Goal: Complete application form: Complete application form

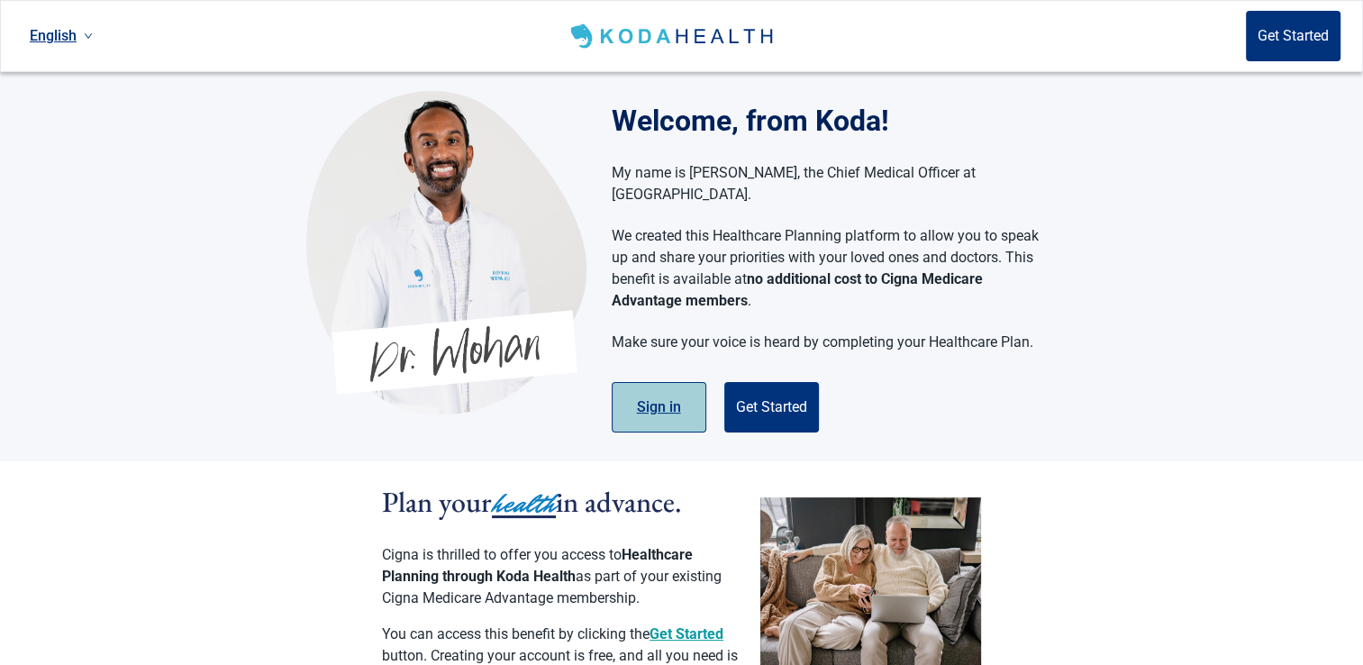
click at [663, 385] on button "Sign in" at bounding box center [658, 407] width 95 height 50
click at [753, 384] on button "Get Started" at bounding box center [771, 407] width 95 height 50
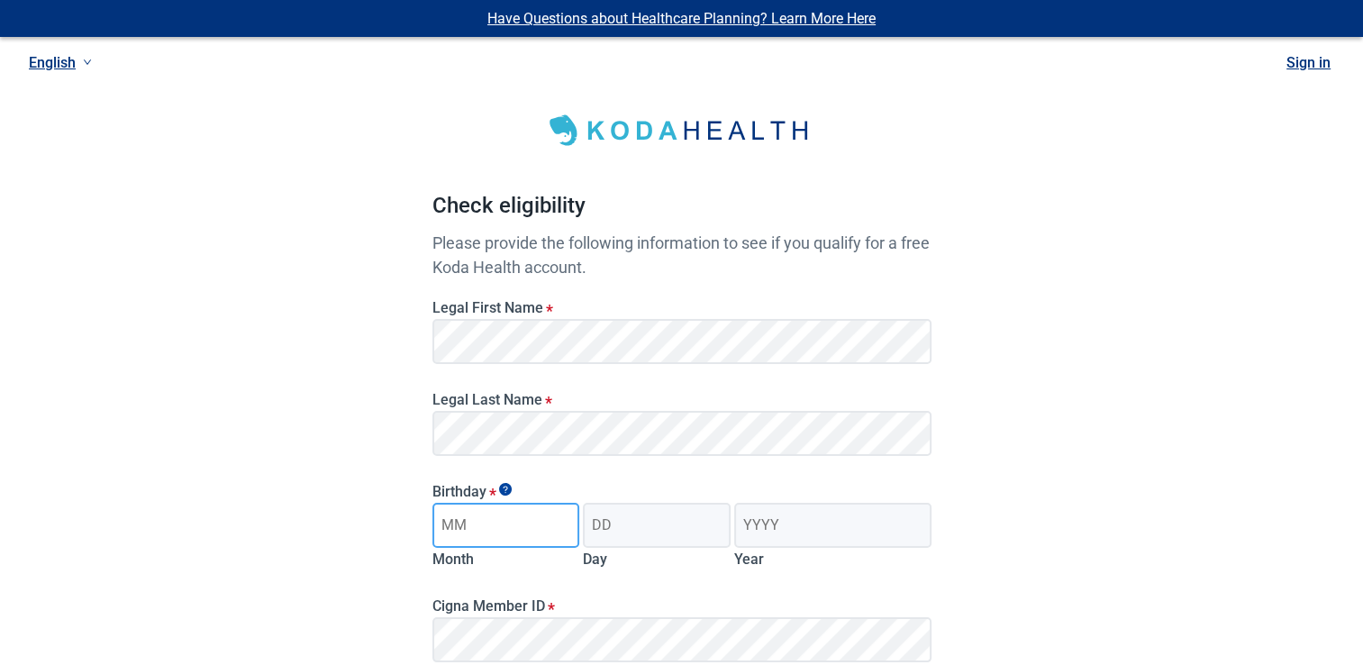
click at [512, 526] on input "Month" at bounding box center [506, 525] width 148 height 45
type input "12"
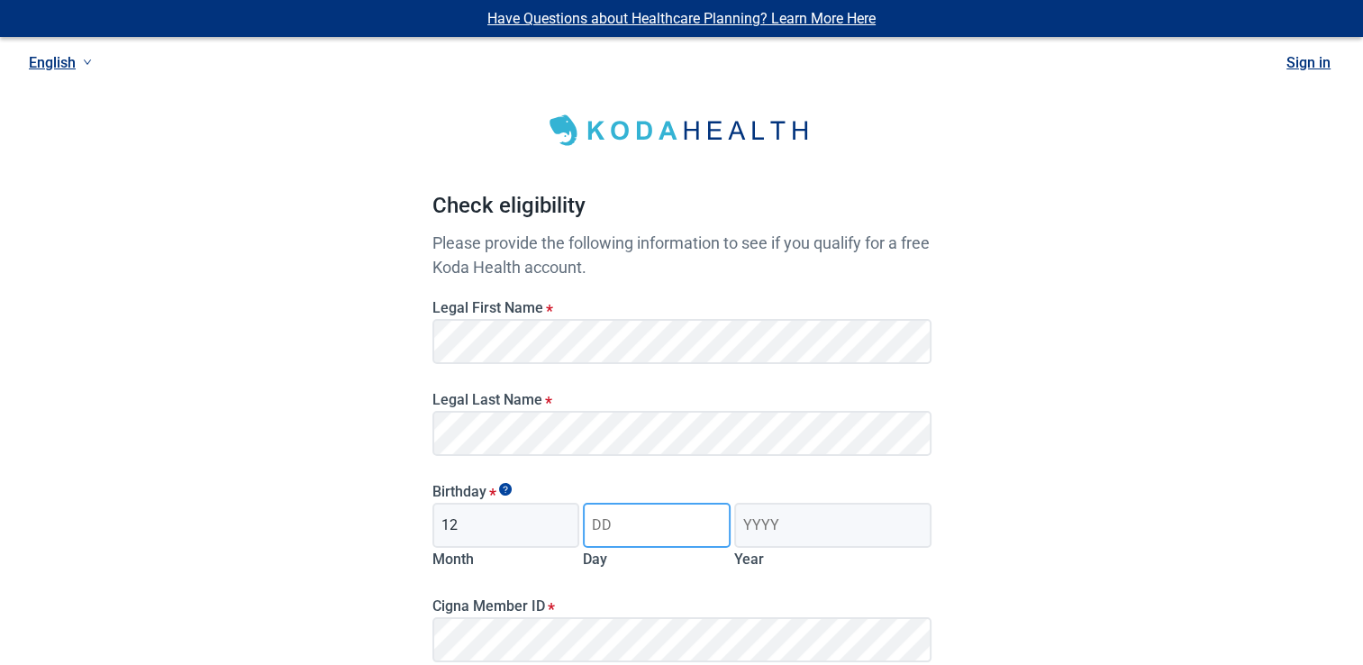
click at [616, 536] on input "Day" at bounding box center [657, 525] width 148 height 45
type input "11"
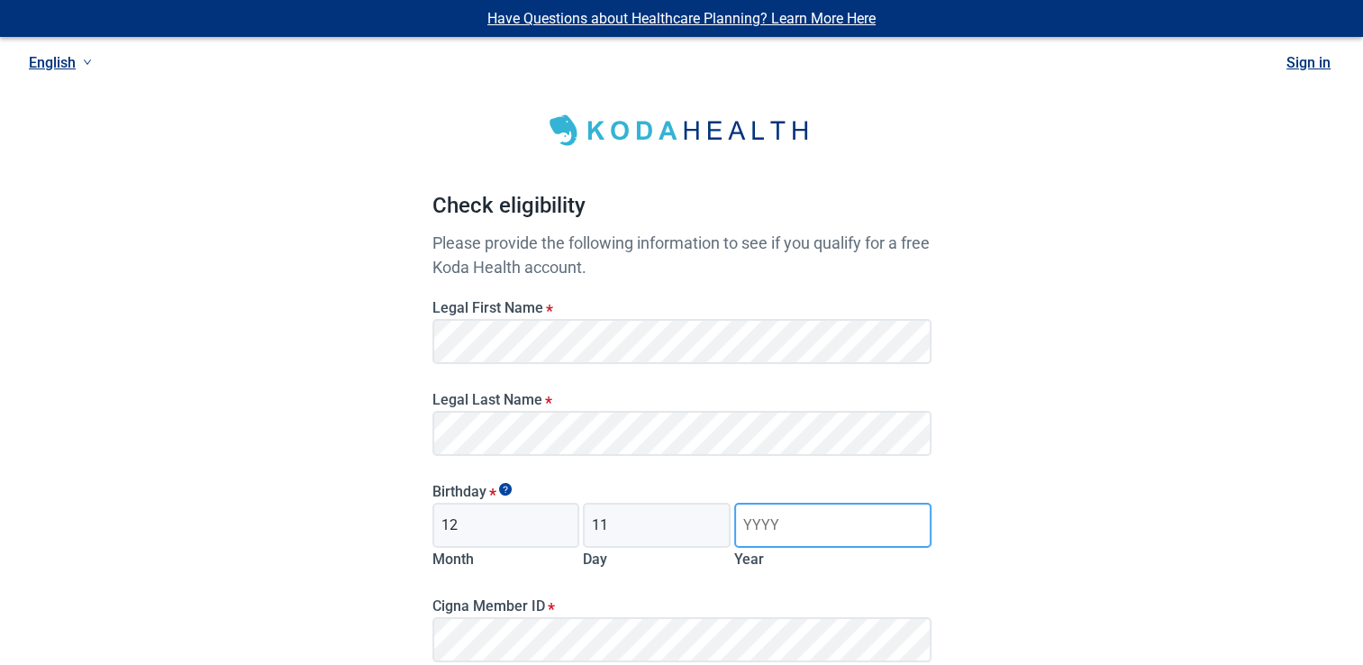
click at [800, 531] on input "Year" at bounding box center [832, 525] width 196 height 45
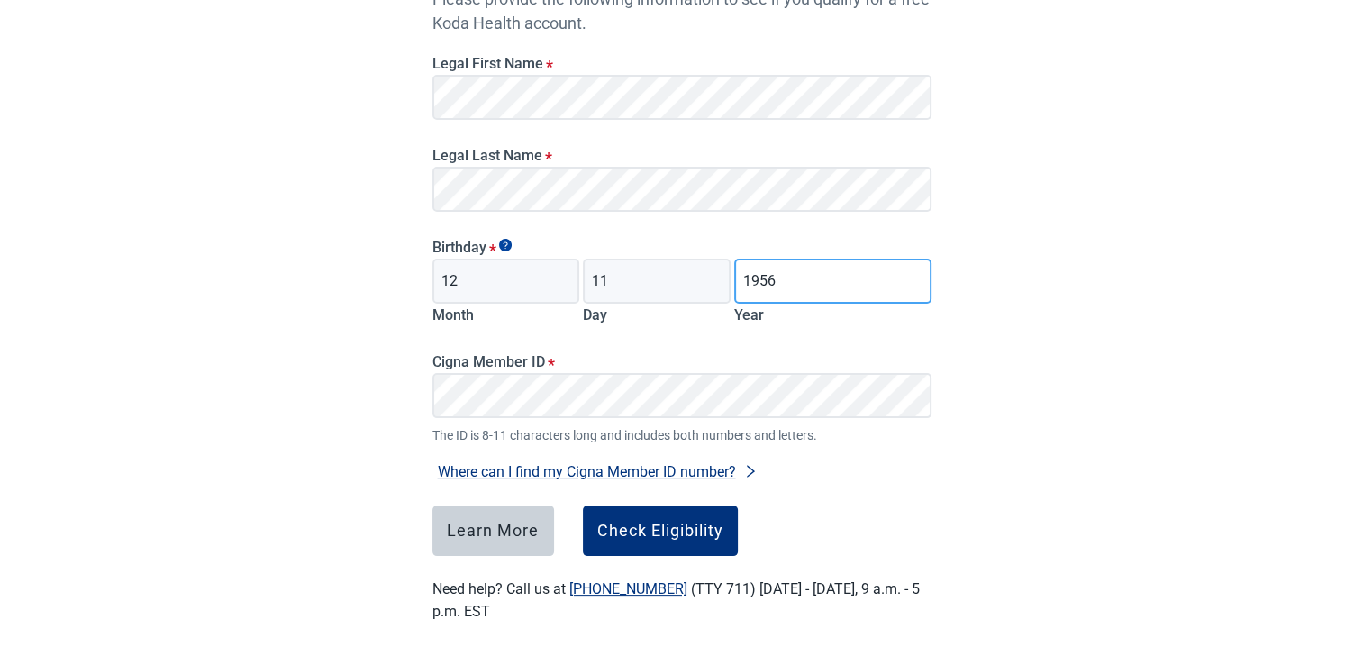
scroll to position [245, 0]
type input "1956"
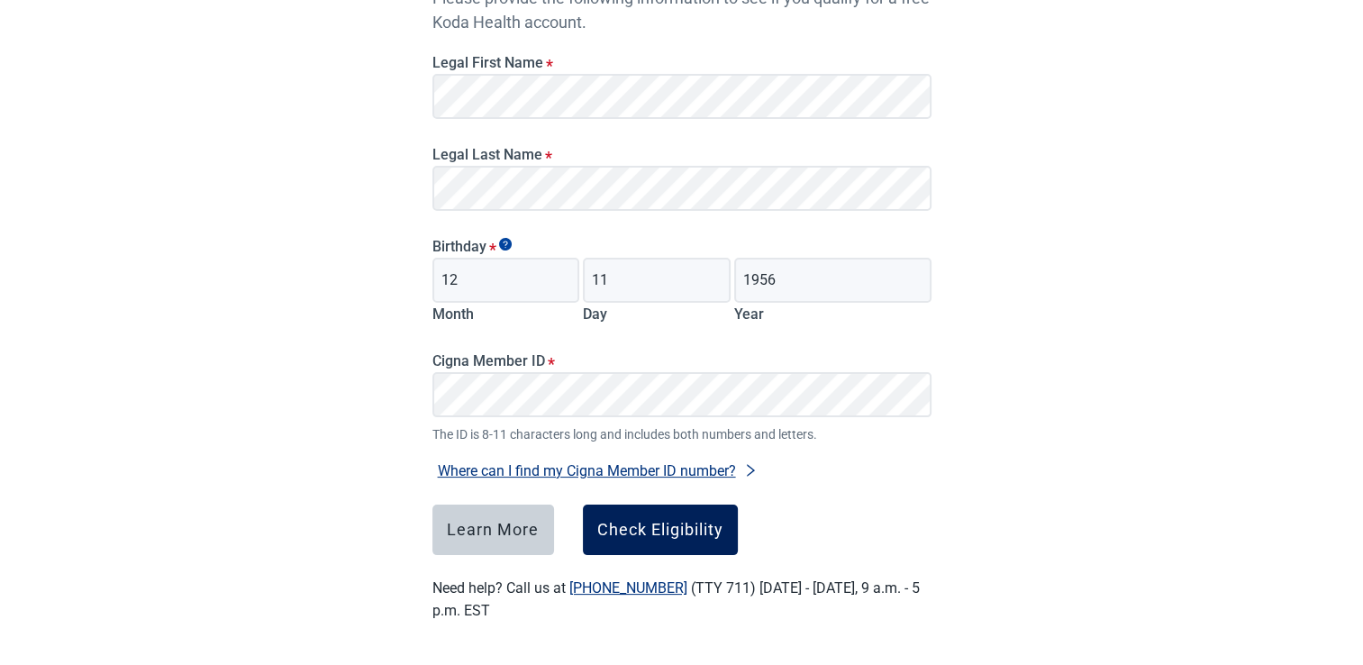
click at [628, 526] on div "Check Eligibility" at bounding box center [660, 530] width 126 height 18
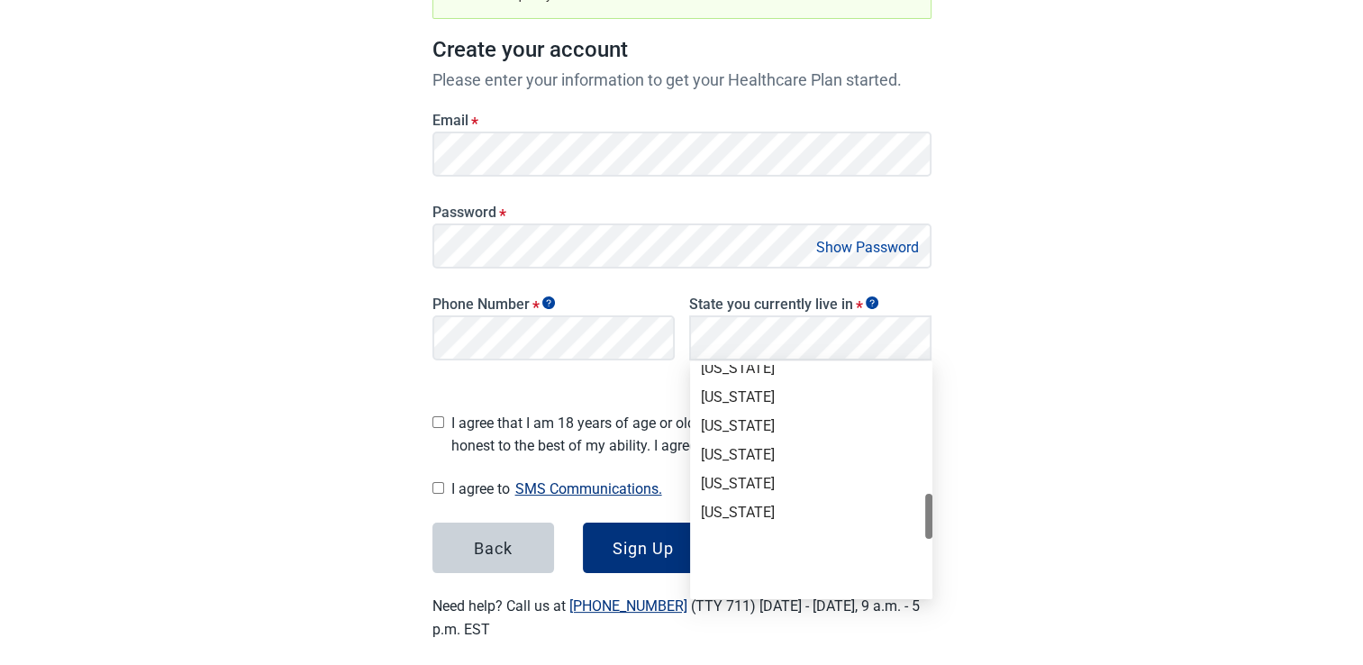
scroll to position [842, 0]
click at [772, 480] on div "[US_STATE]" at bounding box center [811, 488] width 221 height 20
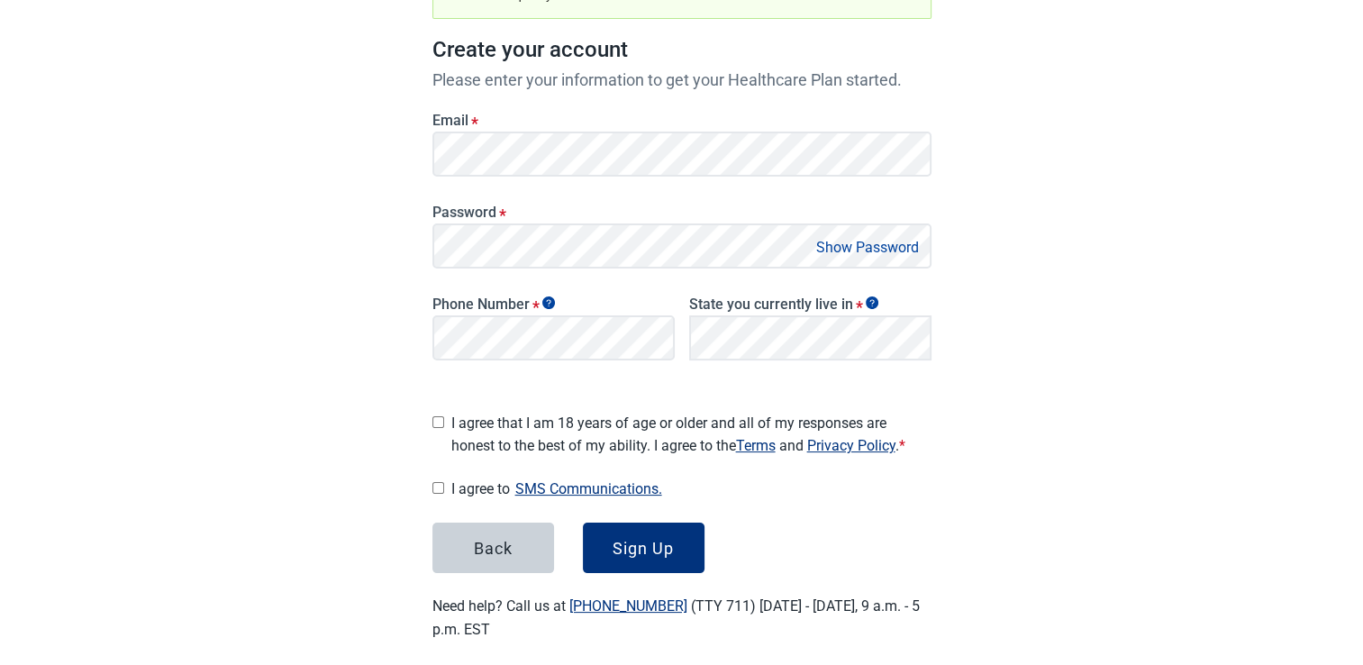
click at [435, 416] on input "I agree that I am 18 years of age or older and all of my responses are honest t…" at bounding box center [438, 422] width 12 height 12
checkbox input "true"
click at [433, 482] on input "I agree to SMS Communications." at bounding box center [438, 488] width 12 height 12
checkbox input "true"
click at [839, 240] on button "Show Password" at bounding box center [867, 247] width 113 height 24
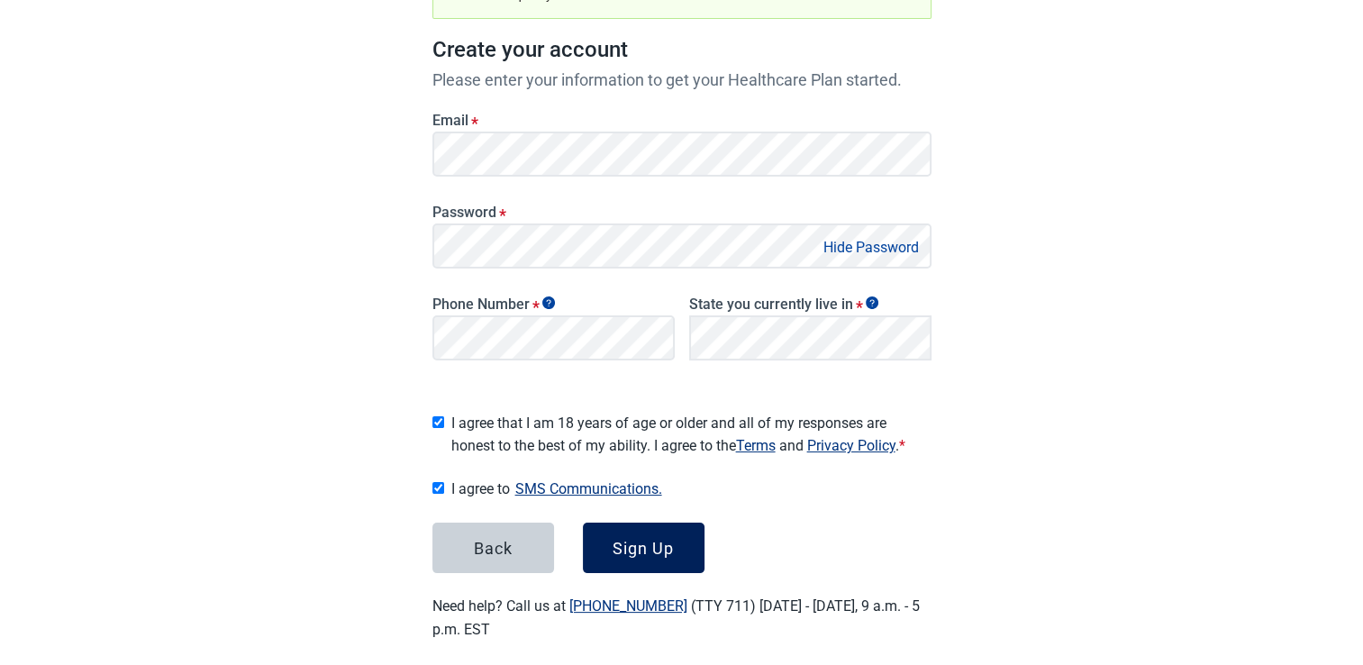
click at [603, 528] on button "Sign Up" at bounding box center [644, 547] width 122 height 50
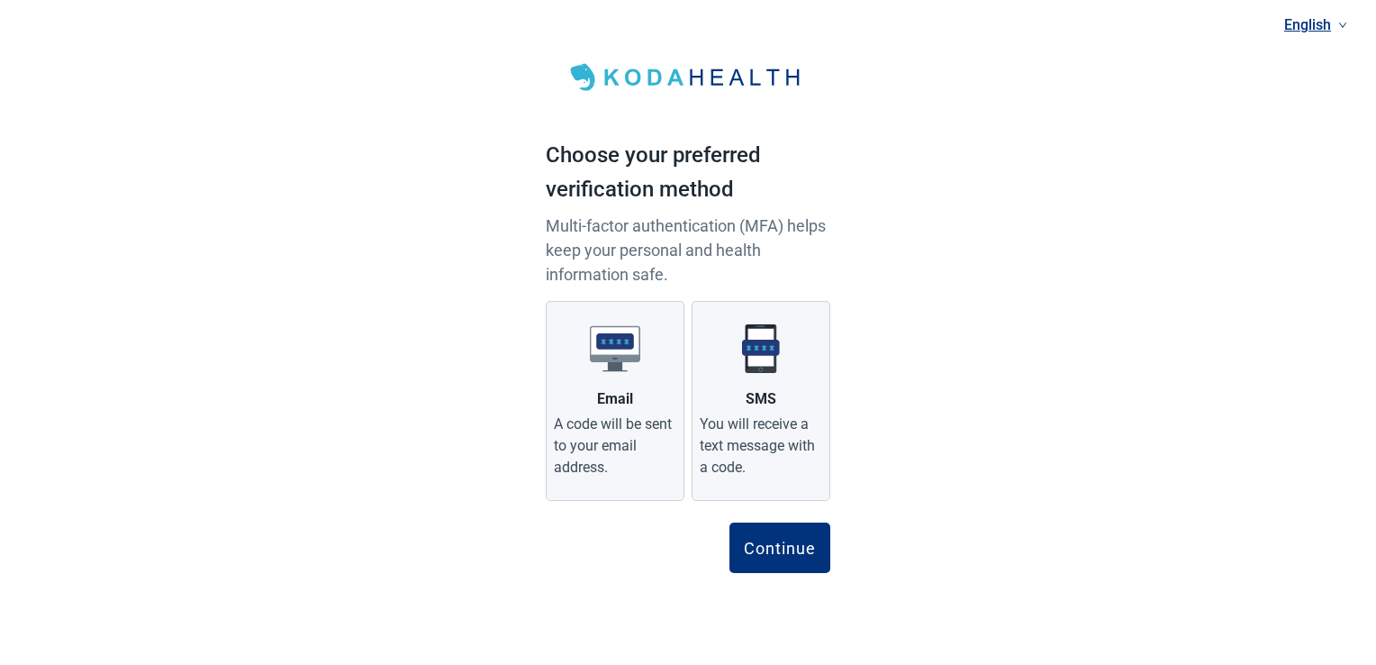
drag, startPoint x: 1163, startPoint y: 157, endPoint x: 1118, endPoint y: 167, distance: 46.1
click at [1163, 157] on div "English Choose your preferred verification method Multi-factor authentication (…" at bounding box center [688, 315] width 1376 height 630
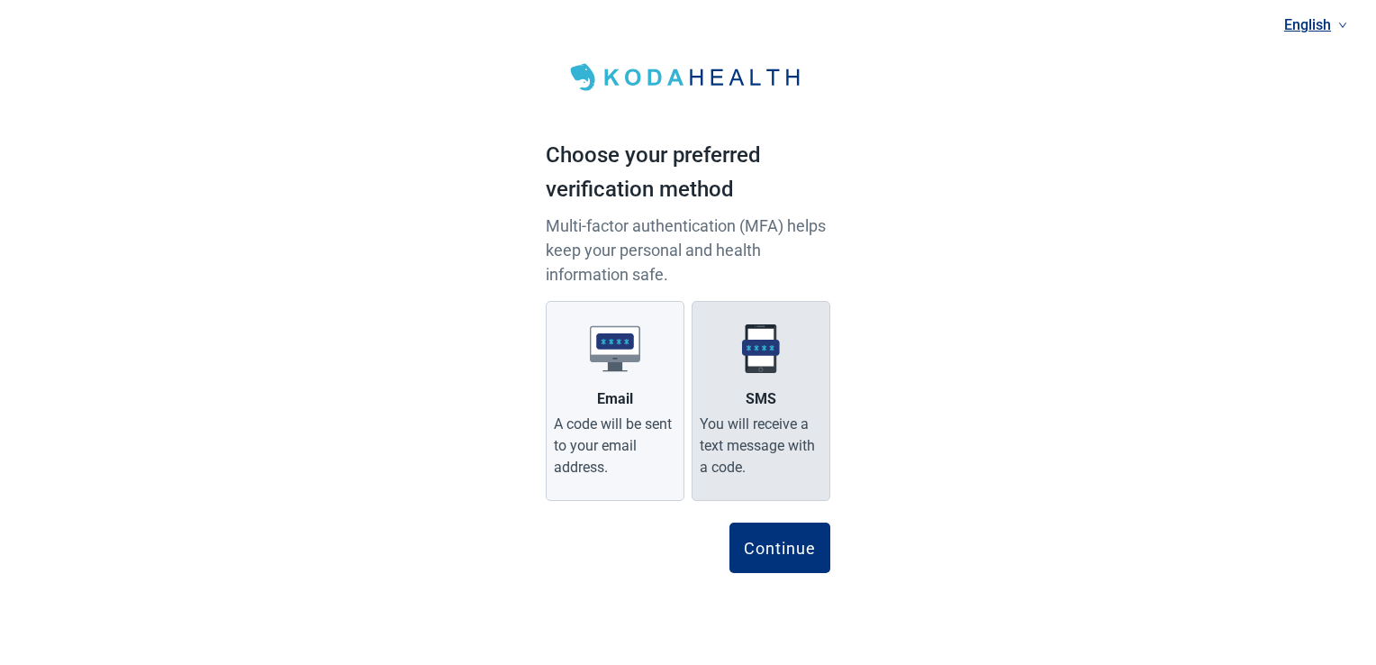
click at [746, 459] on div "You will receive a text message with a code." at bounding box center [761, 445] width 122 height 65
click at [0, 0] on input "SMS You will receive a text message with a code." at bounding box center [0, 0] width 0 height 0
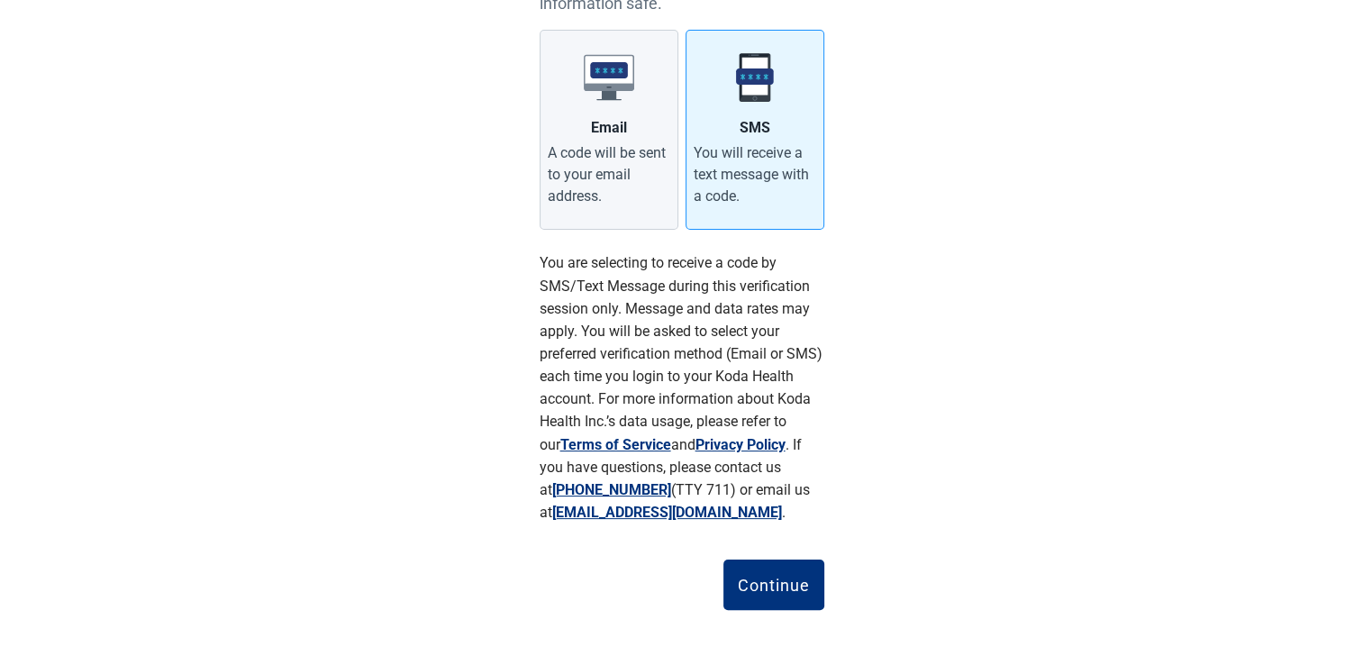
scroll to position [273, 0]
click at [782, 575] on div "Continue" at bounding box center [774, 583] width 72 height 18
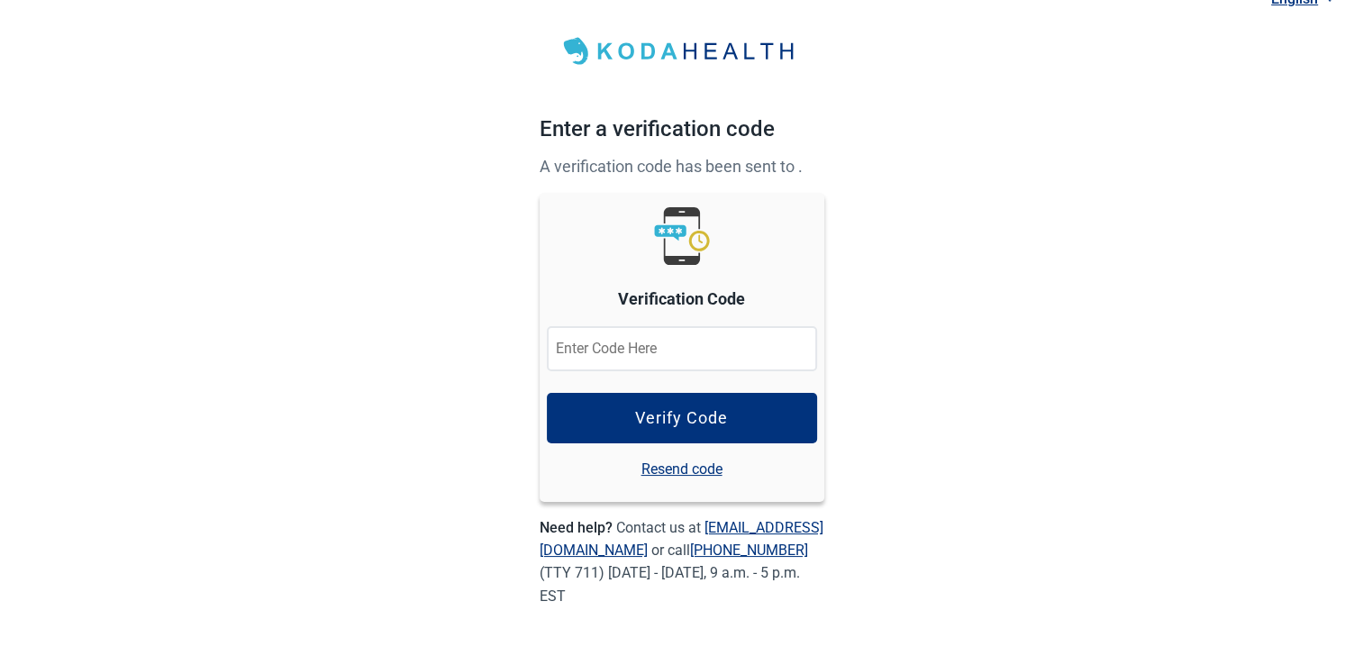
scroll to position [25, 0]
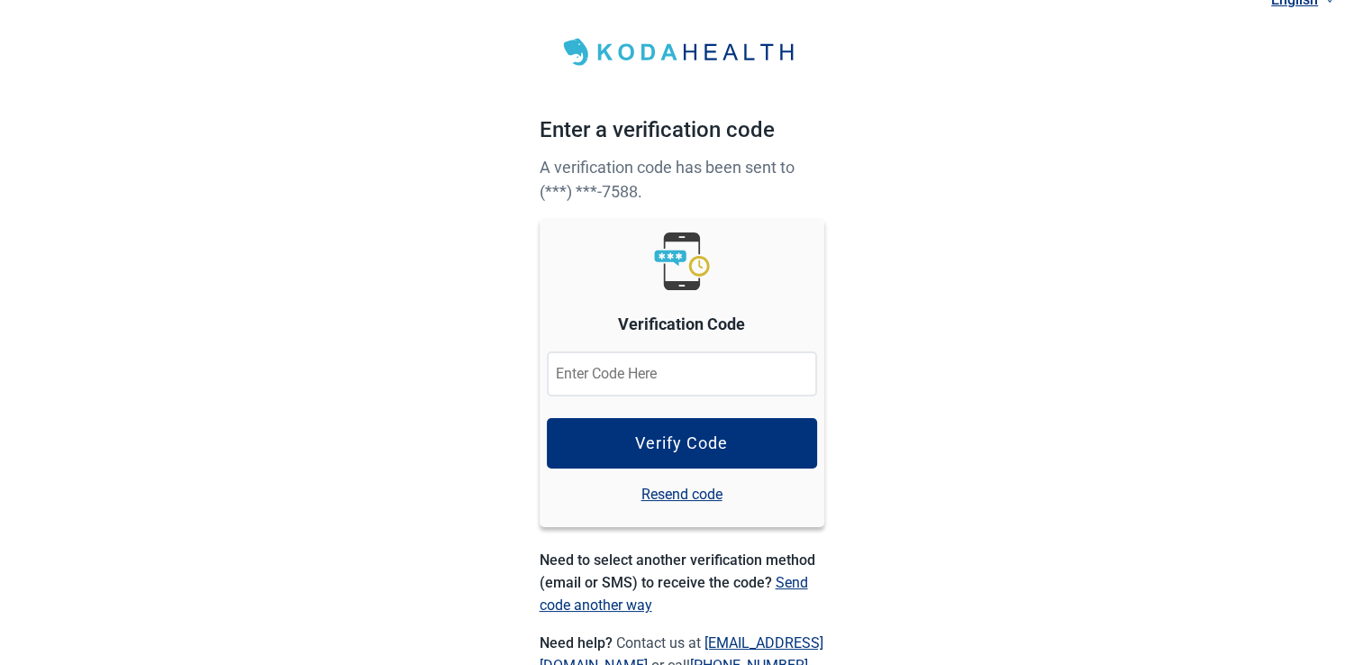
click at [600, 369] on input at bounding box center [682, 373] width 270 height 45
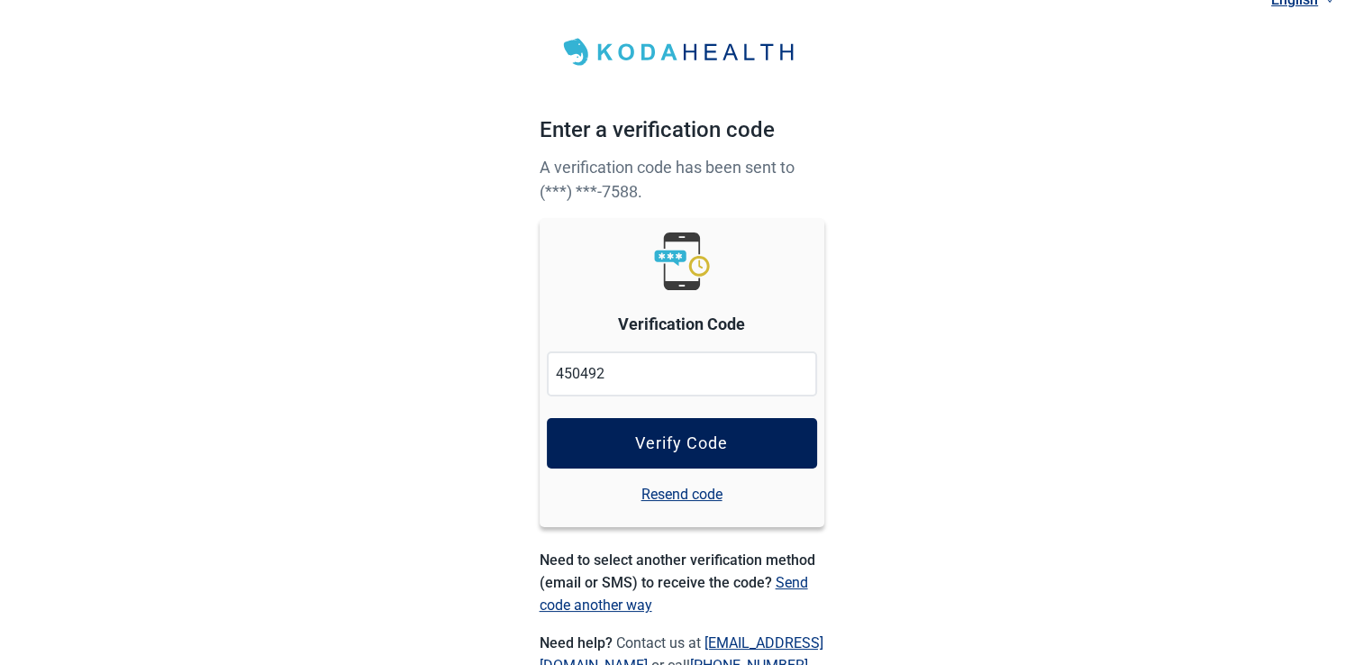
type input "450492"
click at [619, 421] on button "Verify Code" at bounding box center [682, 443] width 270 height 50
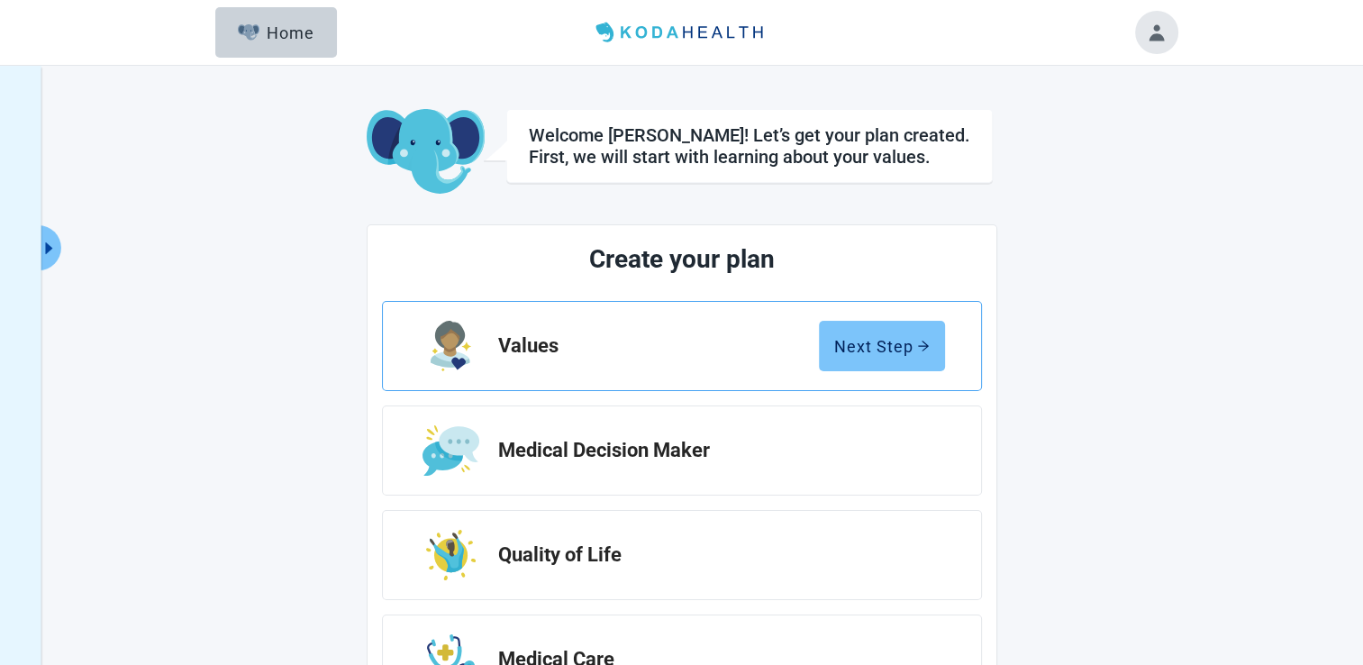
click at [896, 343] on div "Next Step" at bounding box center [881, 346] width 95 height 18
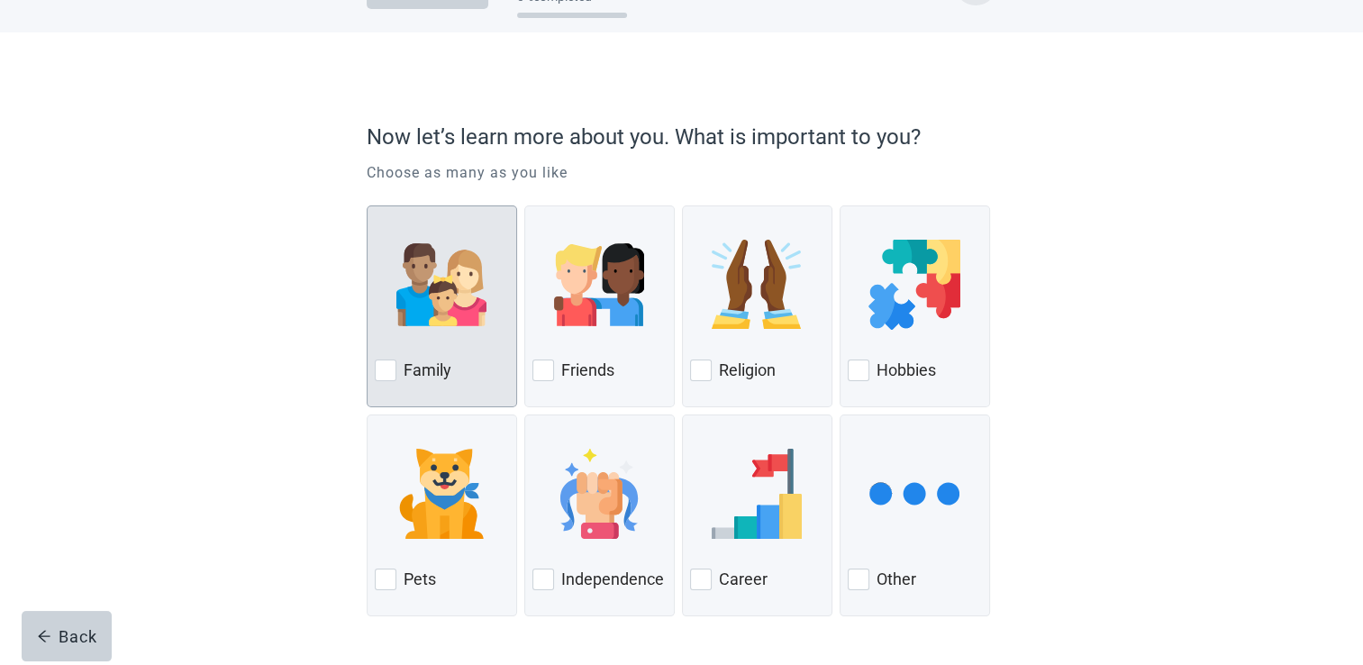
scroll to position [108, 0]
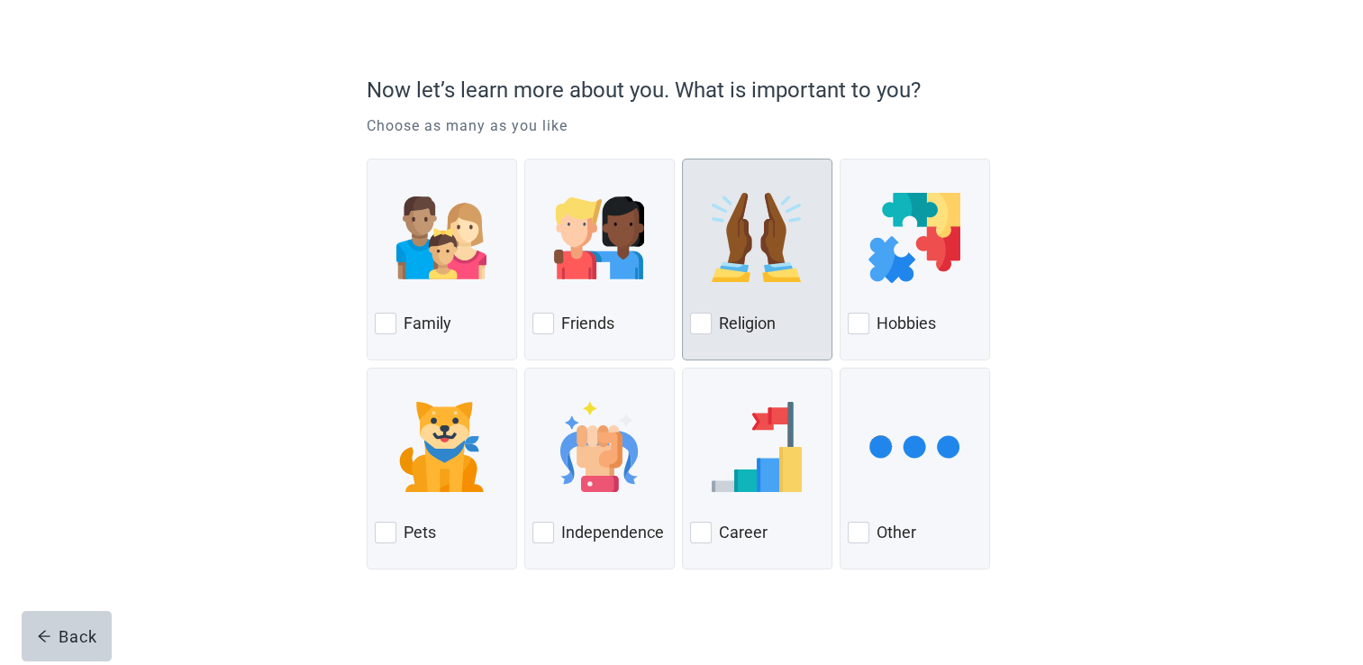
click at [725, 309] on div "Religion" at bounding box center [757, 323] width 134 height 29
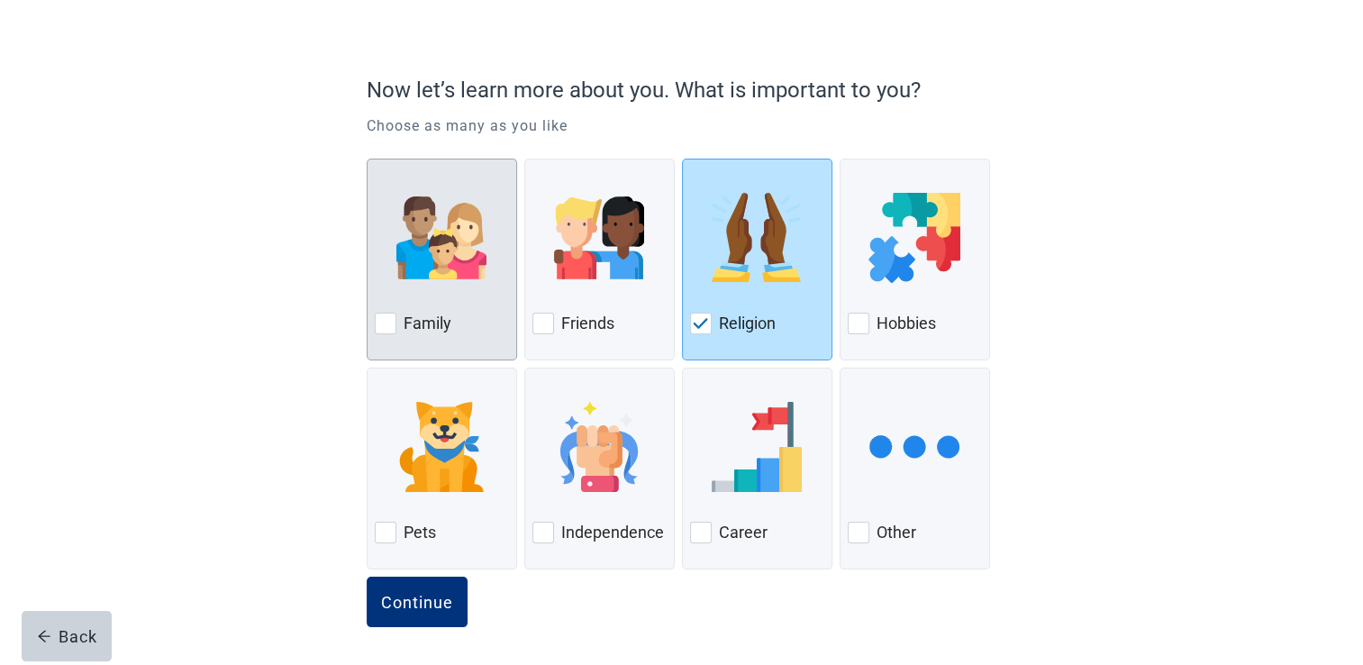
click at [436, 315] on label "Family" at bounding box center [427, 324] width 48 height 22
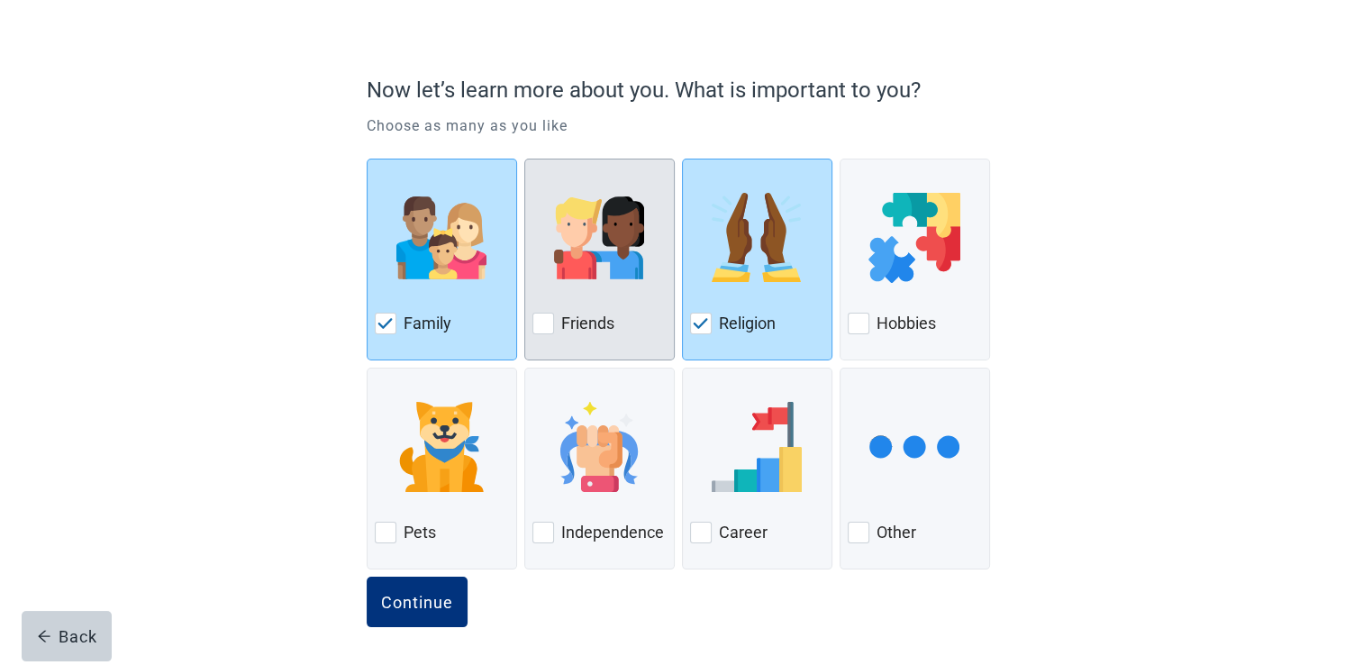
click at [566, 286] on div at bounding box center [599, 238] width 134 height 142
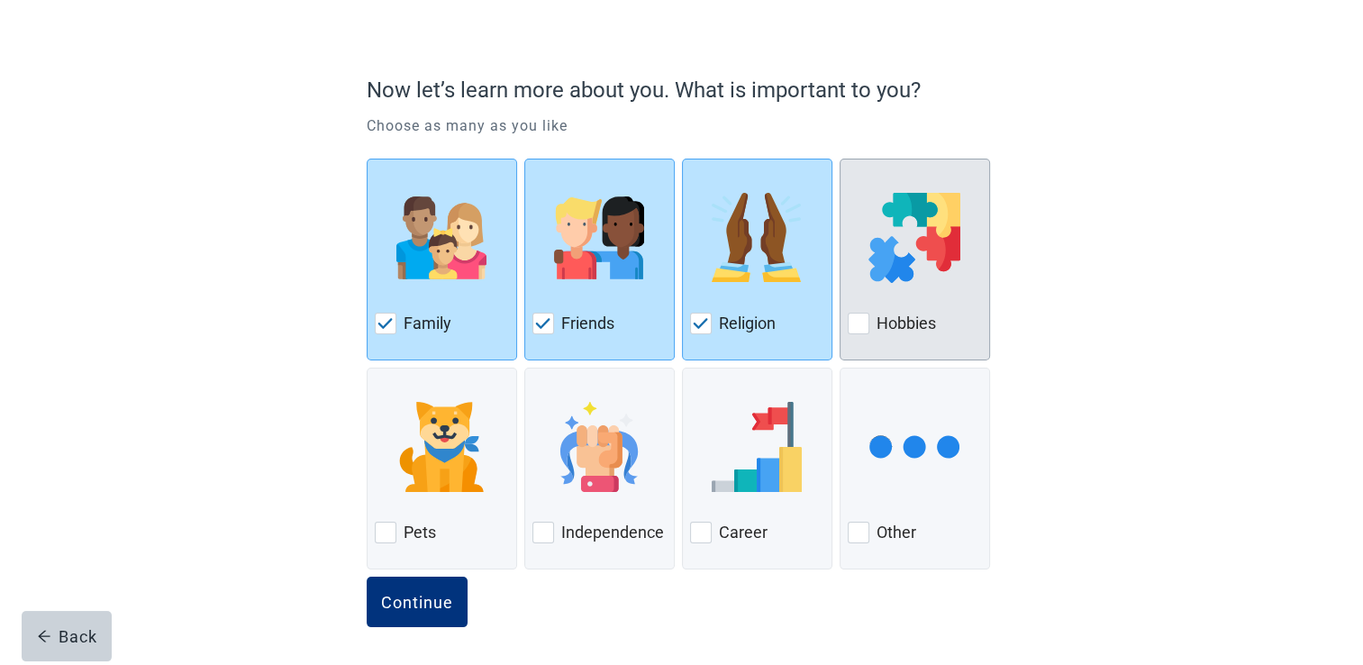
click at [874, 303] on div at bounding box center [914, 238] width 134 height 142
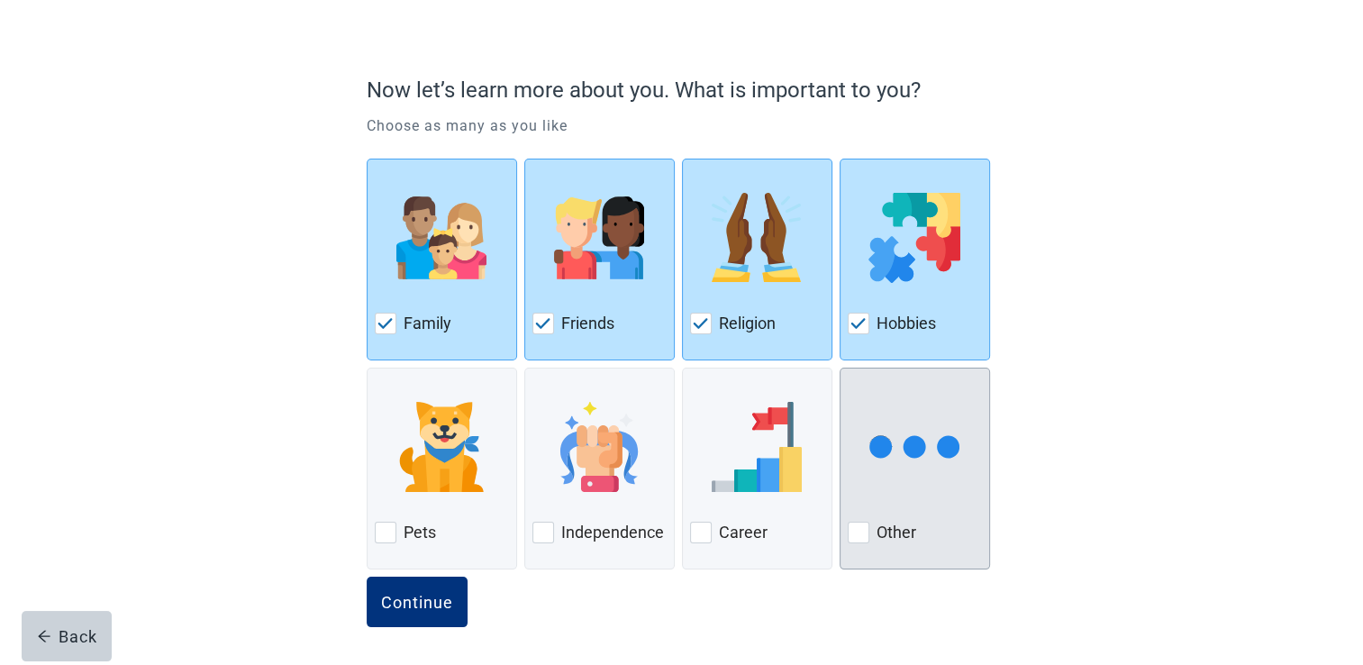
click at [861, 532] on div at bounding box center [858, 532] width 22 height 22
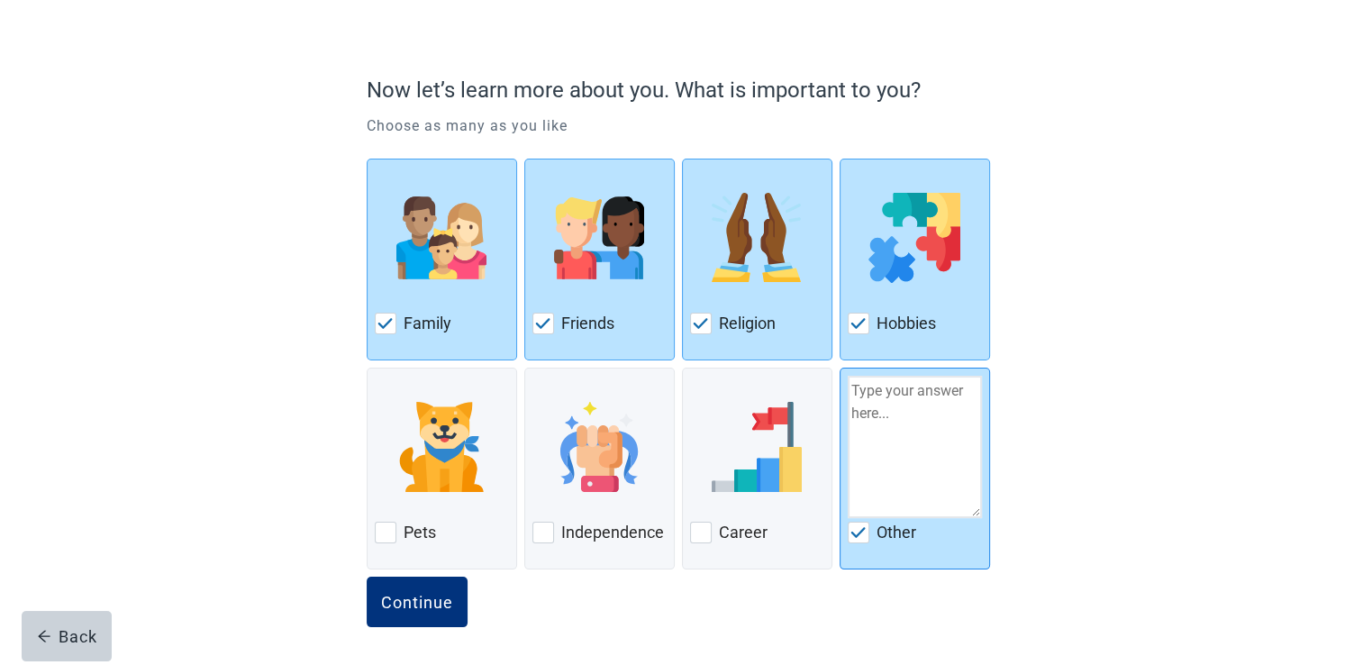
click at [859, 530] on img at bounding box center [858, 532] width 16 height 11
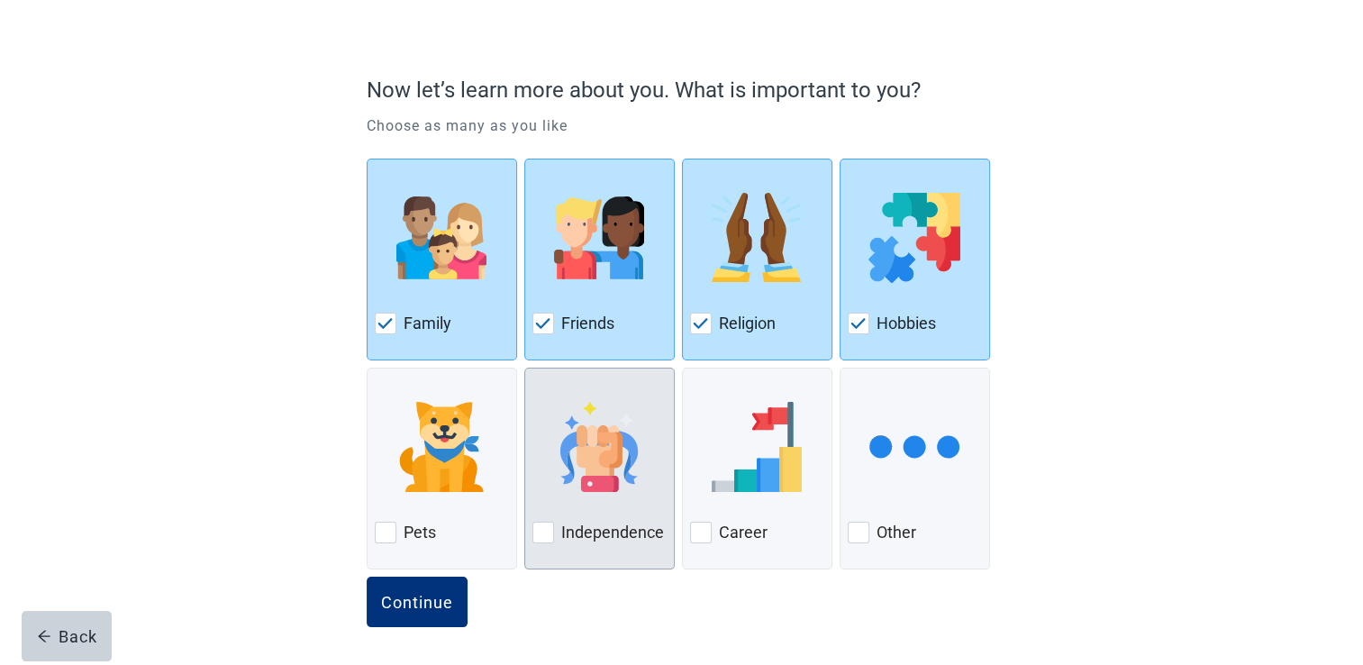
click at [545, 527] on div at bounding box center [543, 532] width 22 height 22
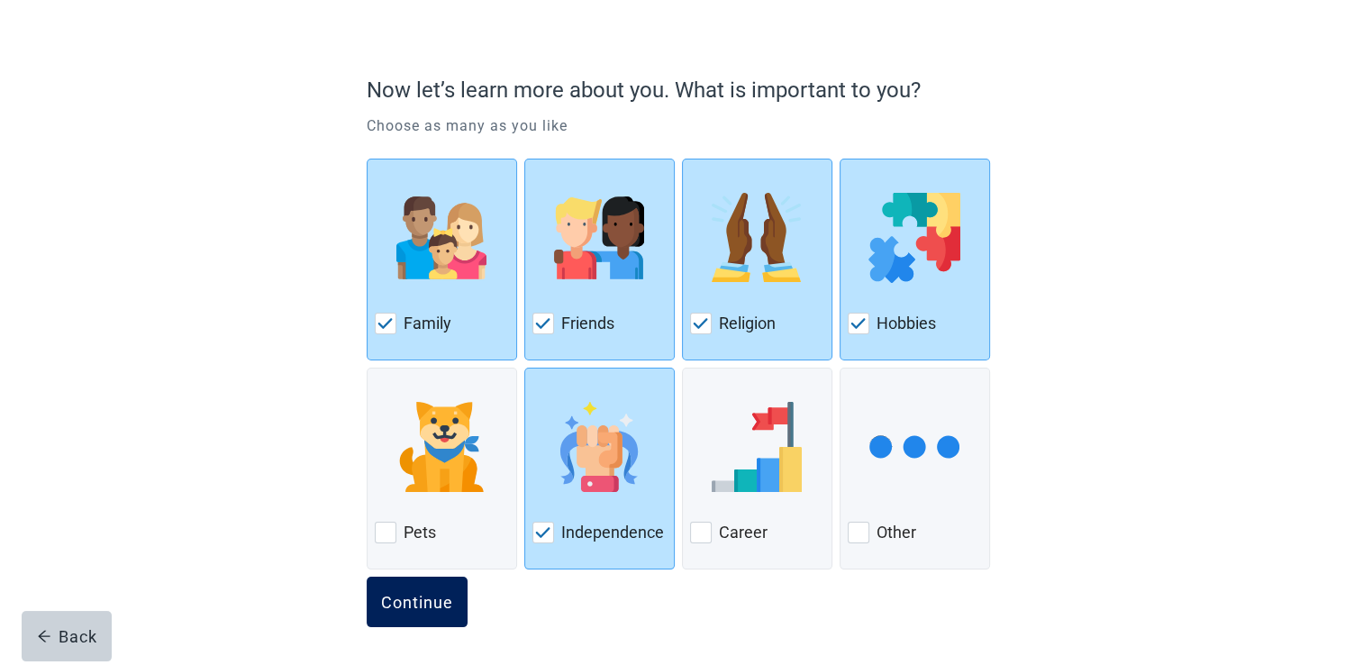
click at [431, 593] on div "Continue" at bounding box center [417, 602] width 72 height 18
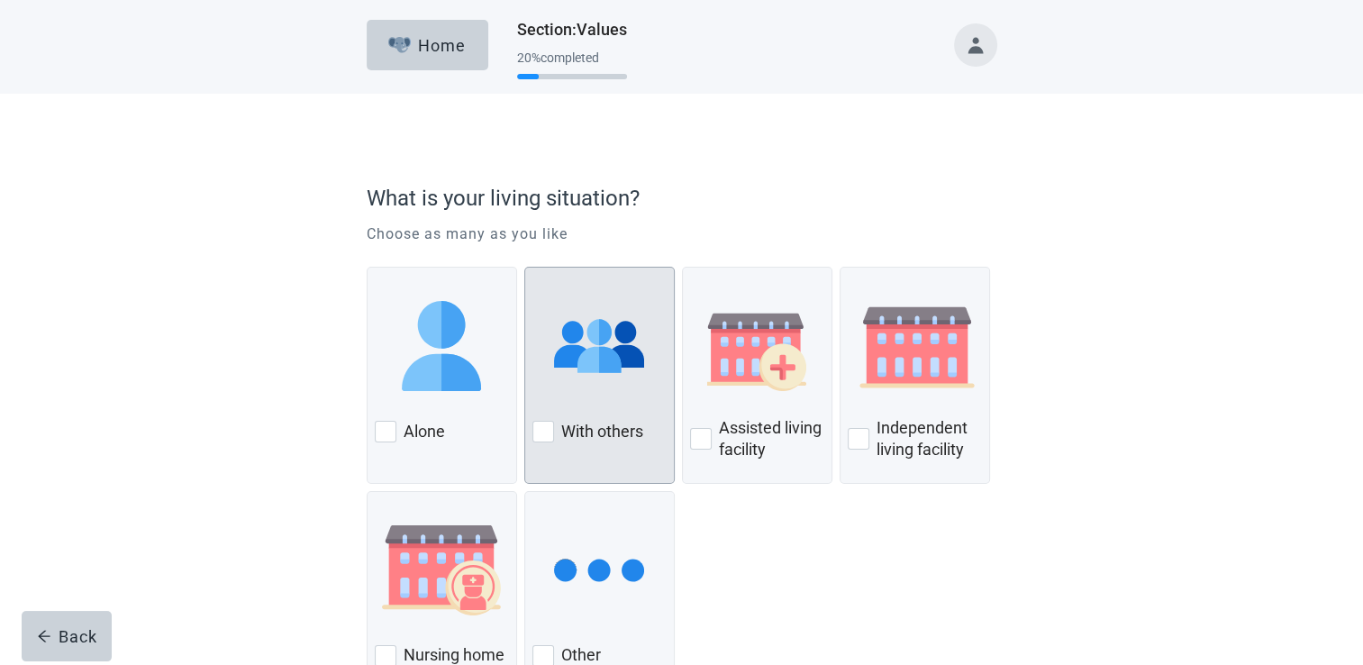
scroll to position [120, 0]
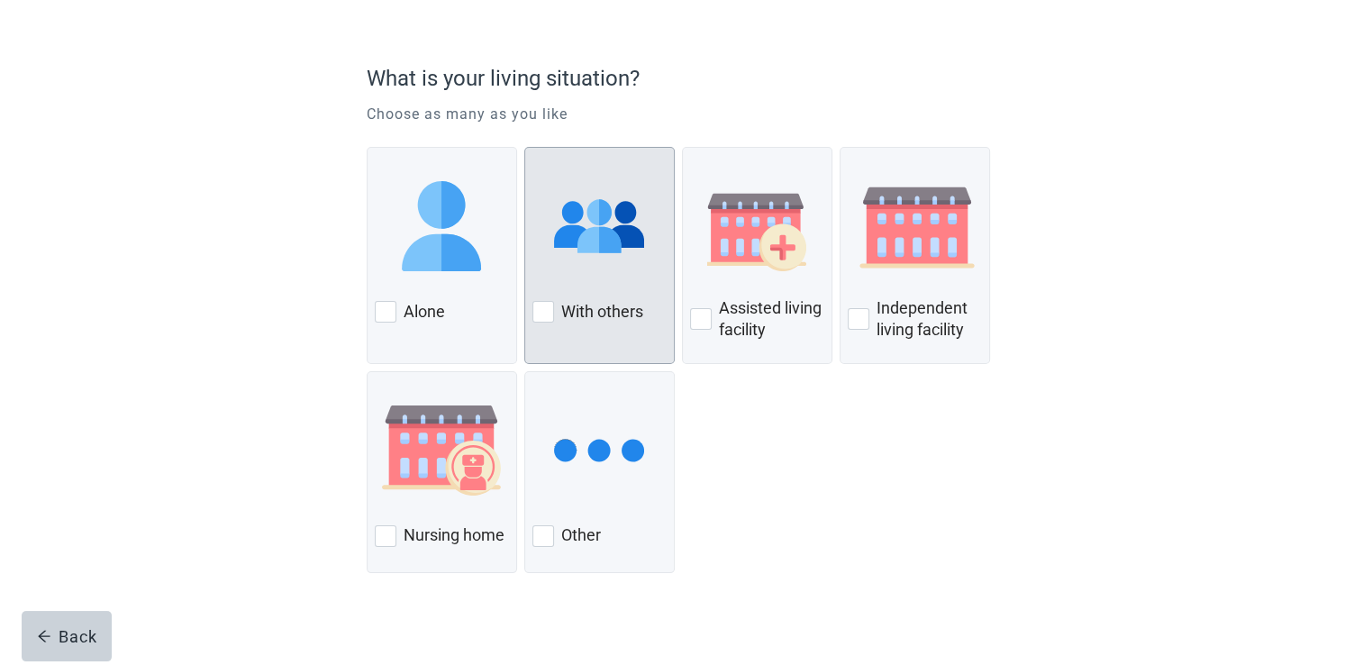
click at [579, 303] on label "With others" at bounding box center [602, 312] width 82 height 22
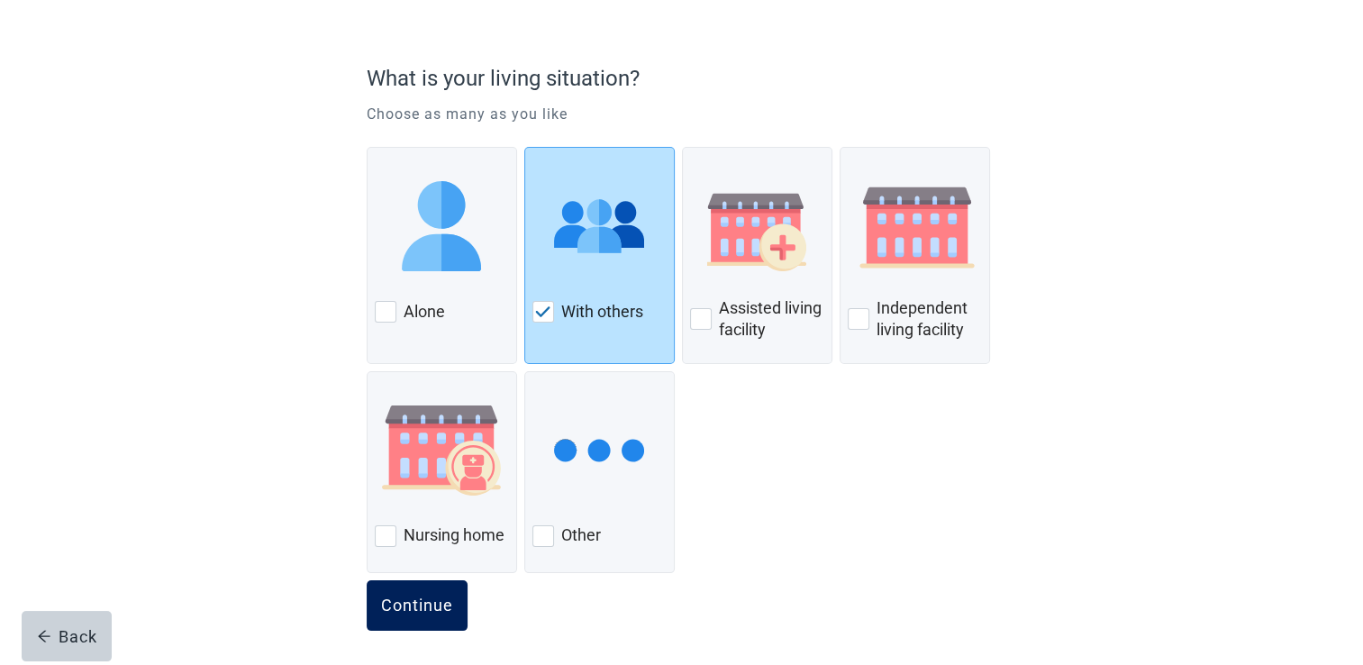
click at [393, 599] on div "Continue" at bounding box center [417, 605] width 72 height 18
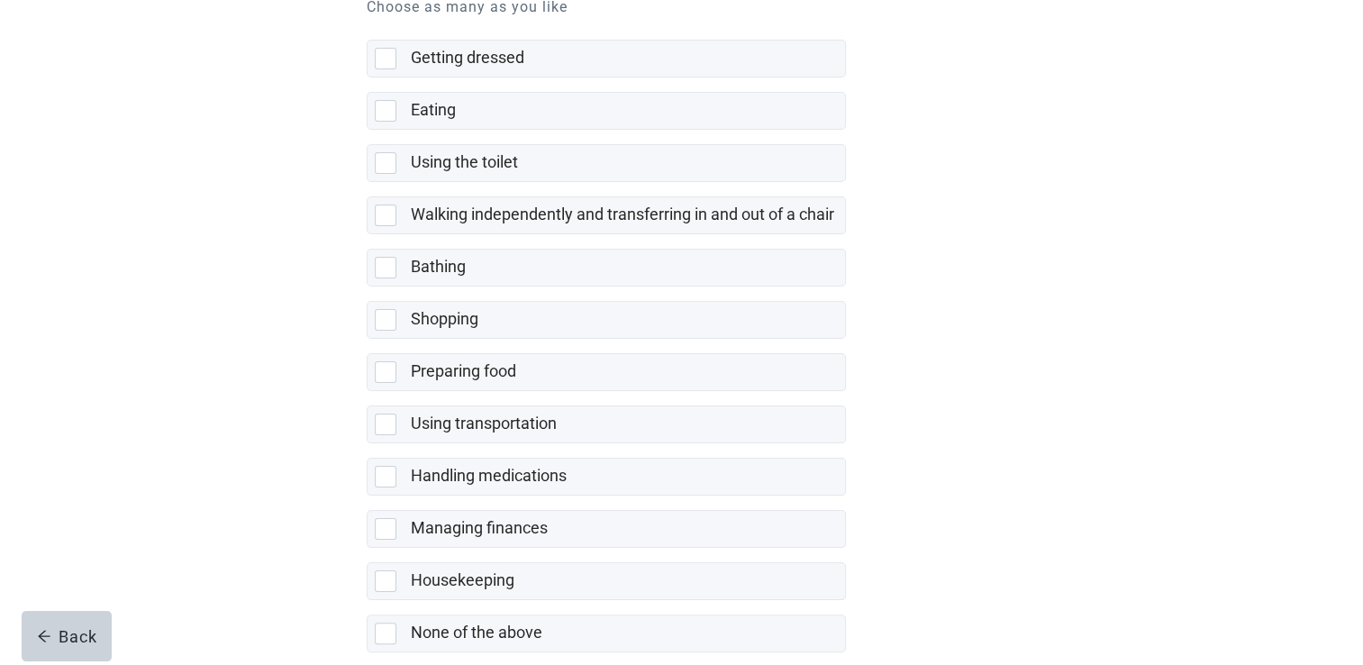
scroll to position [327, 0]
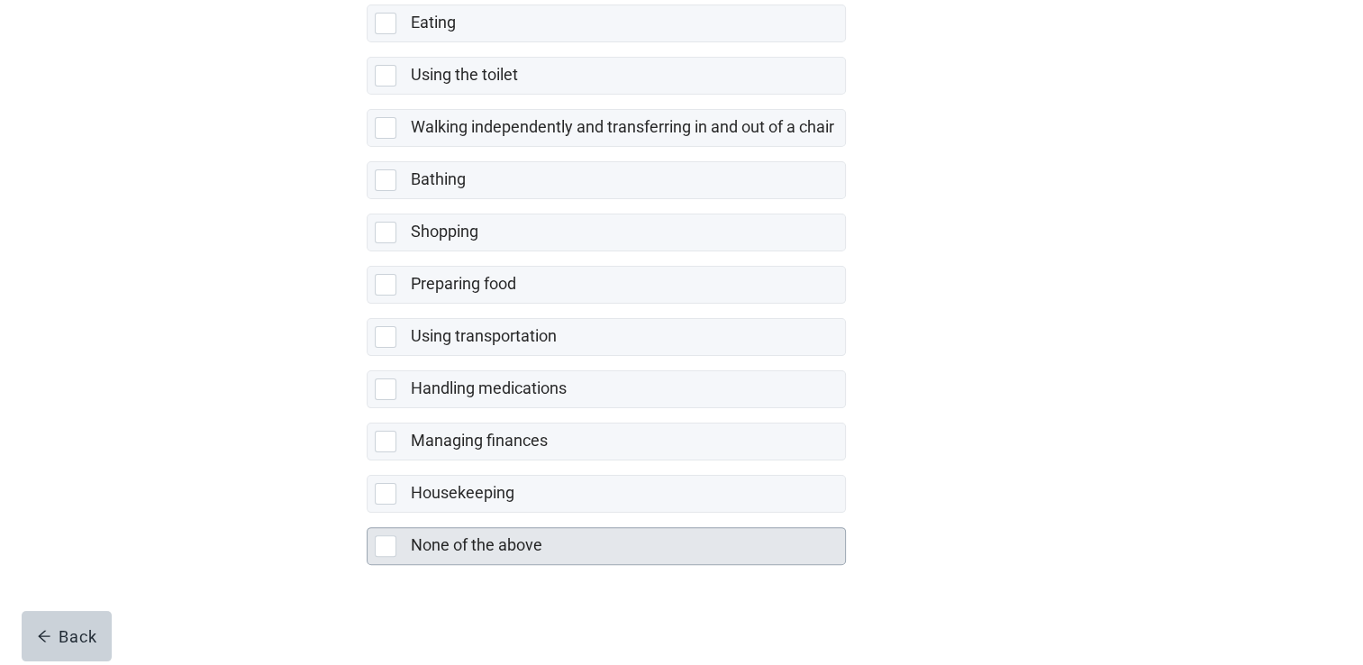
click at [385, 538] on div at bounding box center [386, 546] width 22 height 22
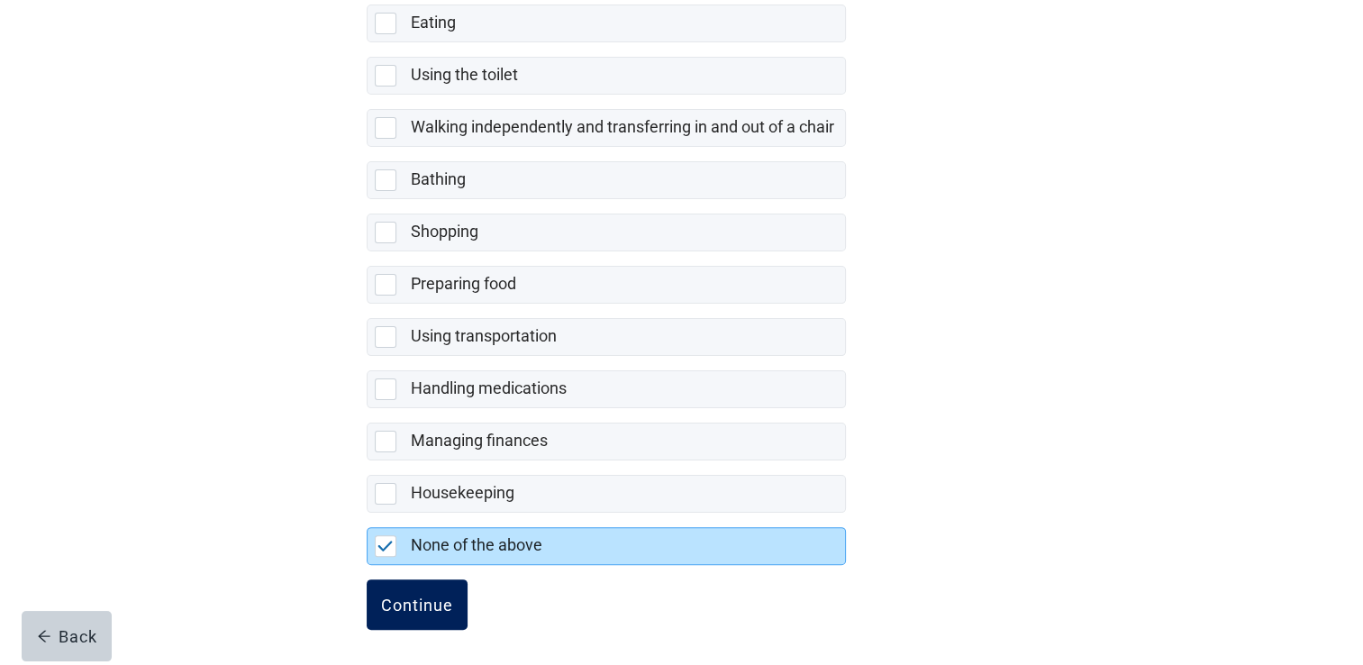
click at [414, 607] on div "Continue" at bounding box center [417, 604] width 72 height 18
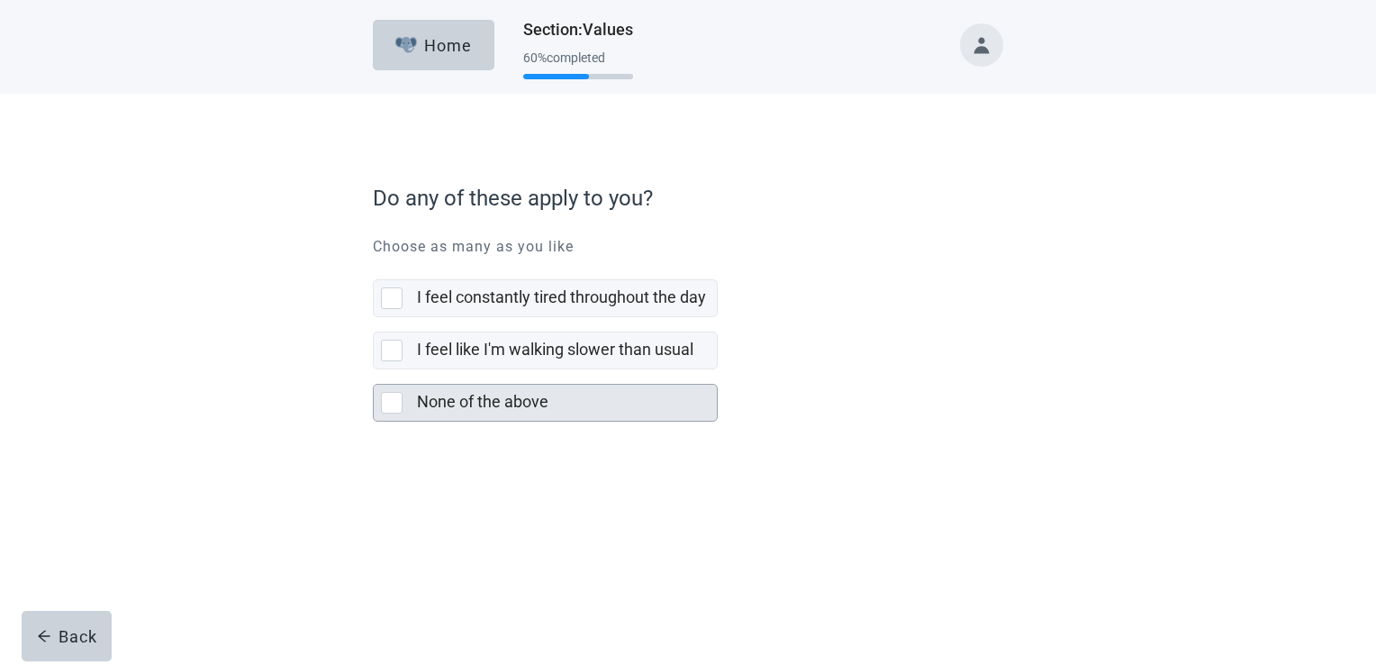
click at [396, 402] on div at bounding box center [392, 403] width 22 height 22
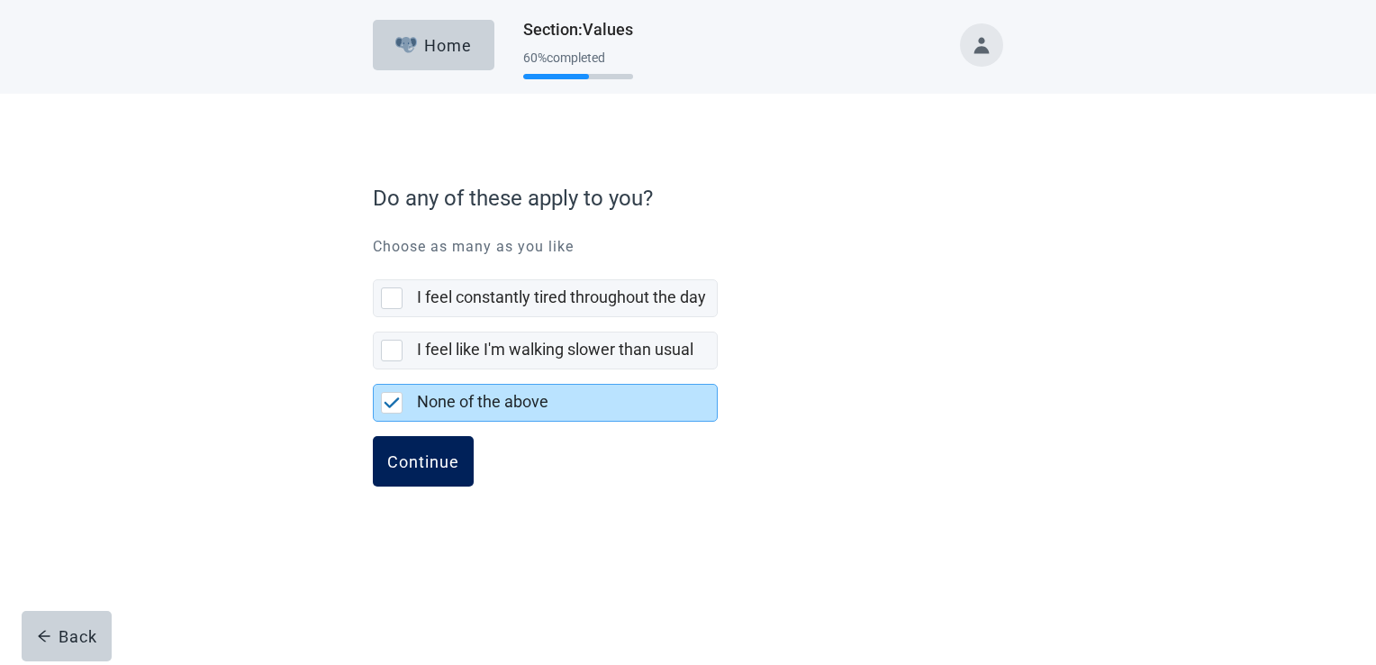
click at [411, 474] on button "Continue" at bounding box center [423, 461] width 101 height 50
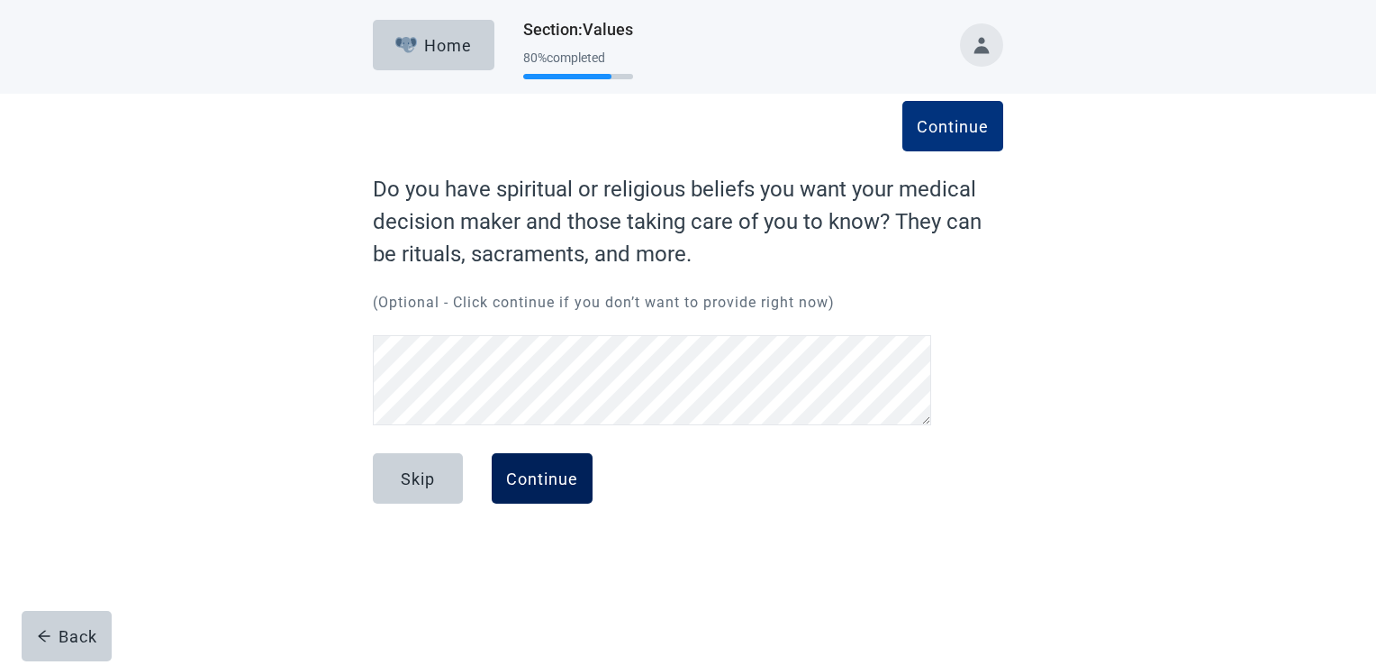
click at [531, 472] on div "Continue" at bounding box center [542, 478] width 72 height 18
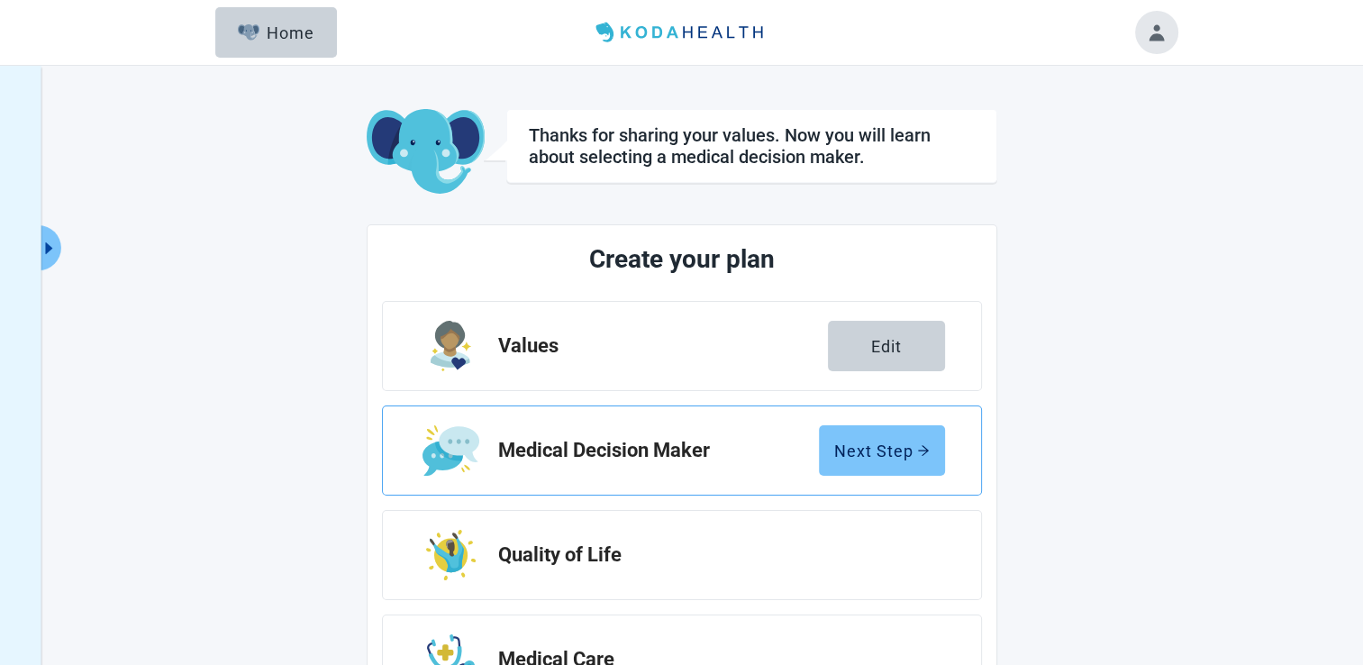
click at [839, 450] on div "Next Step" at bounding box center [881, 450] width 95 height 18
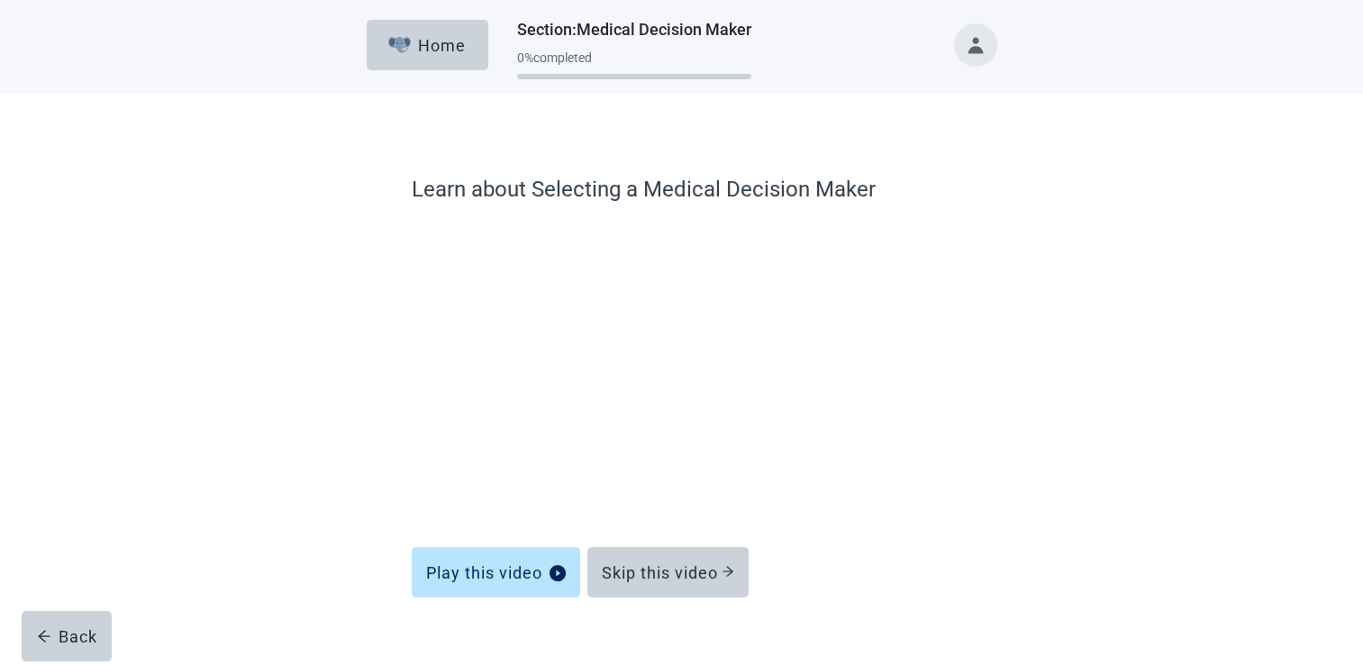
scroll to position [29, 0]
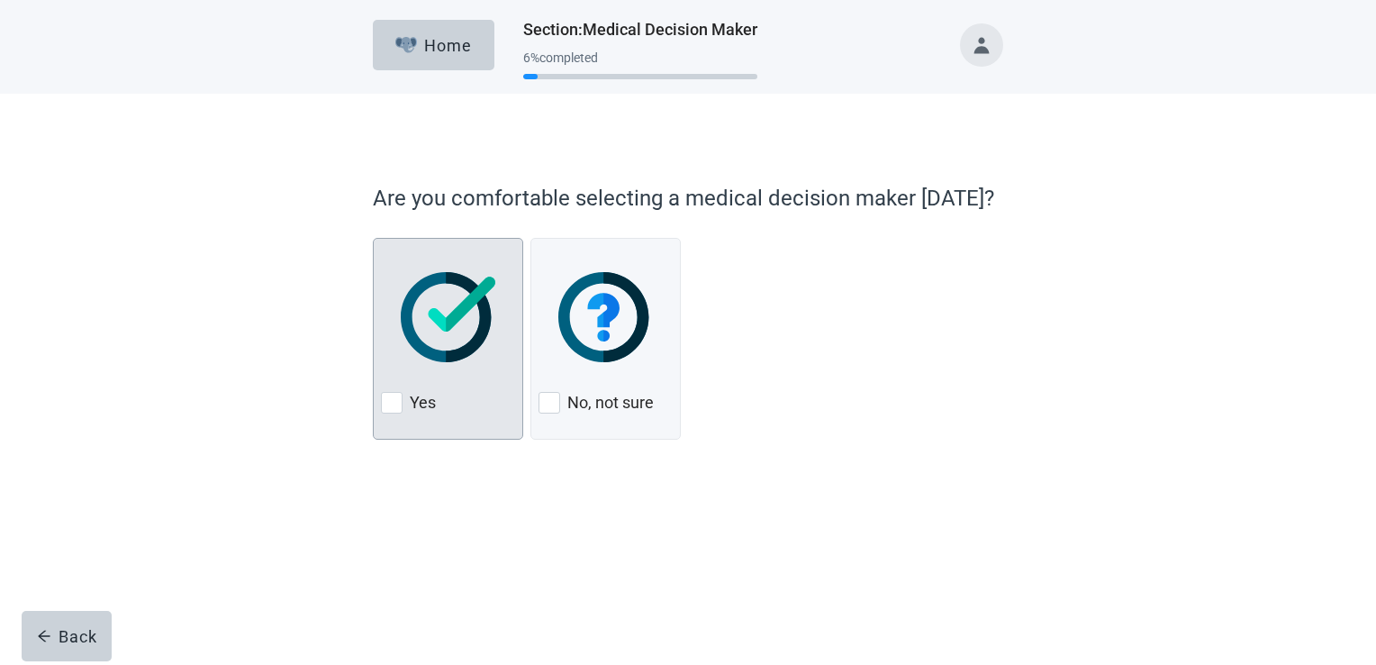
click at [430, 340] on img at bounding box center [448, 317] width 95 height 90
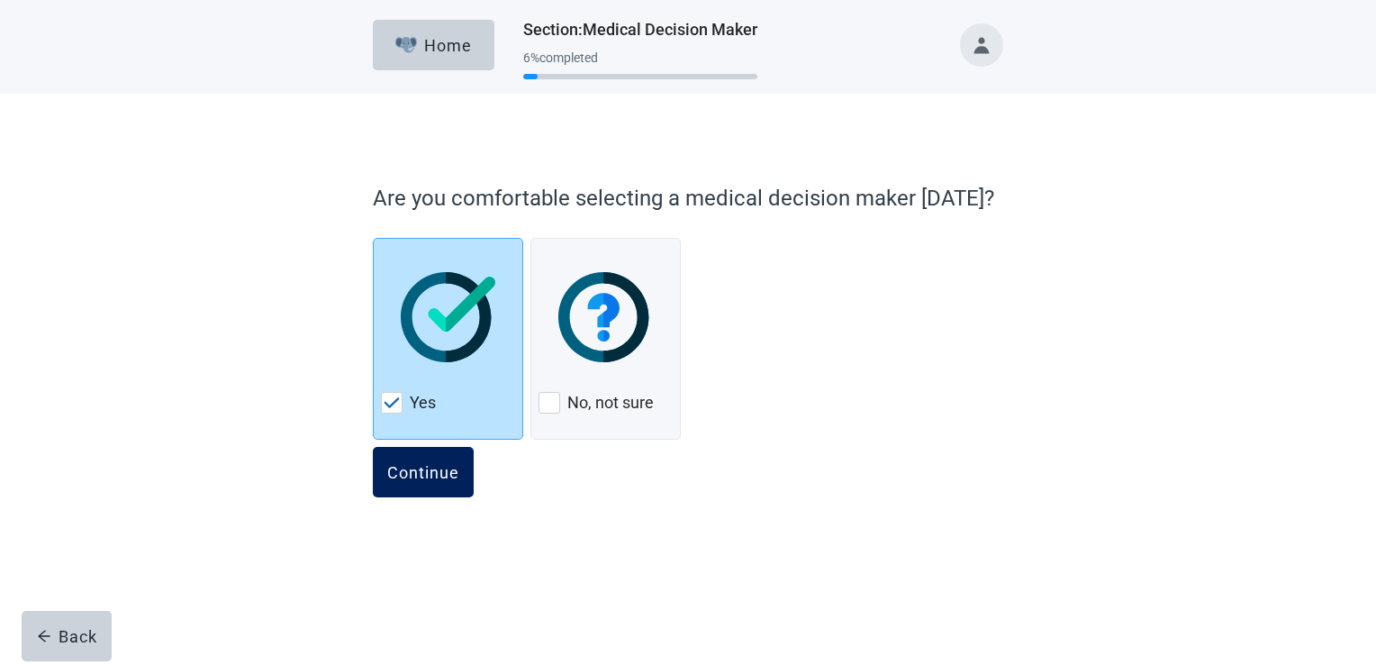
click at [425, 463] on div "Continue" at bounding box center [423, 472] width 72 height 18
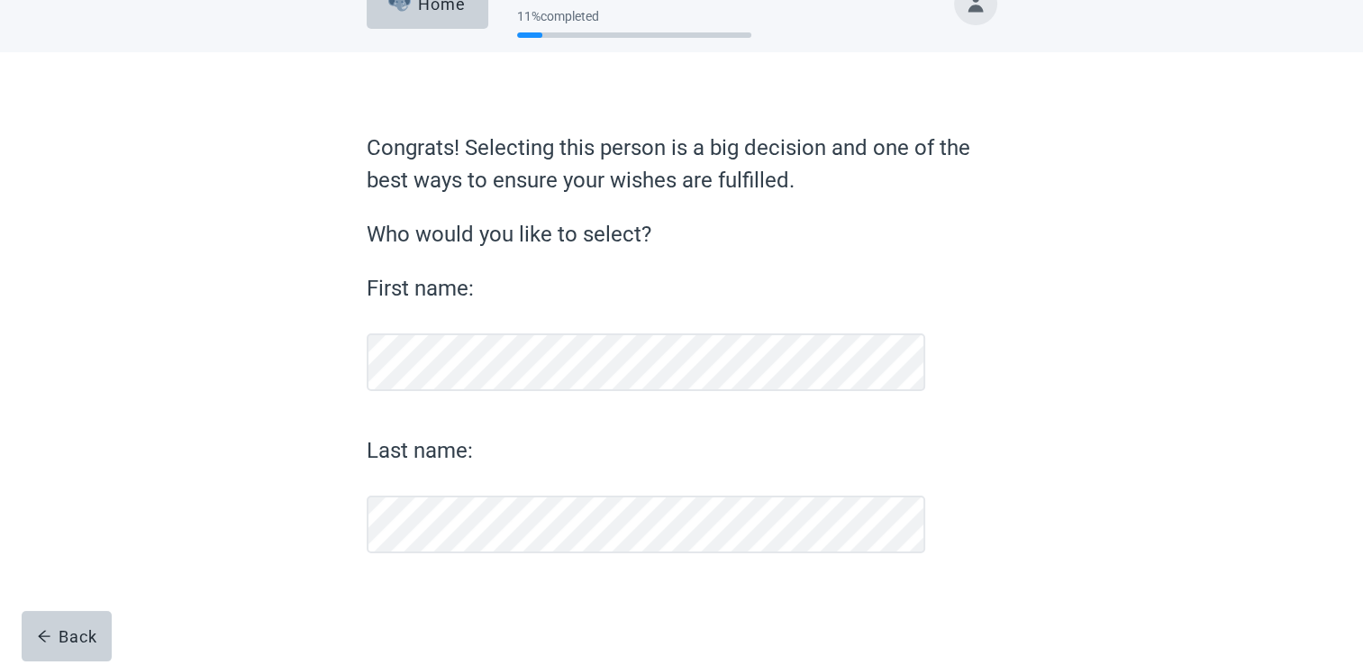
scroll to position [41, 0]
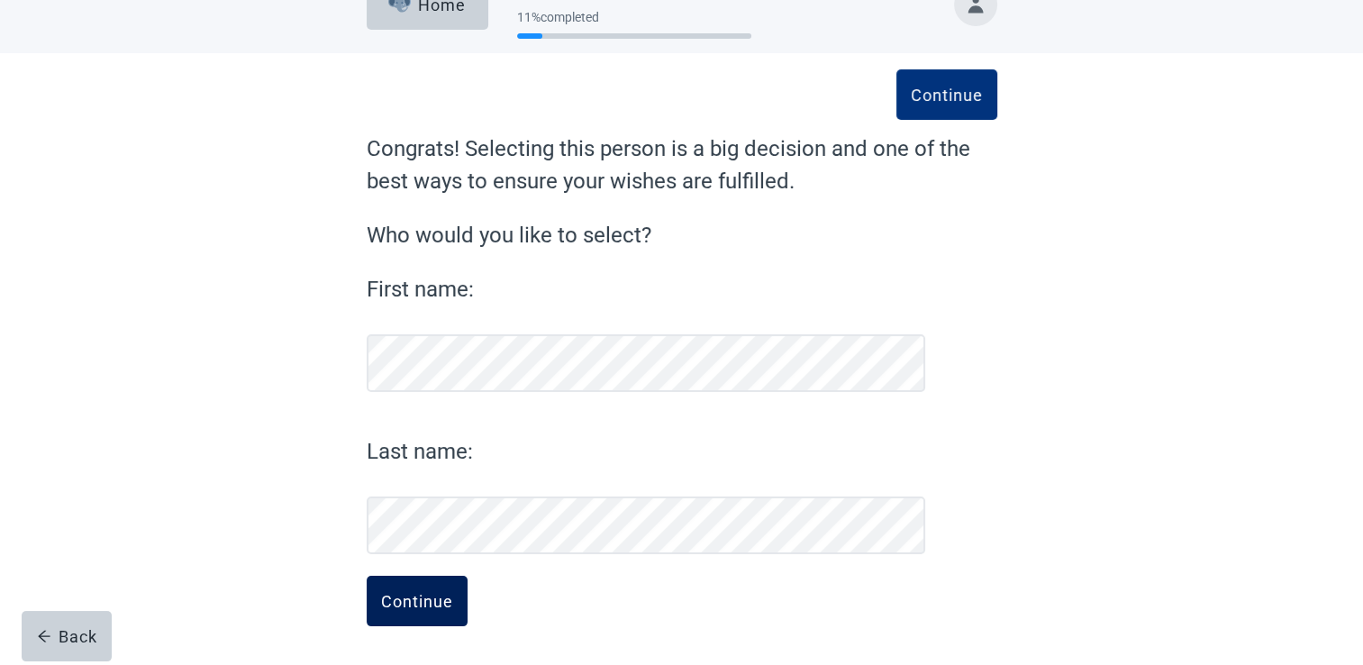
click at [430, 599] on div "Continue" at bounding box center [417, 601] width 72 height 18
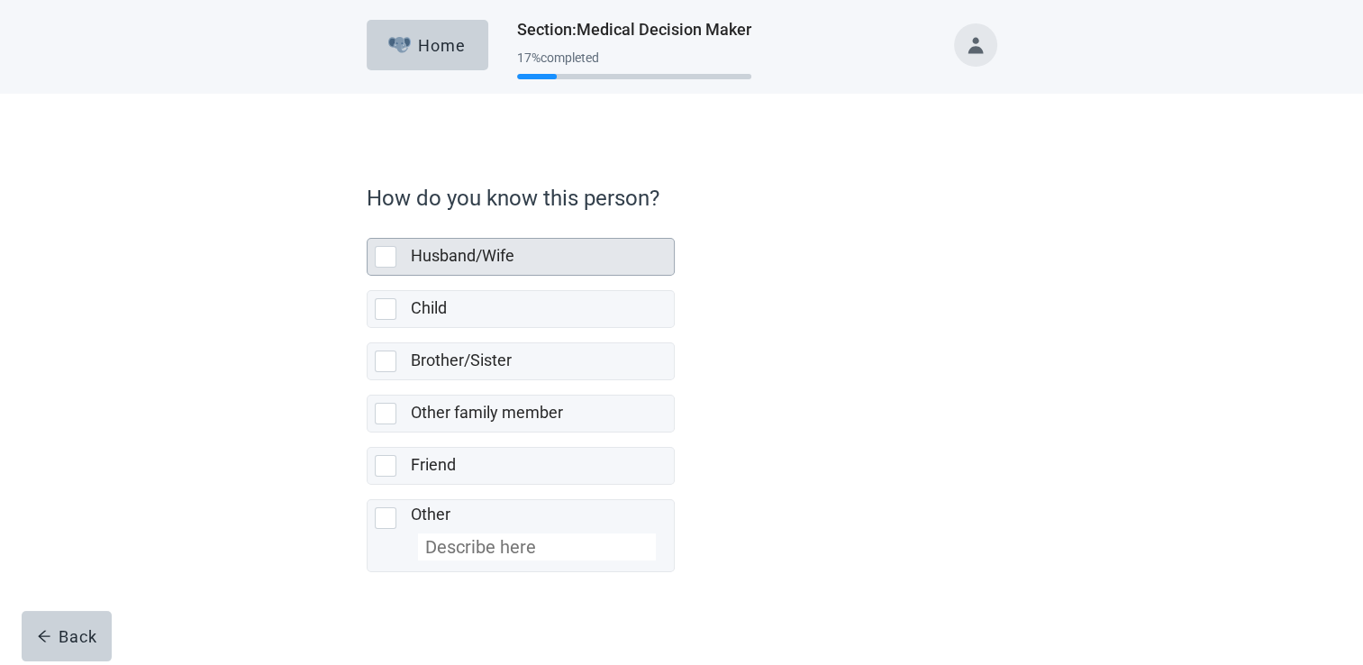
click at [394, 252] on div at bounding box center [386, 257] width 22 height 22
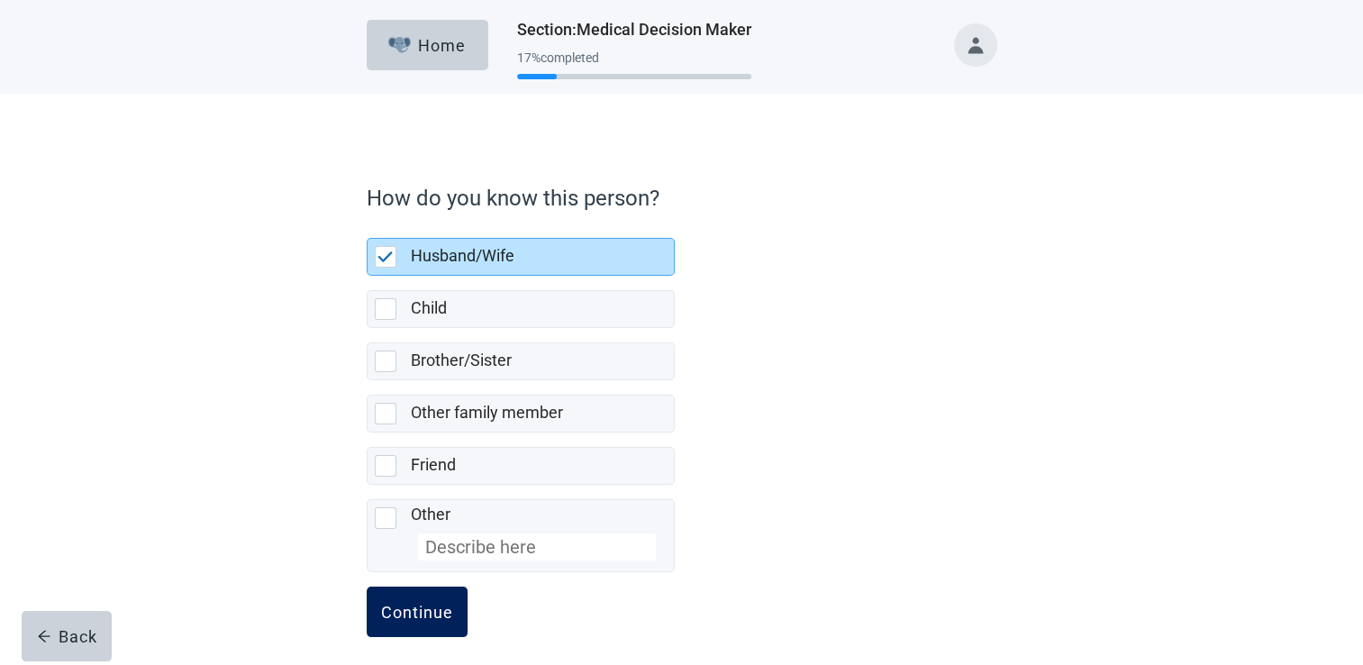
click at [453, 598] on button "Continue" at bounding box center [417, 611] width 101 height 50
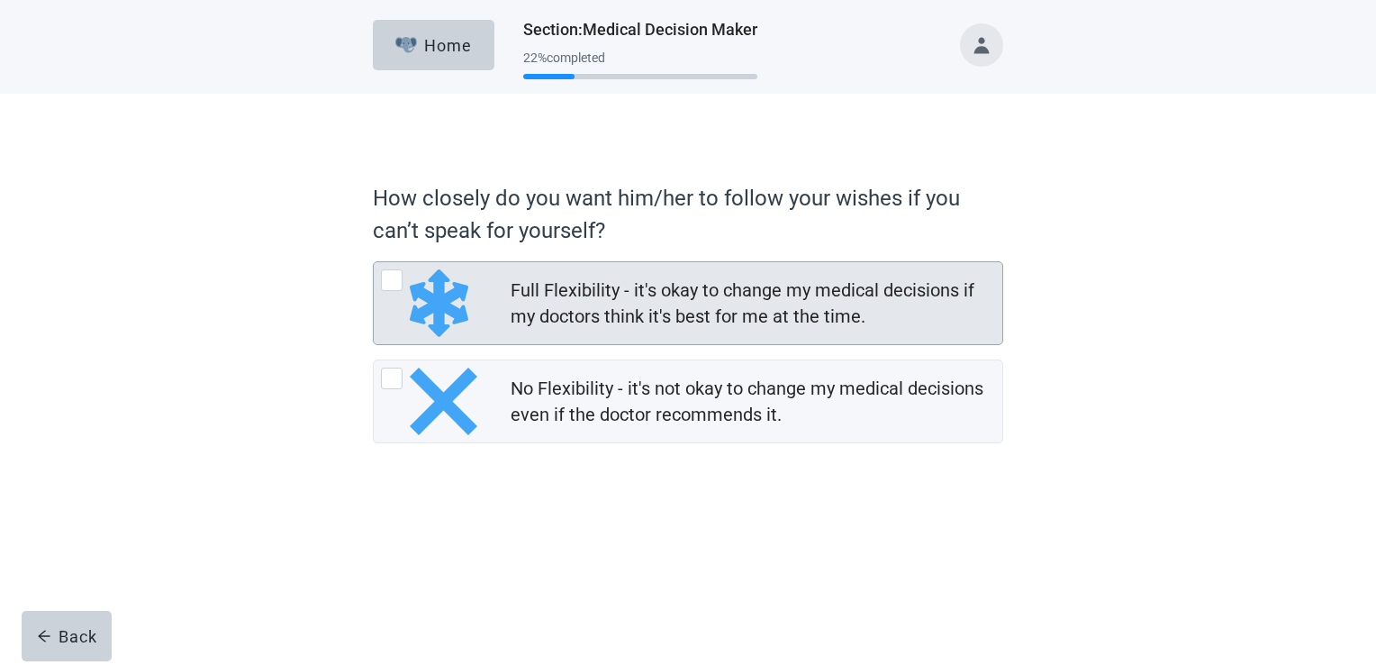
click at [386, 281] on div at bounding box center [392, 280] width 22 height 22
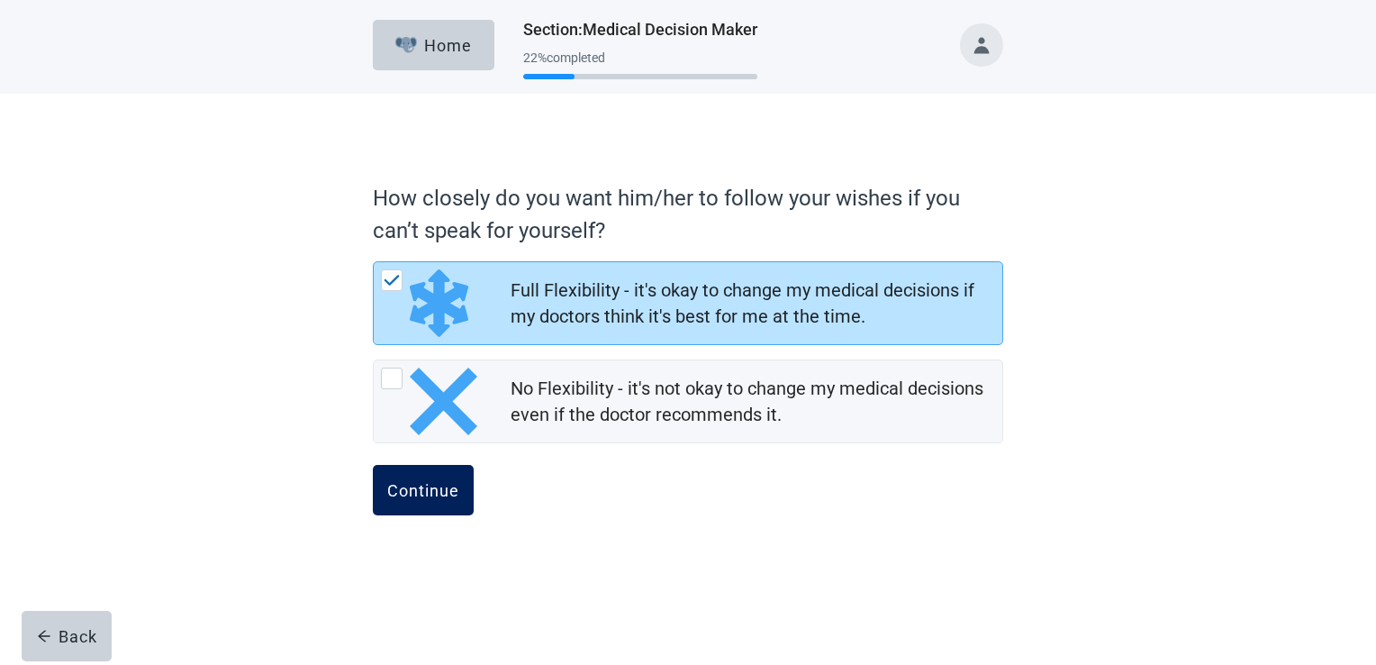
click at [431, 486] on div "Continue" at bounding box center [423, 490] width 72 height 18
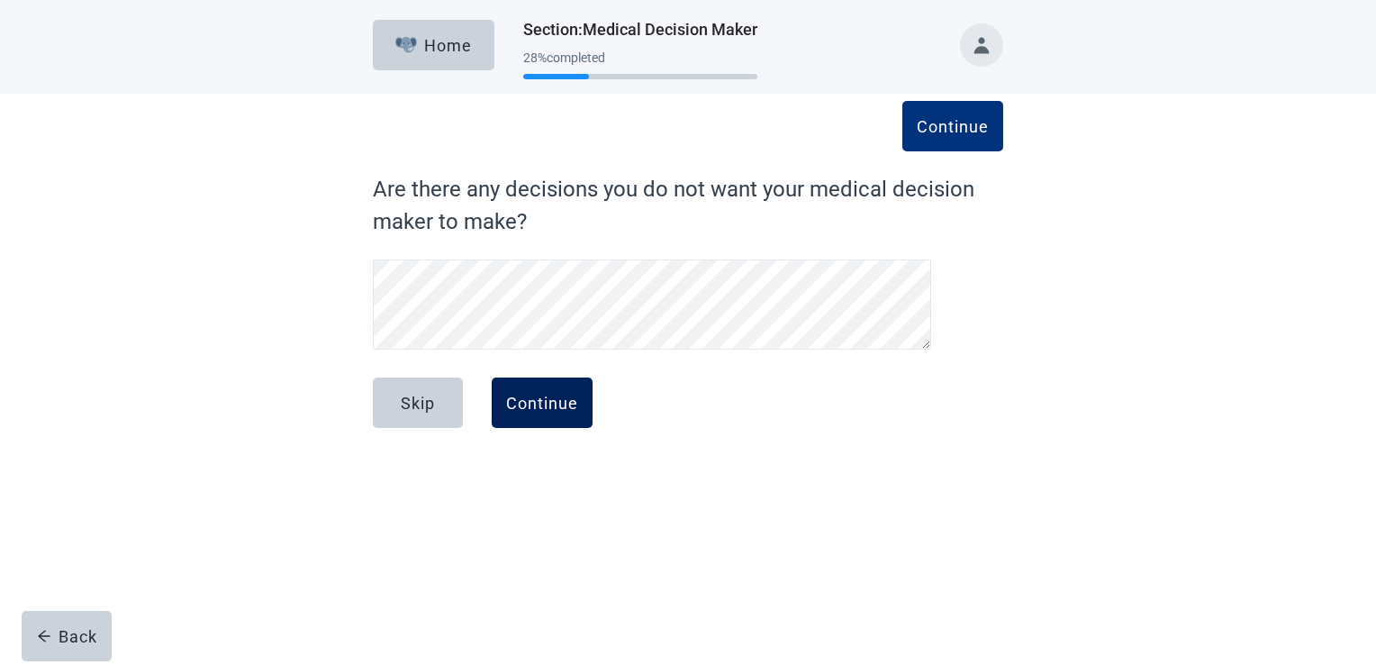
click at [521, 399] on div "Continue" at bounding box center [542, 403] width 72 height 18
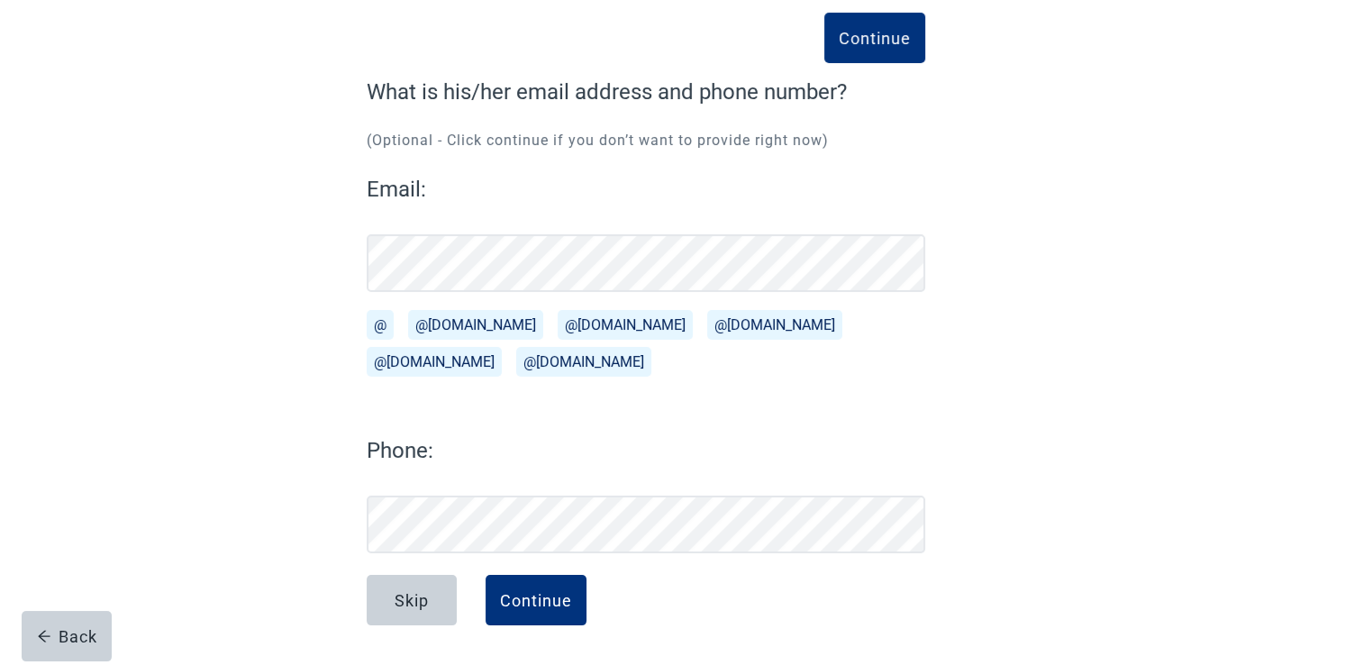
scroll to position [97, 0]
click at [537, 594] on div "Continue" at bounding box center [536, 600] width 72 height 18
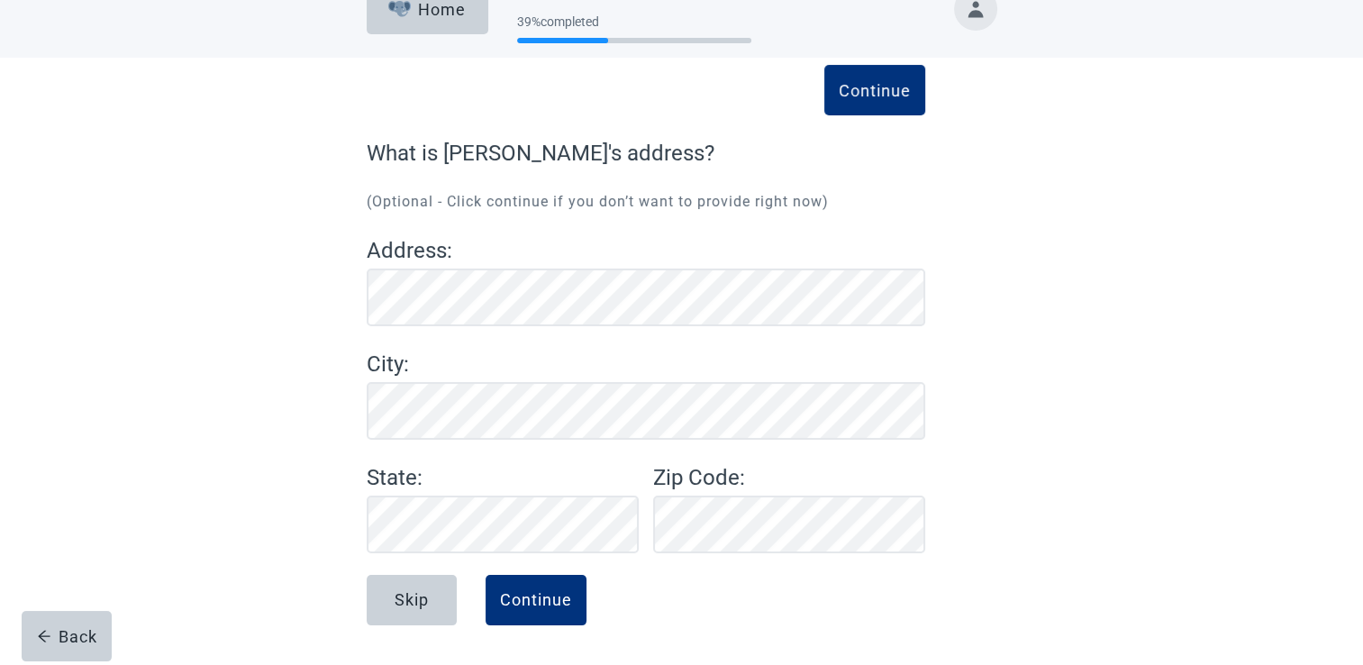
scroll to position [36, 0]
click at [530, 593] on div "Continue" at bounding box center [536, 600] width 72 height 18
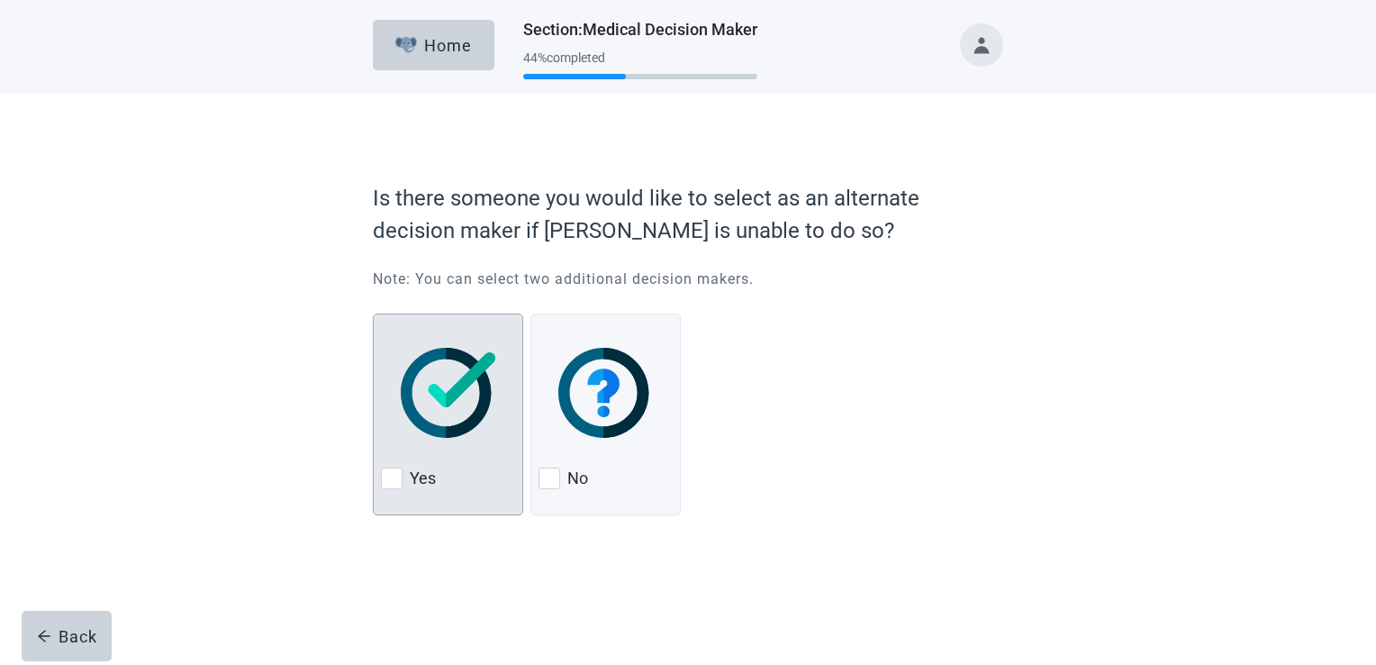
click at [396, 480] on div at bounding box center [392, 478] width 22 height 22
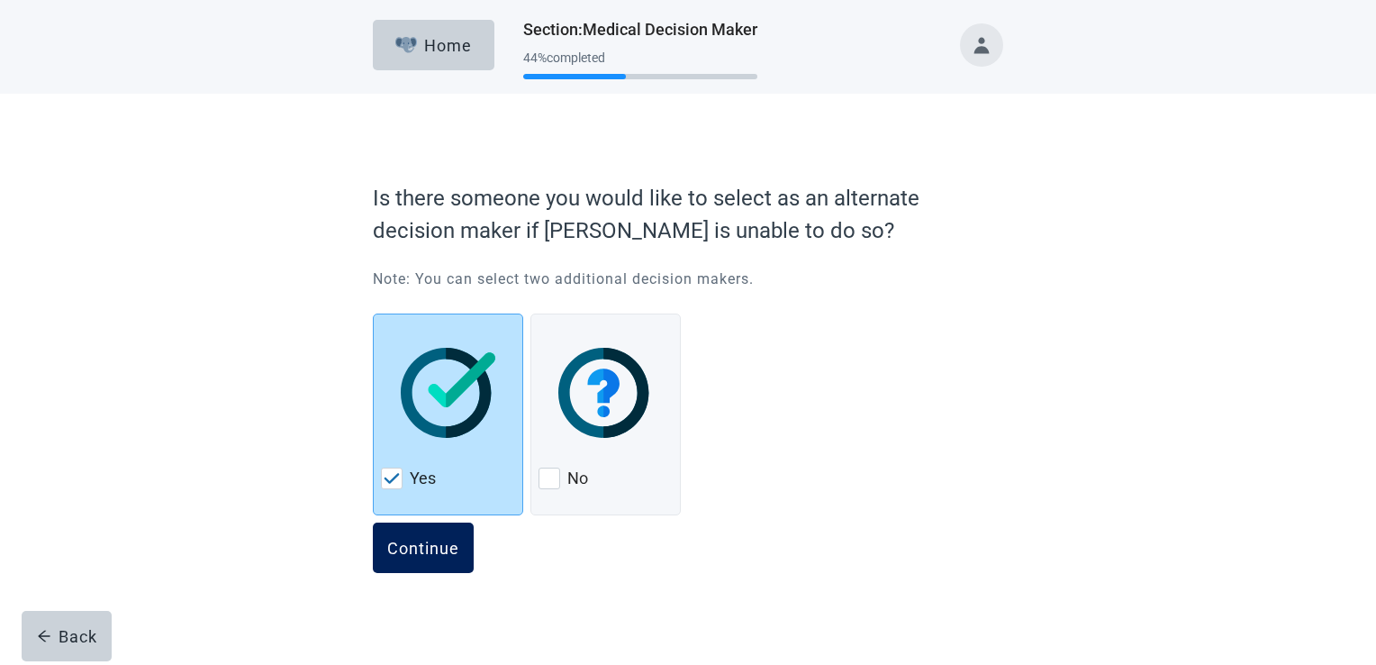
click at [415, 535] on button "Continue" at bounding box center [423, 547] width 101 height 50
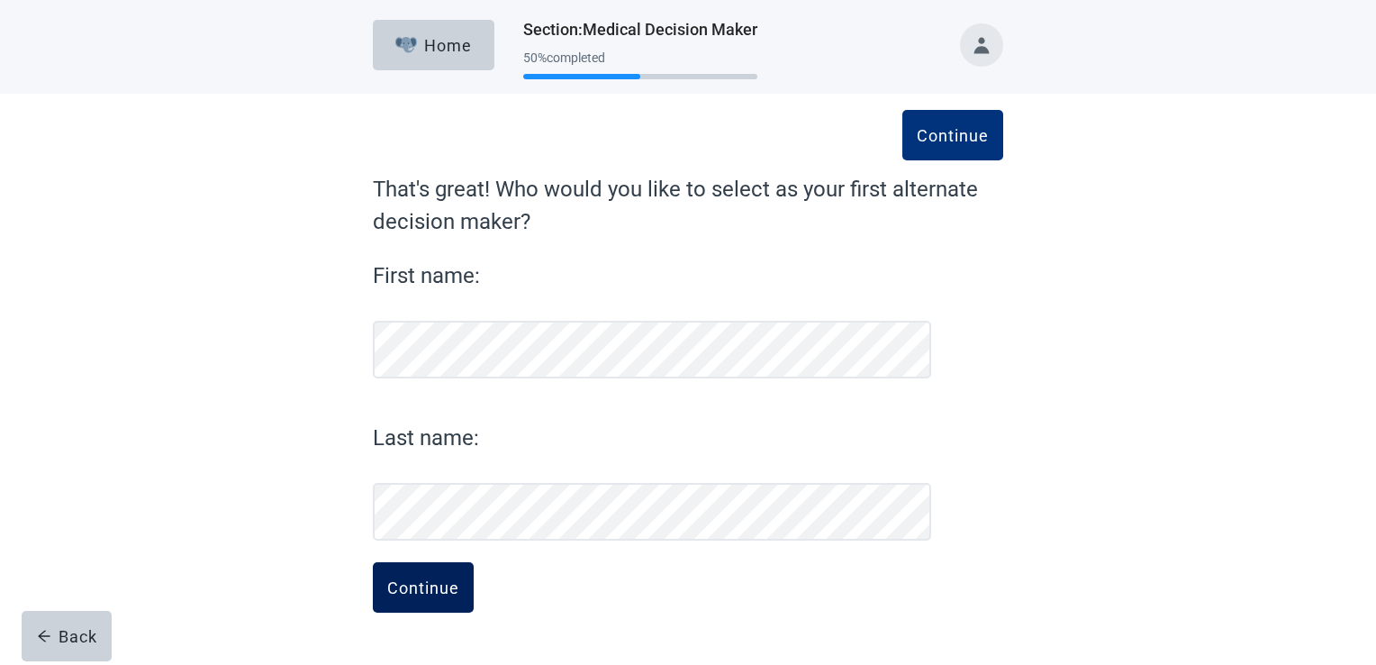
click at [444, 574] on button "Continue" at bounding box center [423, 587] width 101 height 50
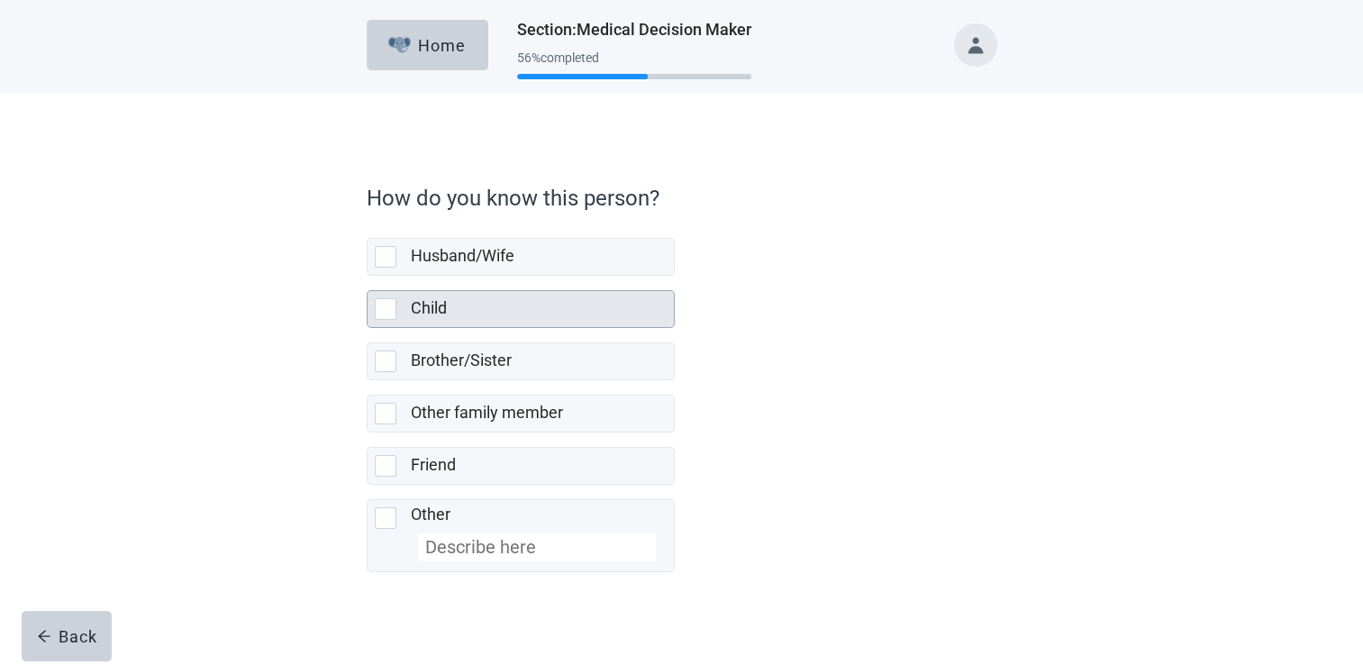
click at [386, 304] on div at bounding box center [386, 309] width 22 height 22
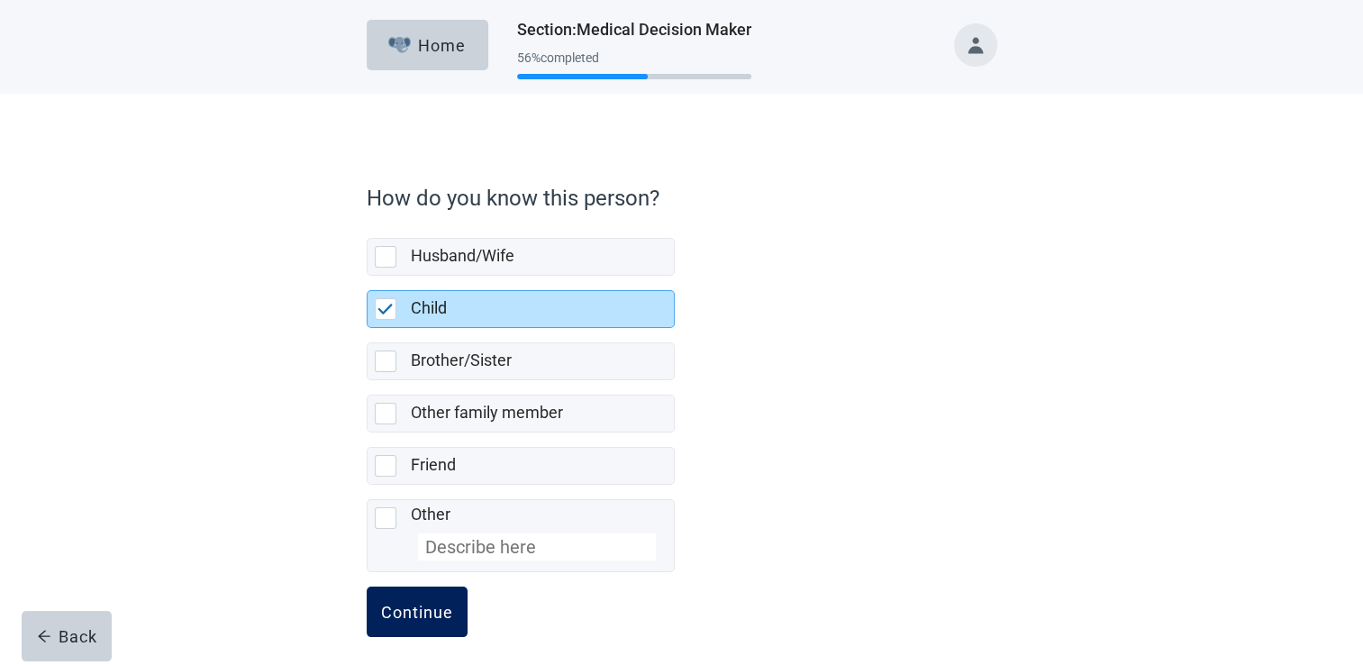
click at [419, 605] on div "Continue" at bounding box center [417, 611] width 72 height 18
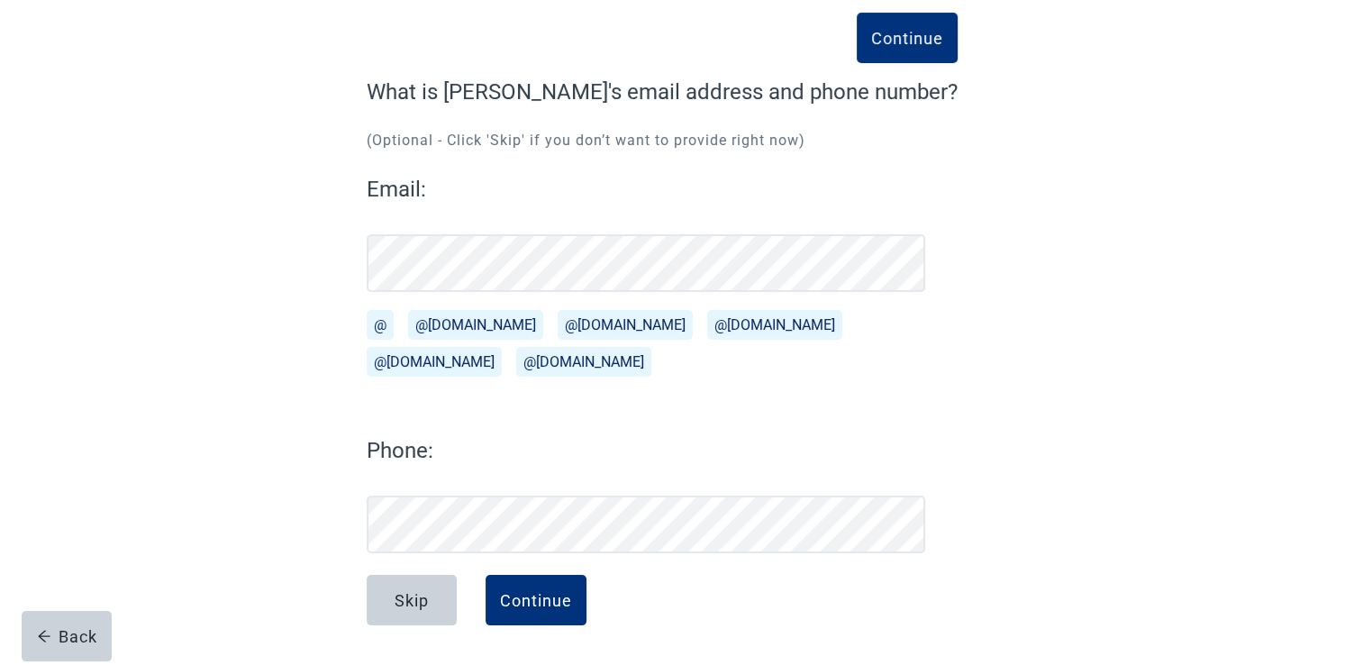
scroll to position [97, 0]
click at [519, 598] on div "Continue" at bounding box center [536, 600] width 72 height 18
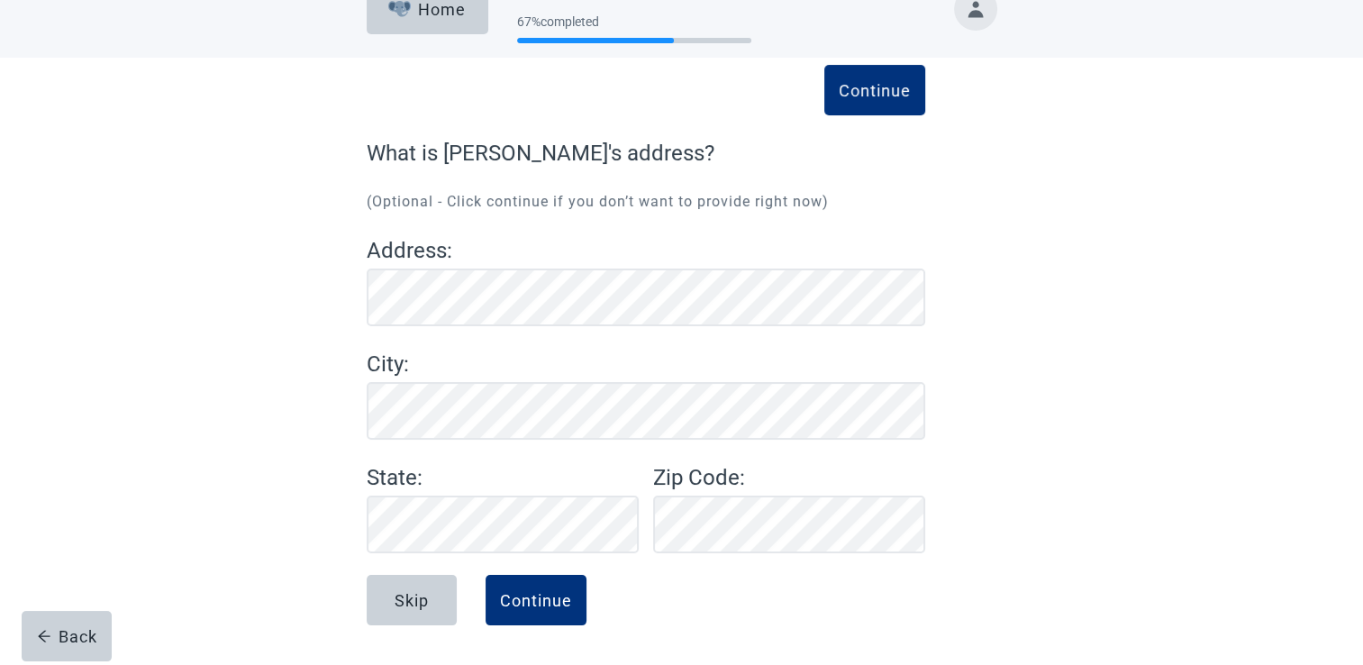
scroll to position [36, 0]
click at [550, 584] on button "Continue" at bounding box center [535, 600] width 101 height 50
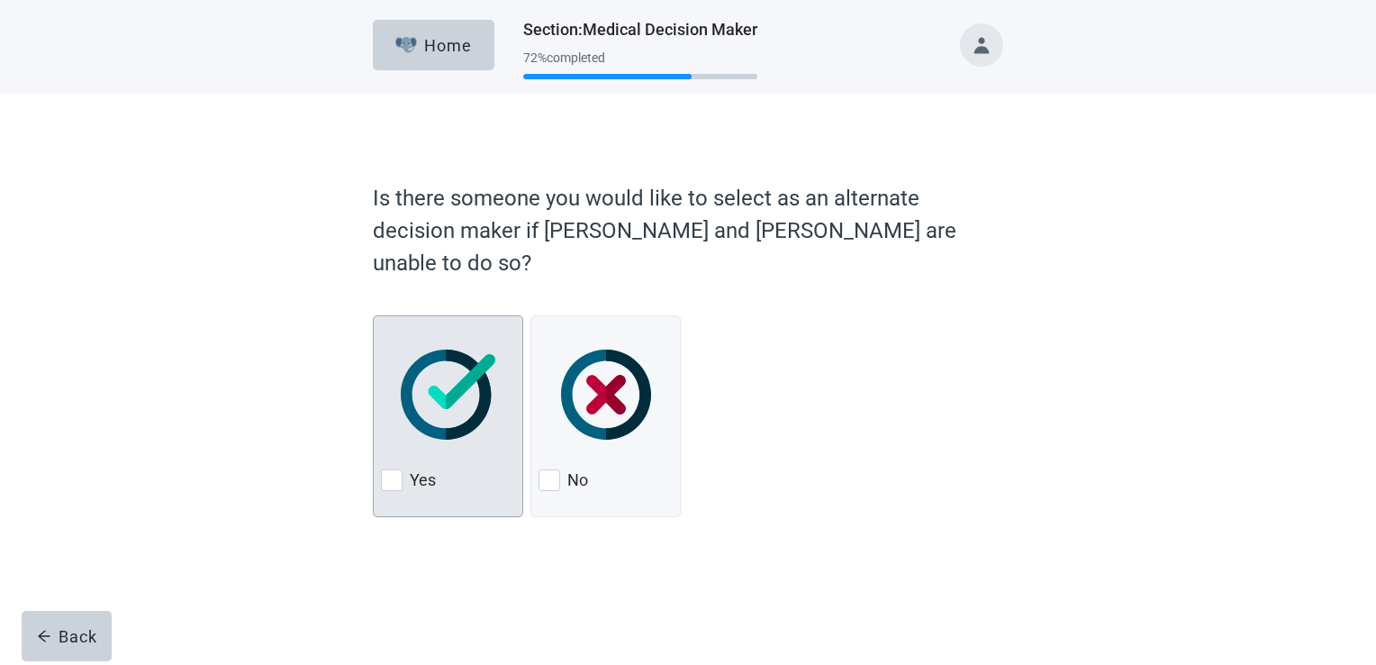
click at [391, 469] on div at bounding box center [392, 480] width 22 height 22
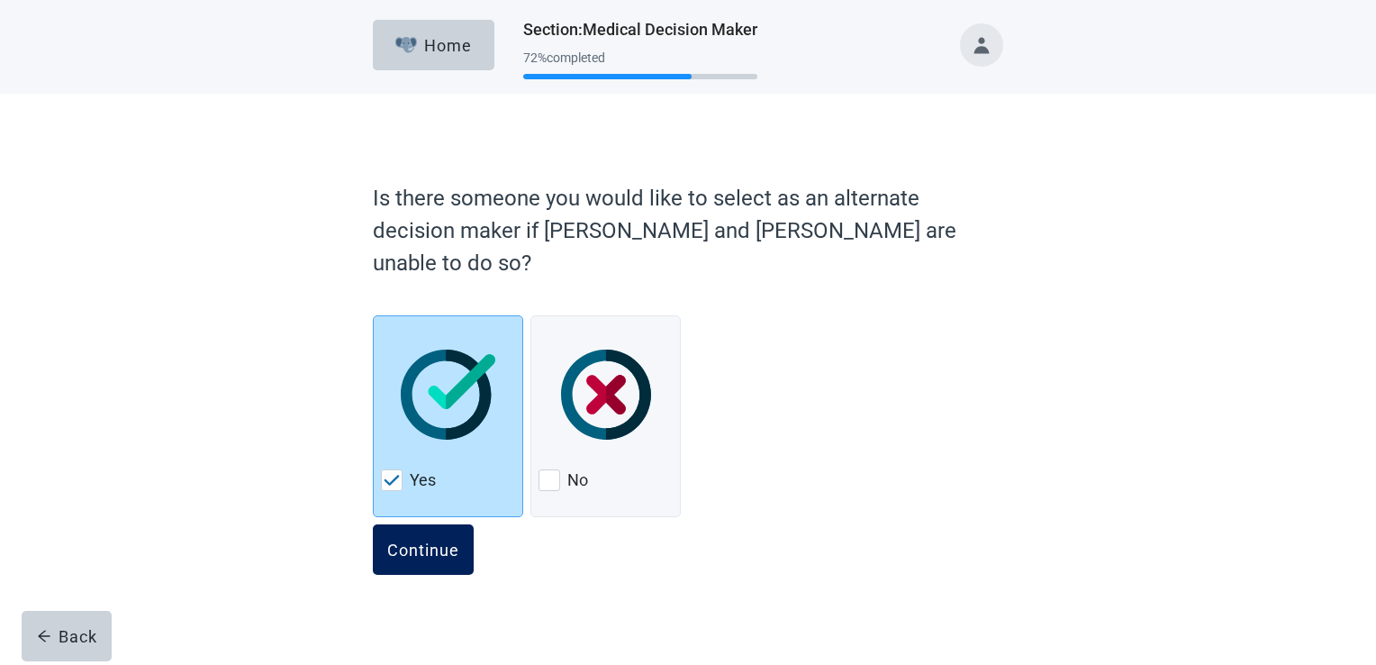
click at [409, 540] on div "Continue" at bounding box center [423, 549] width 72 height 18
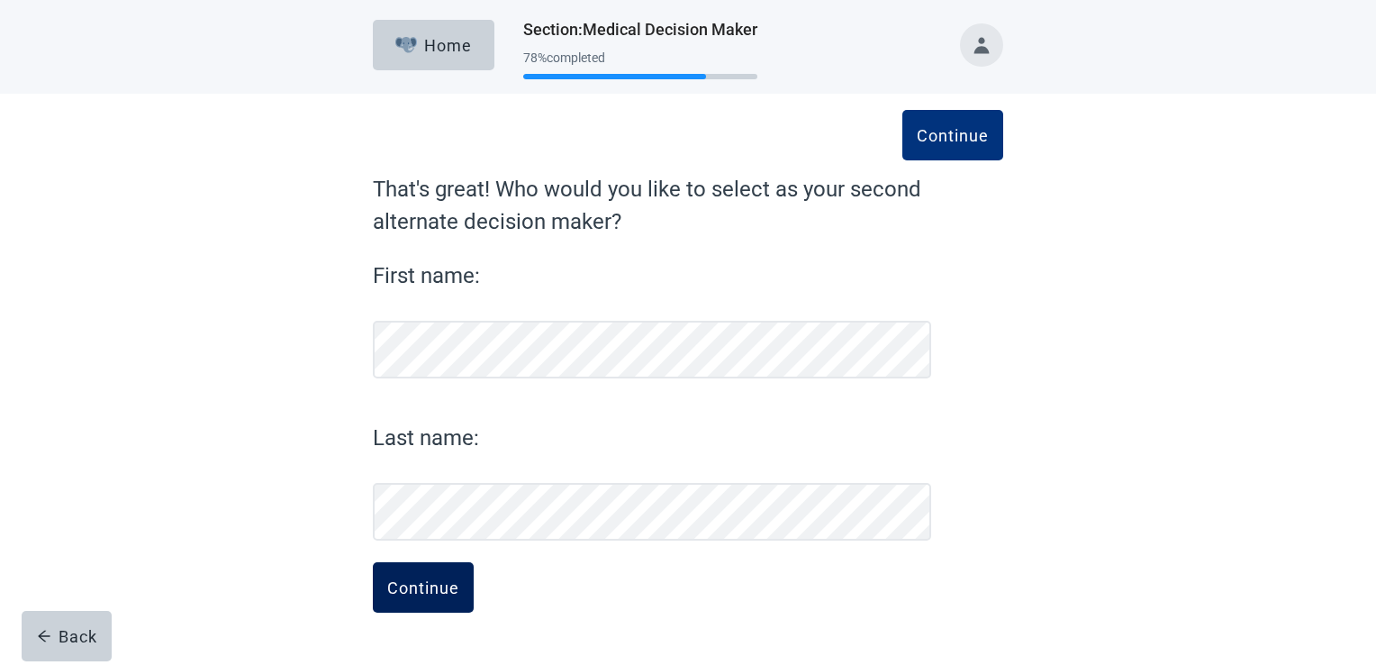
click at [416, 578] on div "Continue" at bounding box center [423, 587] width 72 height 18
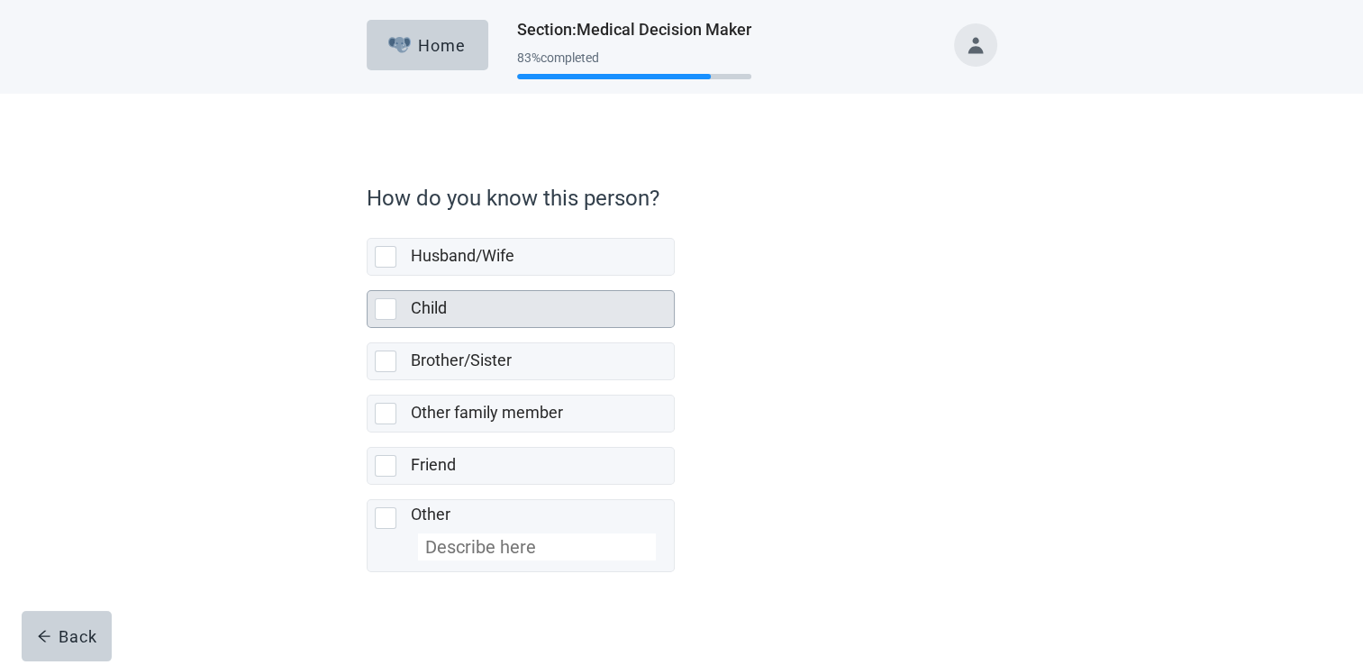
click at [382, 307] on div at bounding box center [386, 309] width 22 height 22
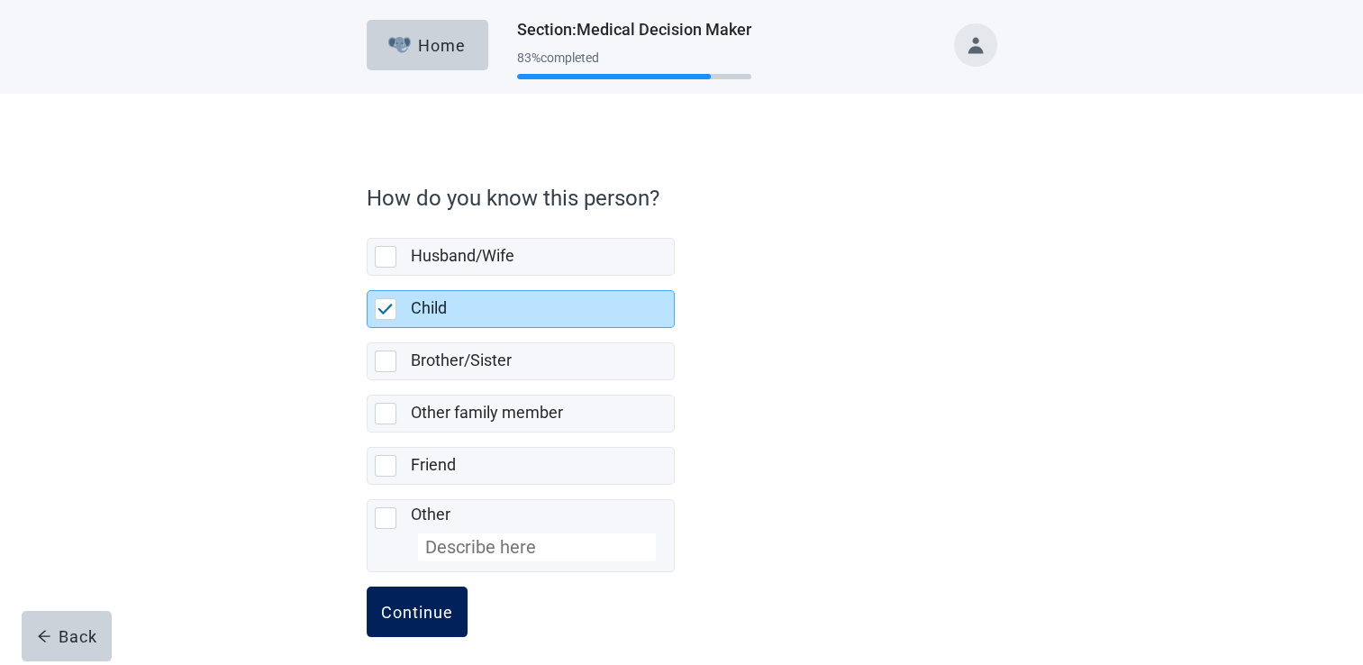
click at [421, 607] on div "Continue" at bounding box center [417, 611] width 72 height 18
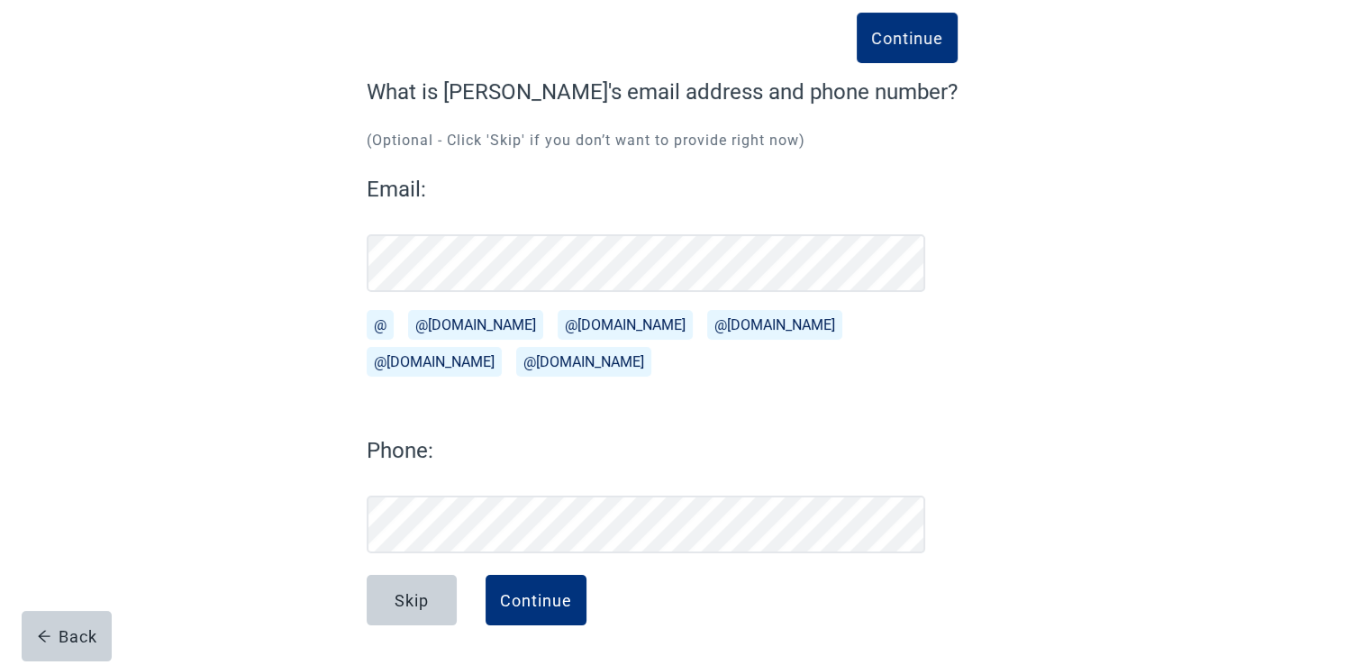
scroll to position [97, 0]
click at [521, 603] on div "Continue" at bounding box center [536, 600] width 72 height 18
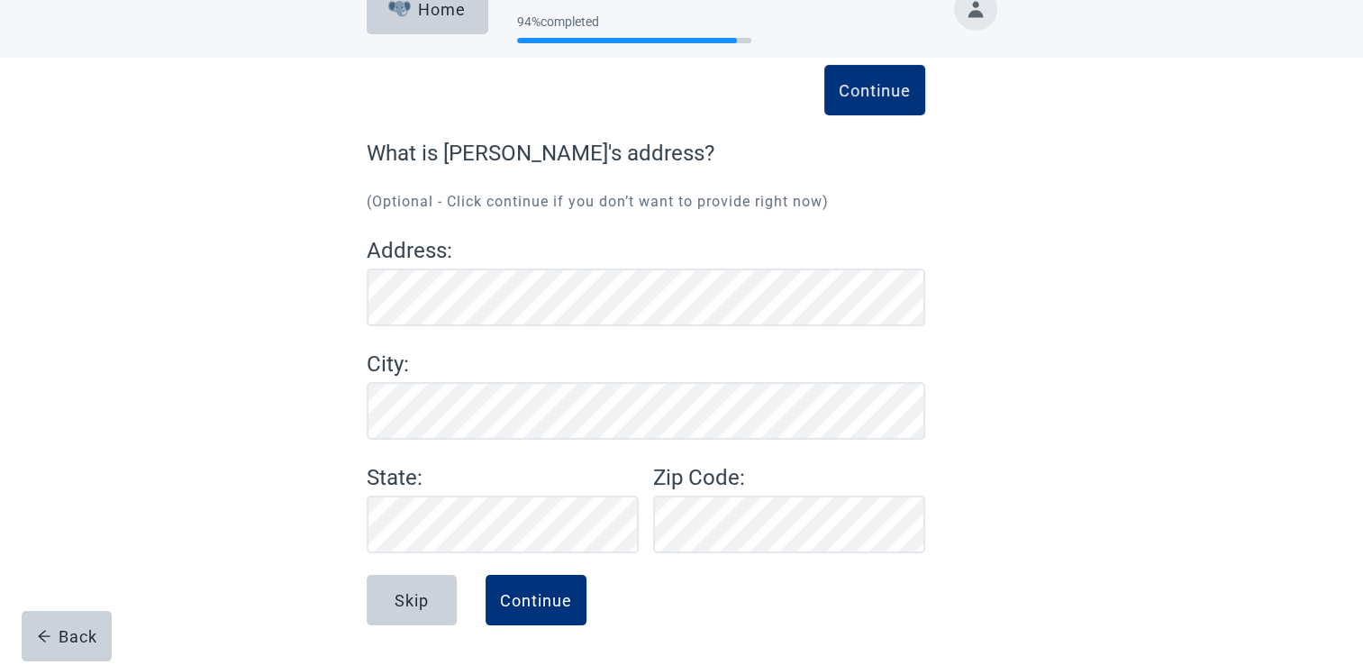
scroll to position [36, 0]
click at [507, 589] on button "Continue" at bounding box center [535, 600] width 101 height 50
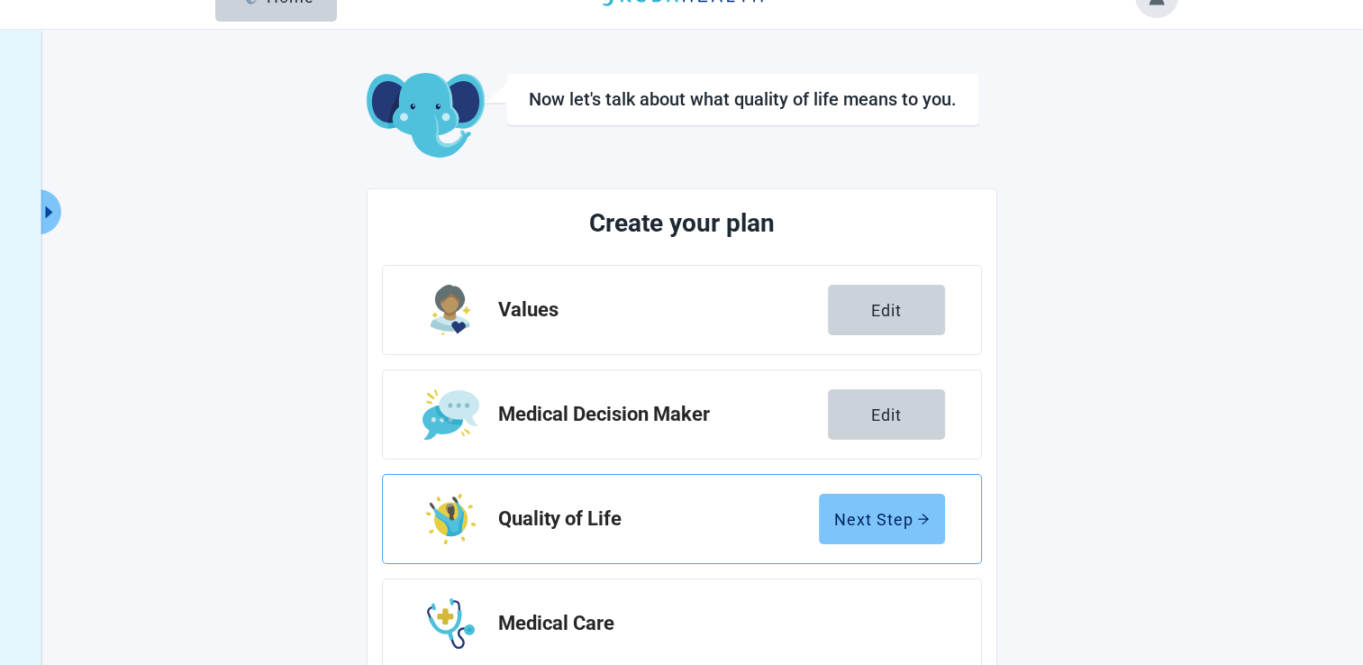
click at [888, 522] on div "Next Step" at bounding box center [881, 519] width 95 height 18
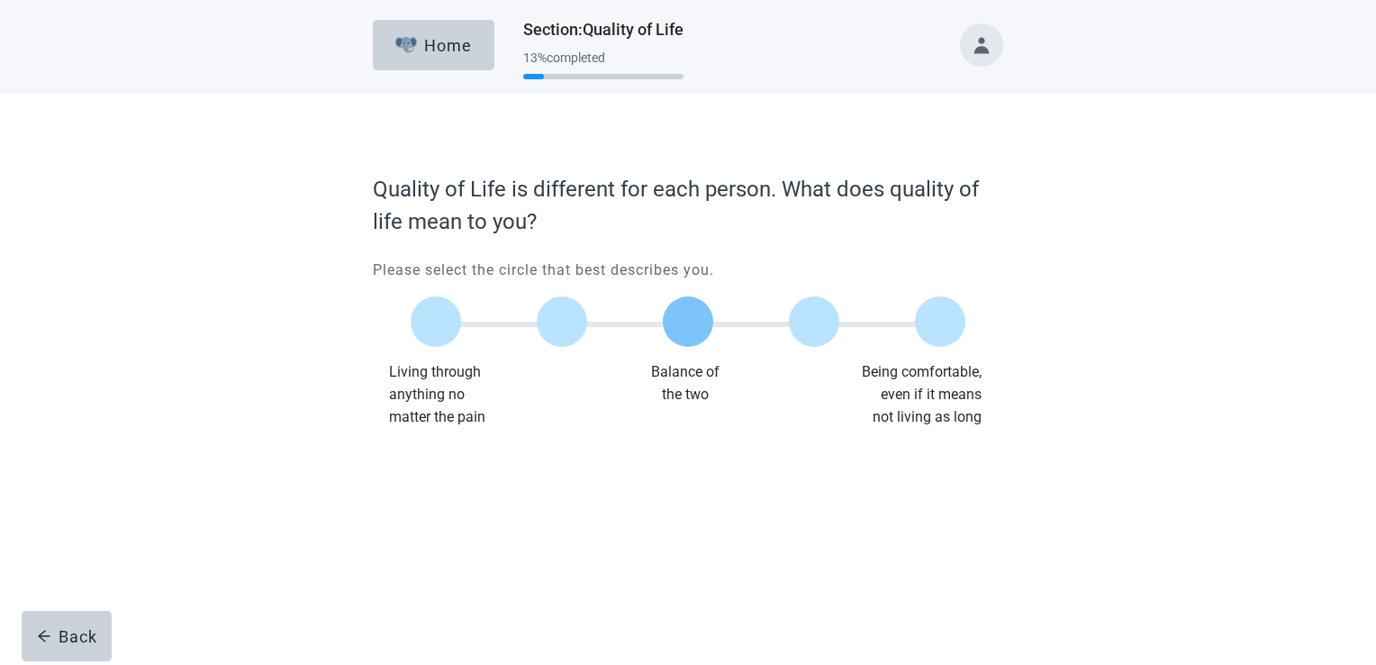
click at [673, 317] on div at bounding box center [688, 321] width 50 height 50
click at [421, 435] on div "Quality of Life is different for each person. What does quality of life mean to…" at bounding box center [688, 306] width 630 height 267
click at [425, 448] on button "Continue" at bounding box center [423, 464] width 101 height 50
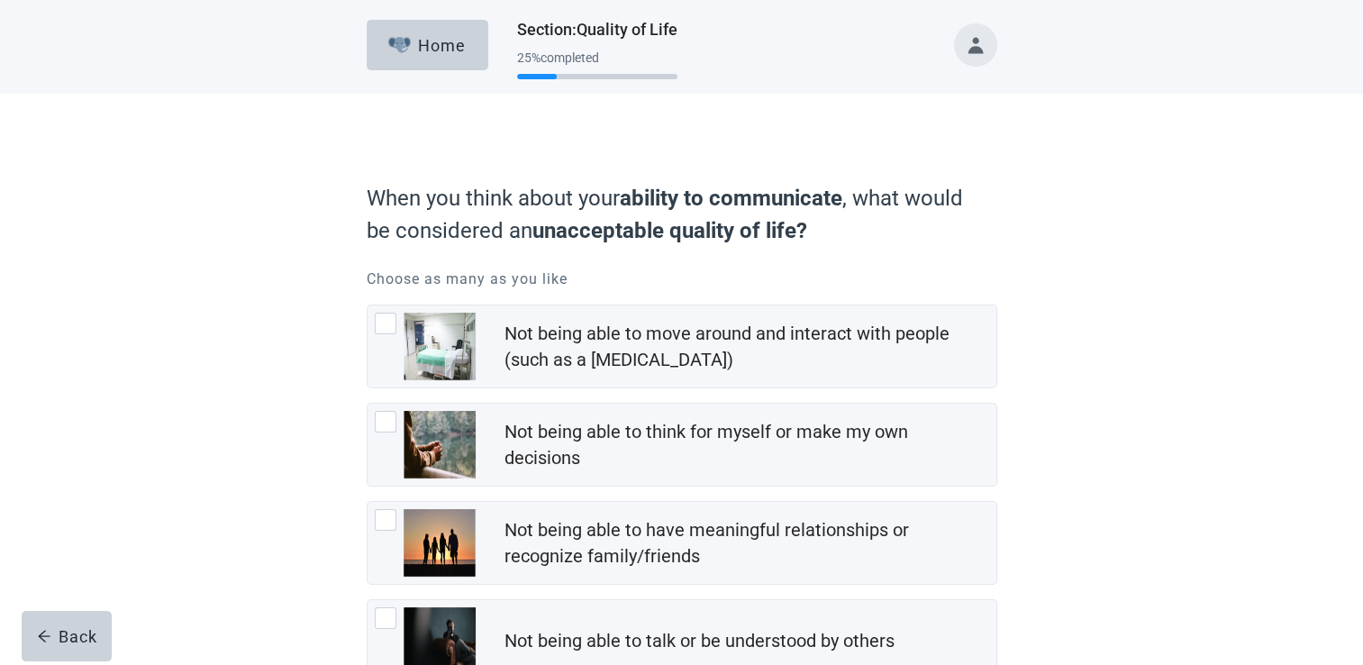
scroll to position [120, 0]
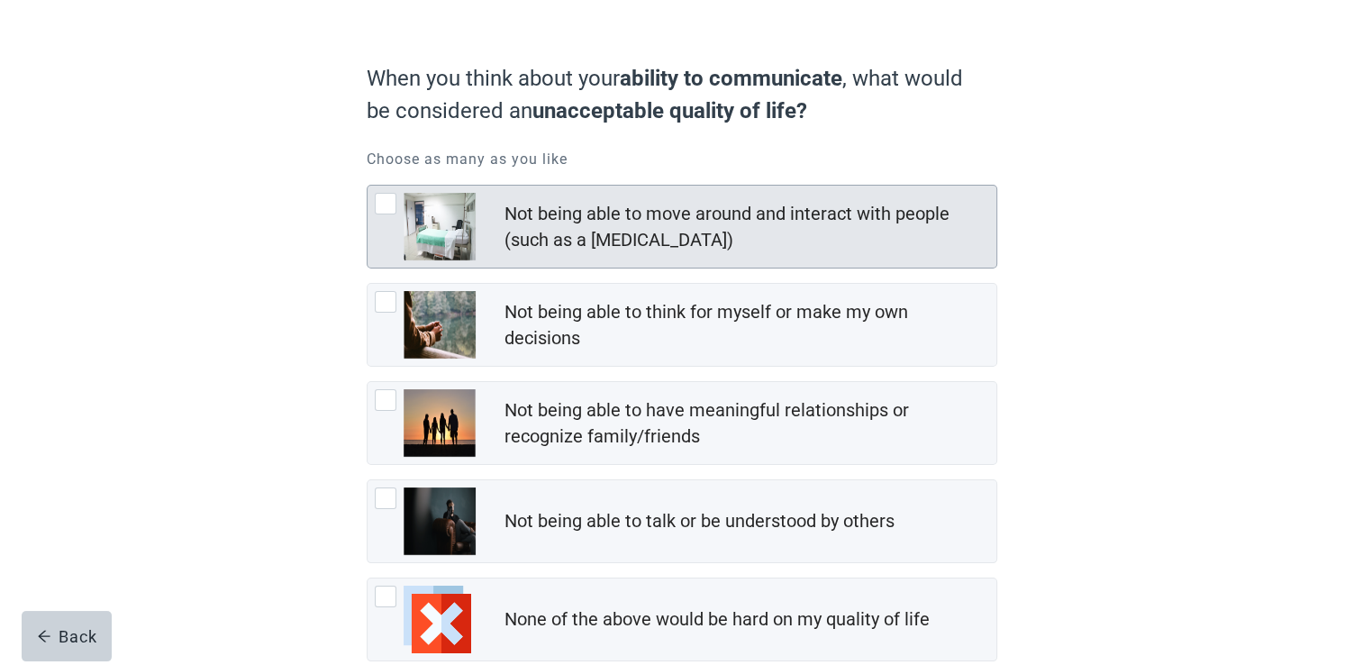
click at [382, 206] on div at bounding box center [386, 204] width 22 height 22
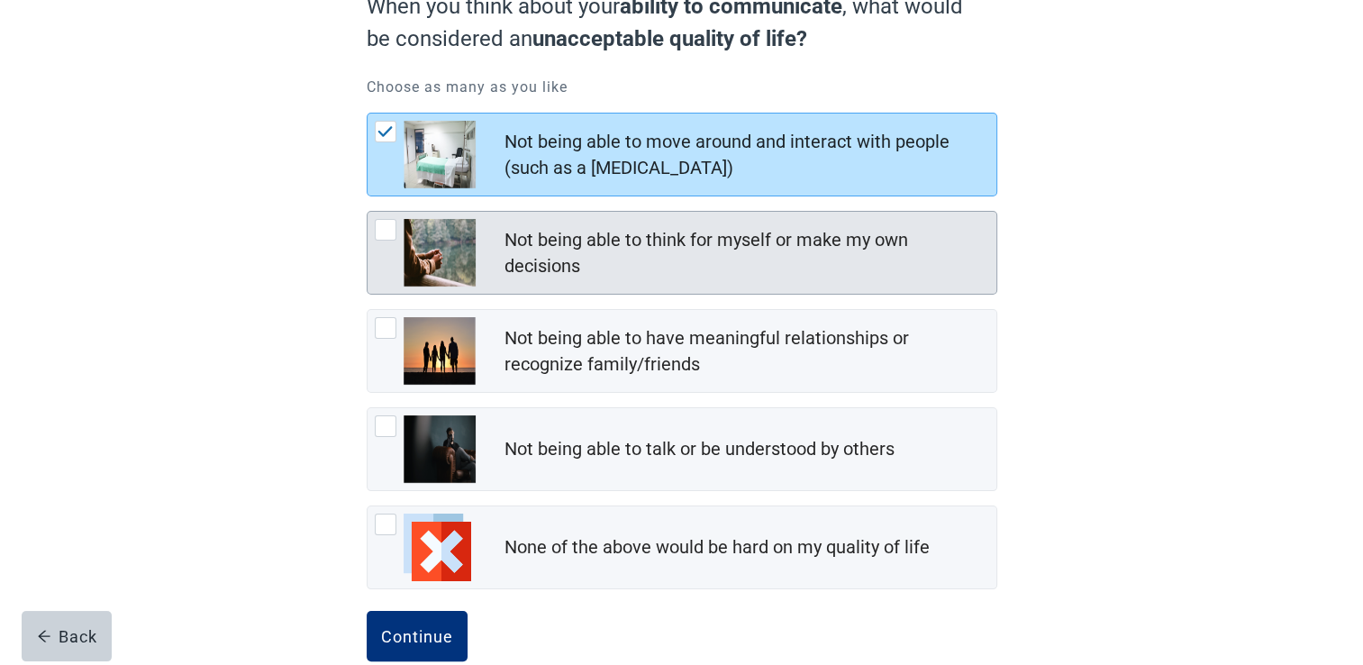
scroll to position [225, 0]
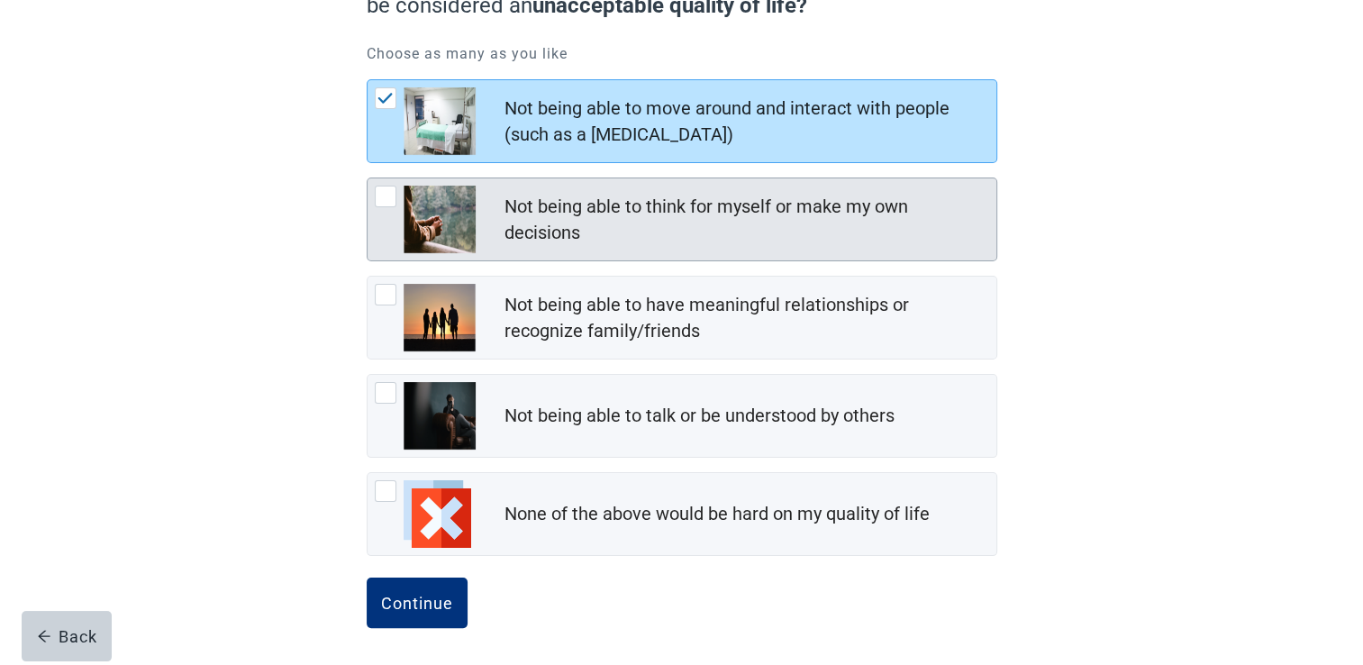
click at [548, 218] on div "Not being able to think for myself or make my own decisions" at bounding box center [744, 220] width 481 height 52
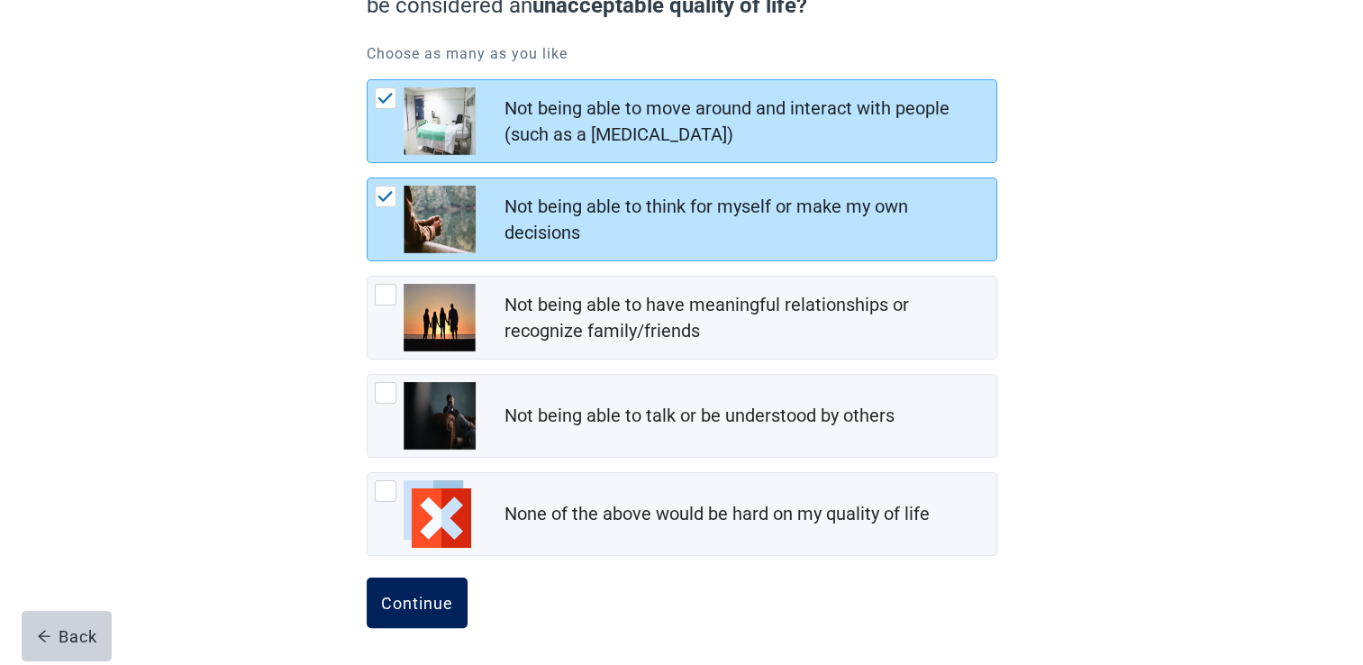
click at [411, 587] on button "Continue" at bounding box center [417, 602] width 101 height 50
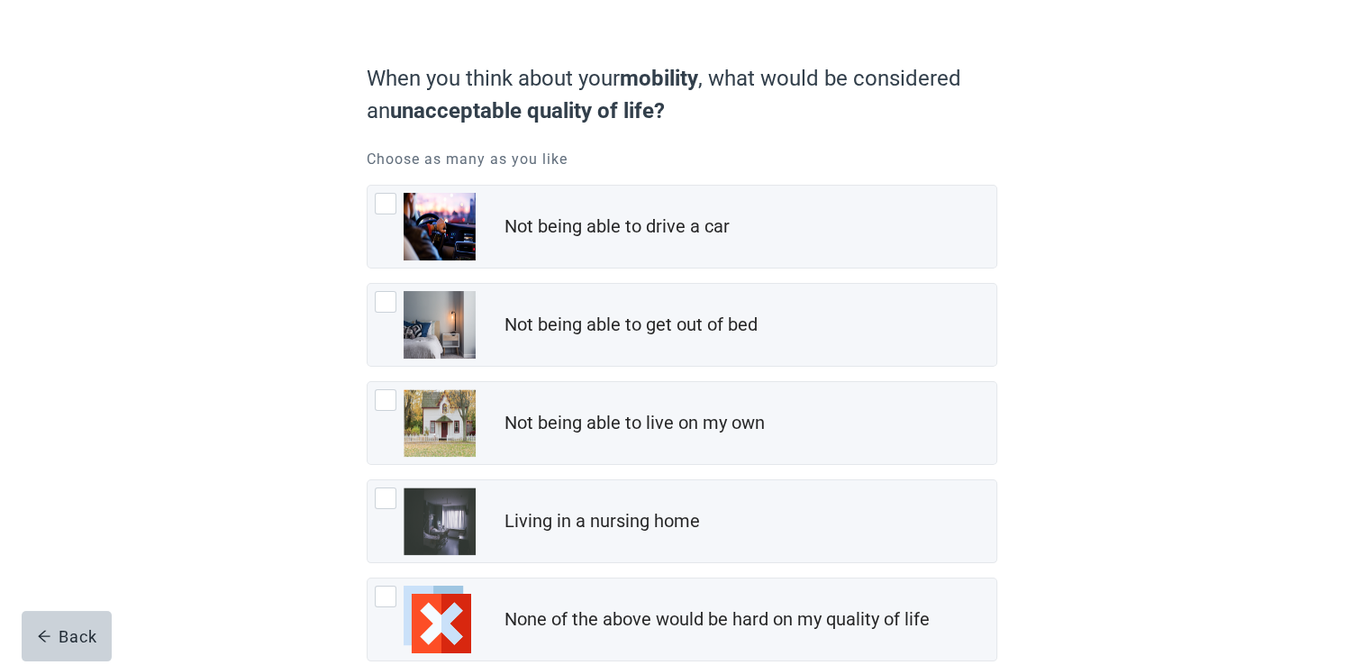
scroll to position [225, 0]
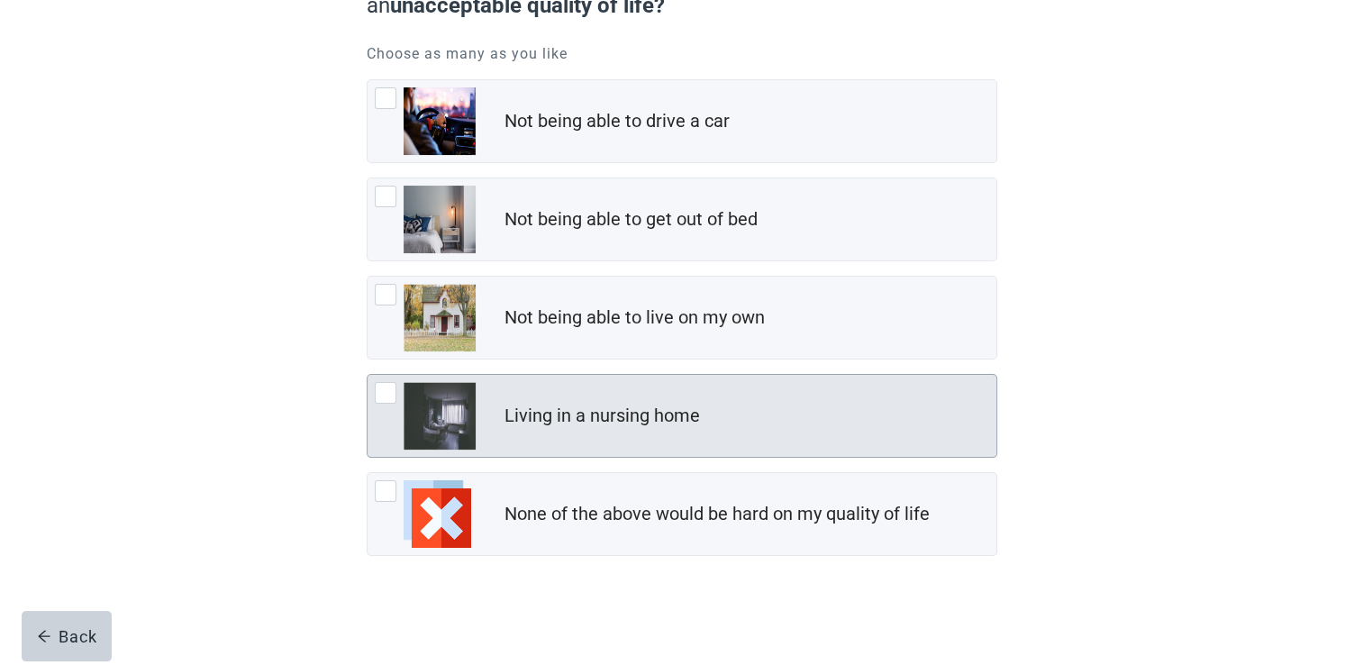
click at [376, 393] on div at bounding box center [386, 393] width 22 height 22
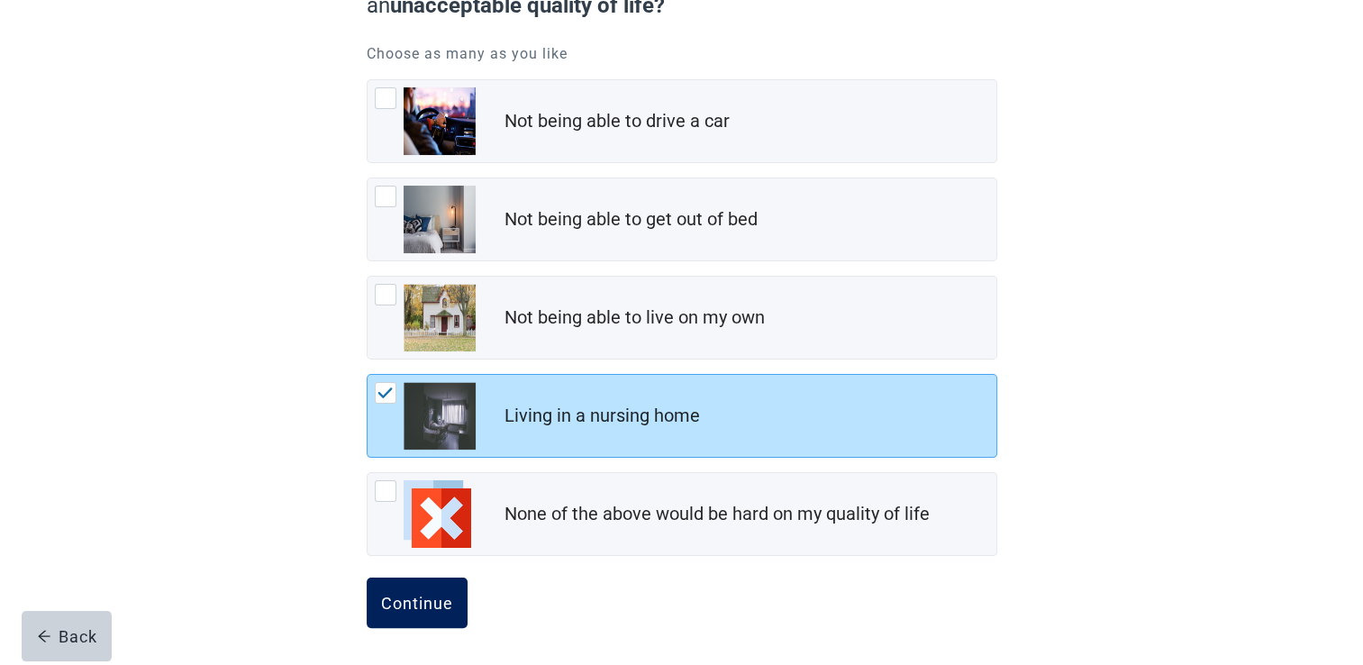
click at [430, 593] on div "Continue" at bounding box center [417, 602] width 72 height 18
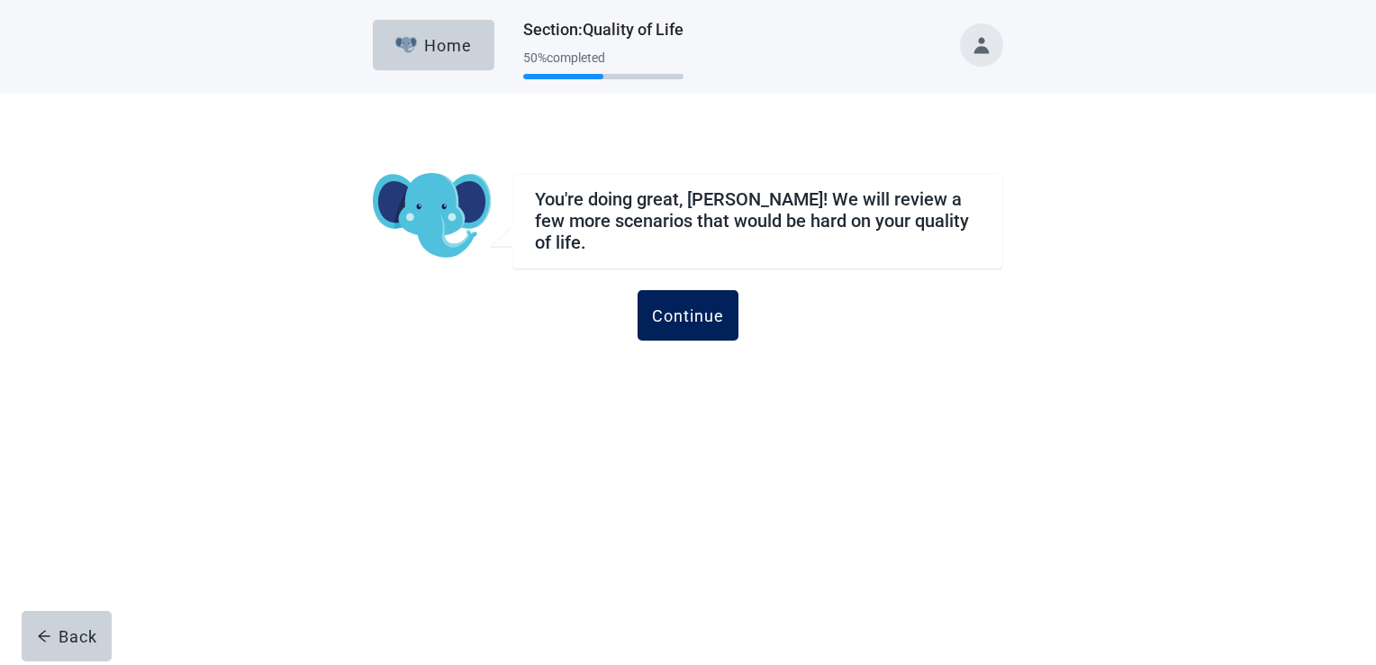
click at [695, 306] on div "Continue" at bounding box center [688, 315] width 72 height 18
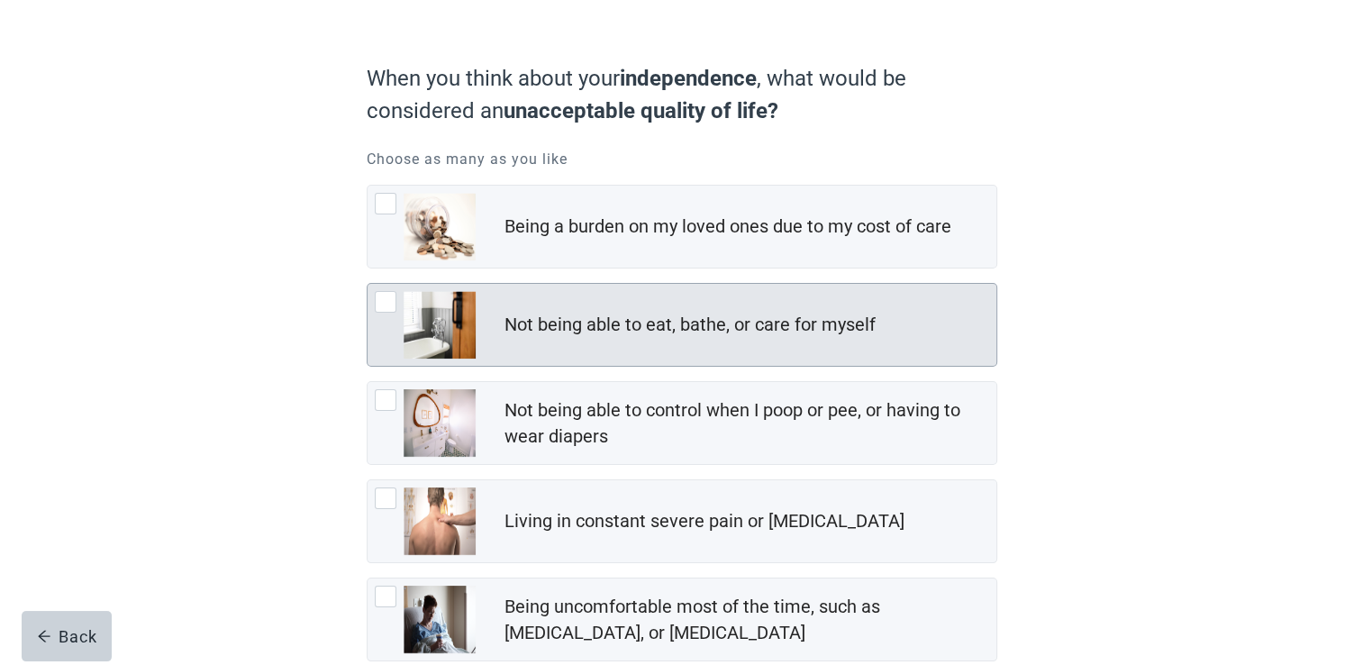
scroll to position [240, 0]
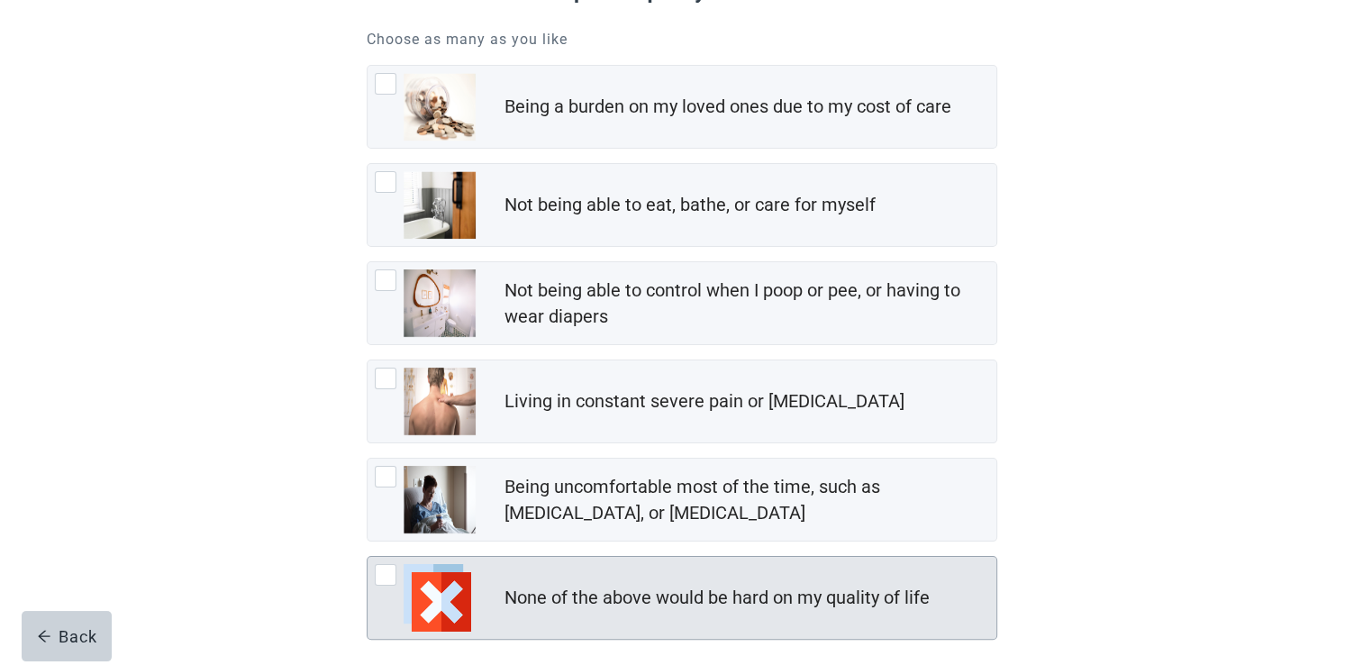
click at [378, 570] on div at bounding box center [386, 575] width 22 height 22
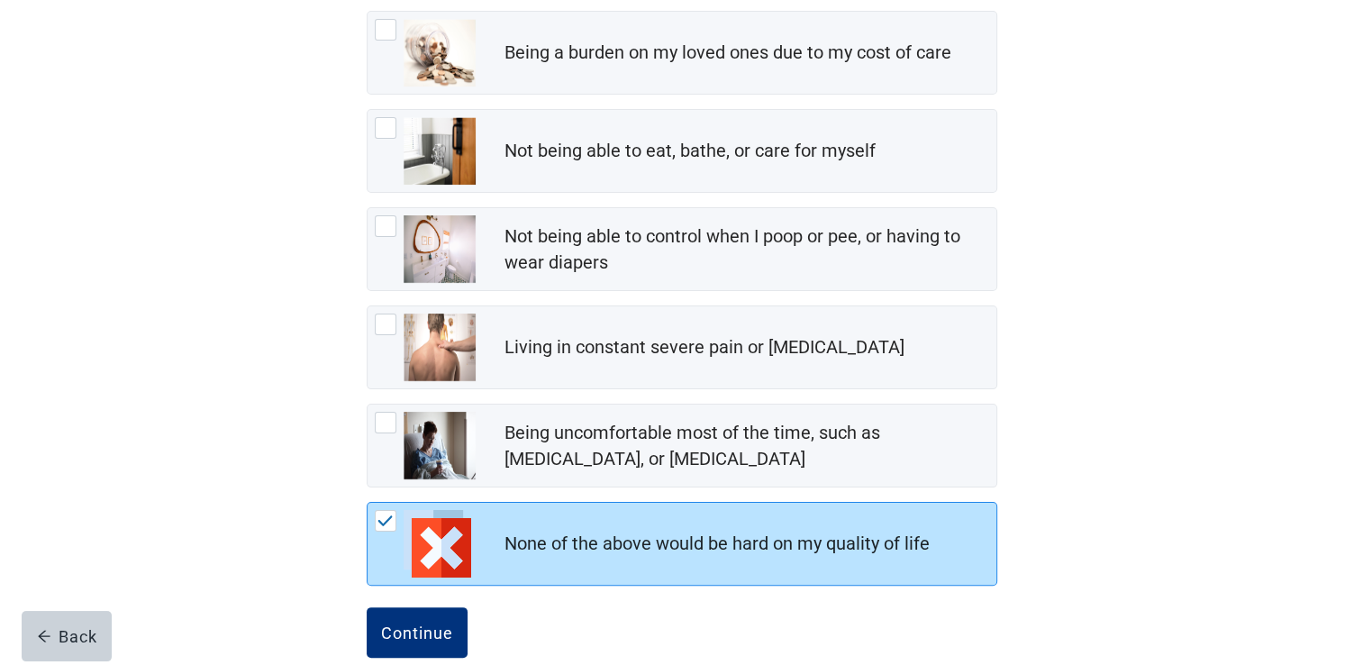
scroll to position [323, 0]
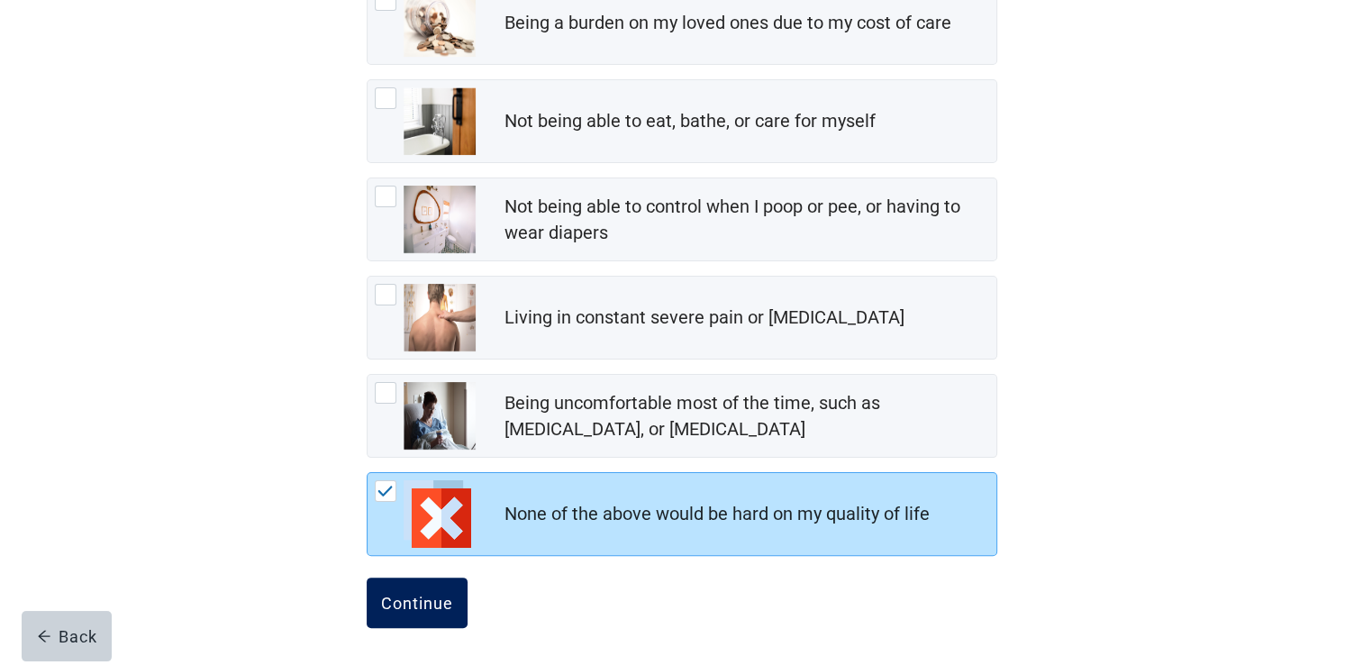
click at [431, 593] on div "Continue" at bounding box center [417, 602] width 72 height 18
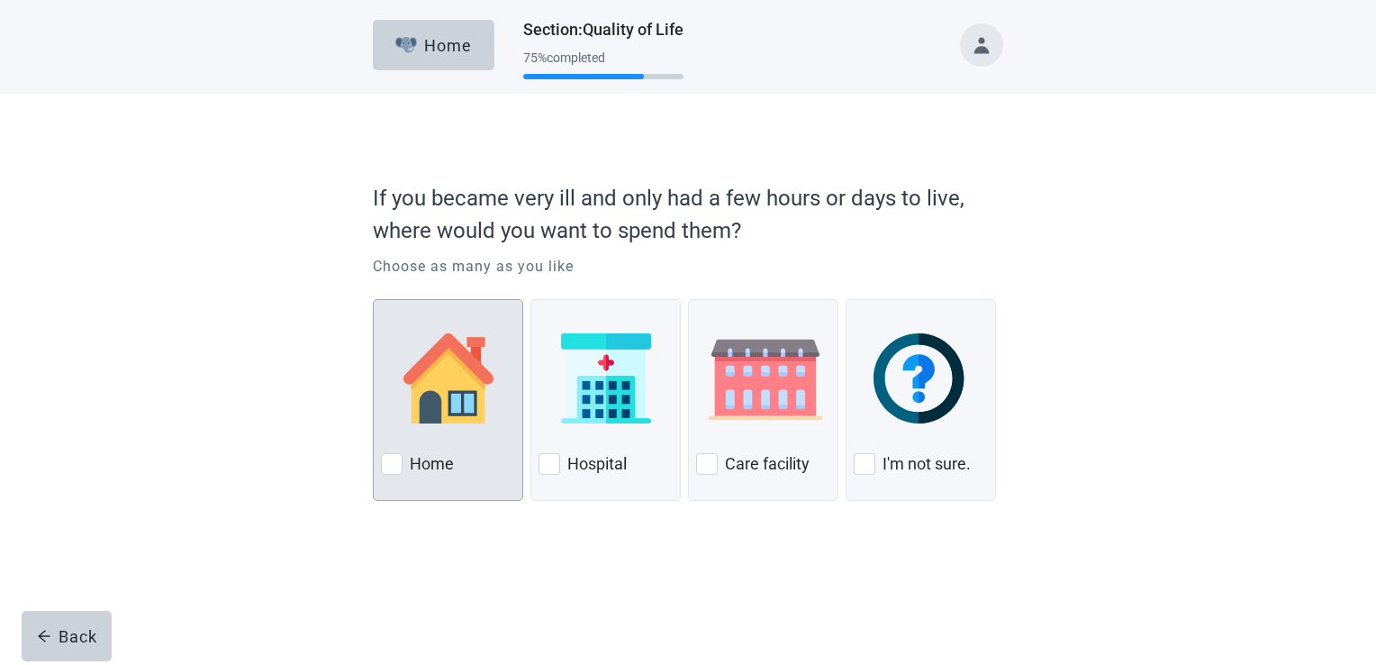
click at [434, 456] on label "Home" at bounding box center [432, 464] width 44 height 22
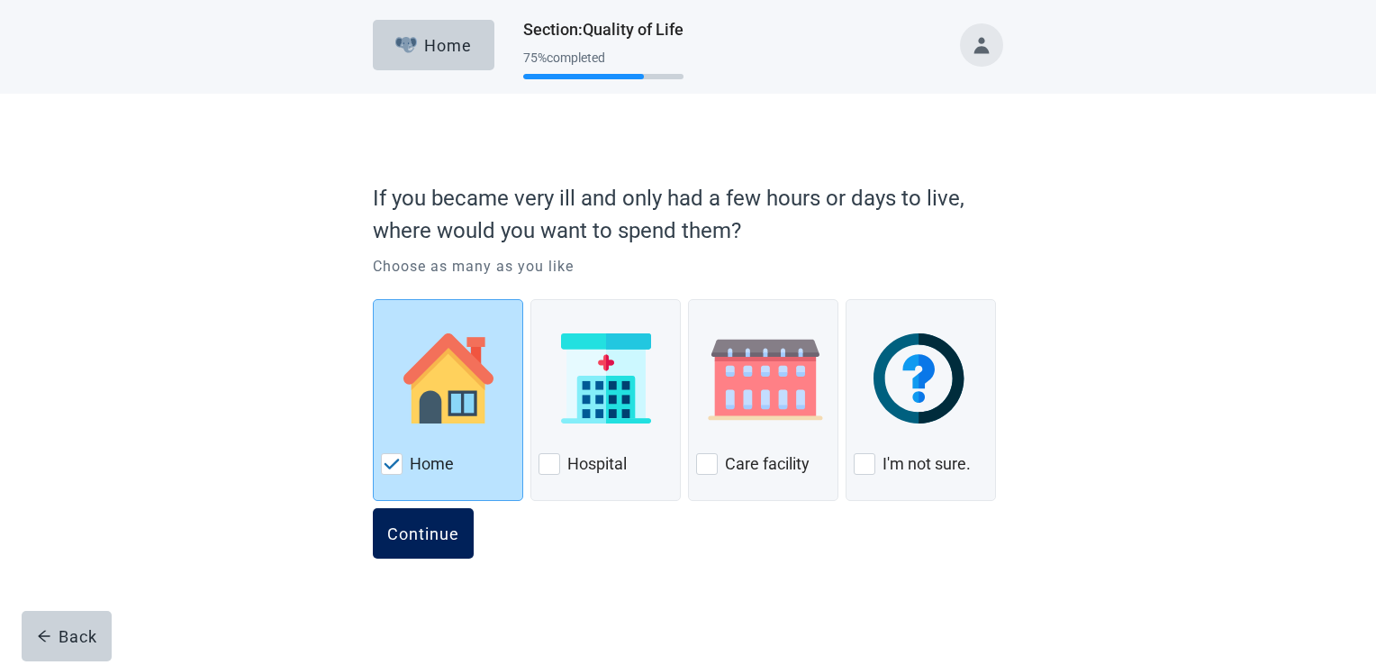
click at [421, 524] on div "Continue" at bounding box center [423, 533] width 72 height 18
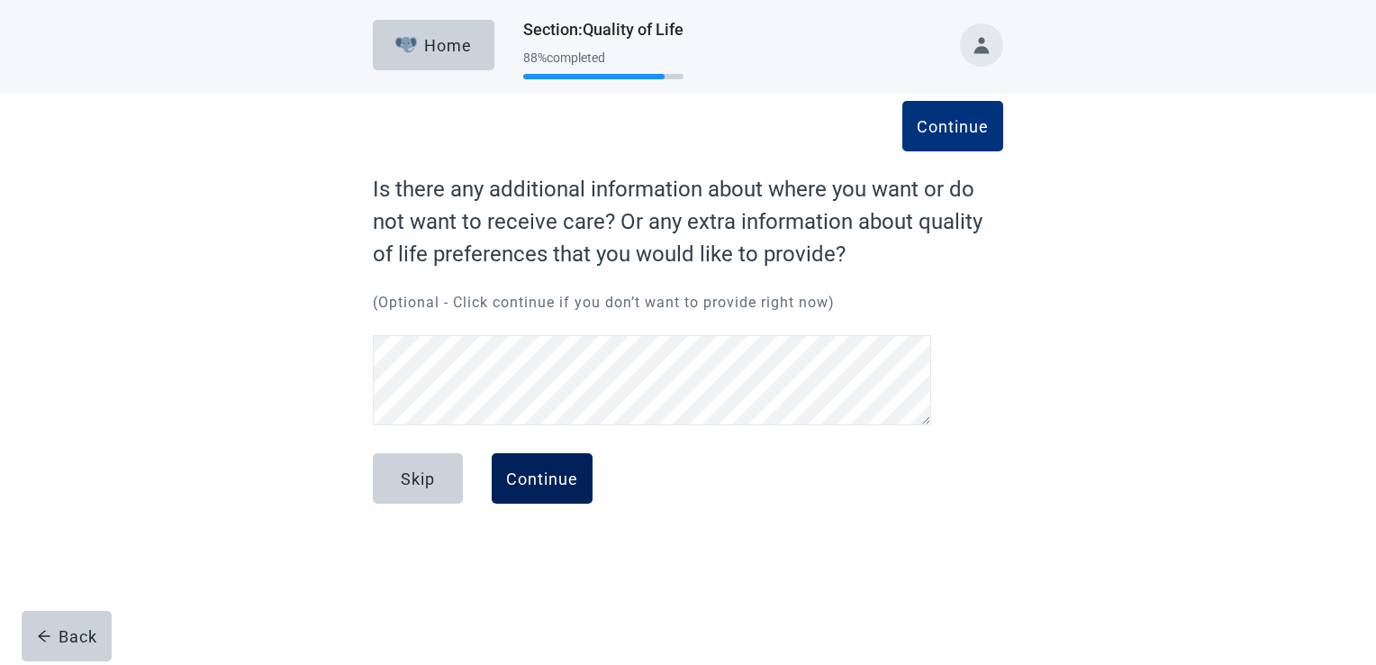
click at [551, 474] on div "Continue" at bounding box center [542, 478] width 72 height 18
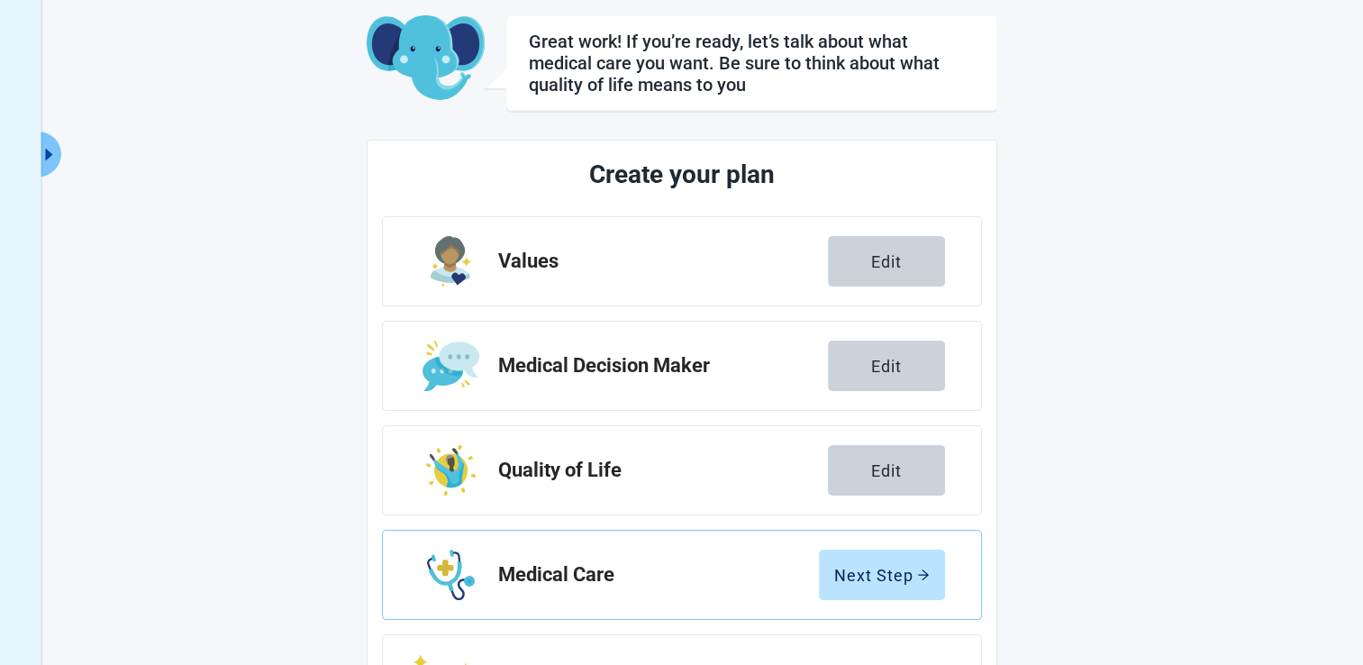
scroll to position [240, 0]
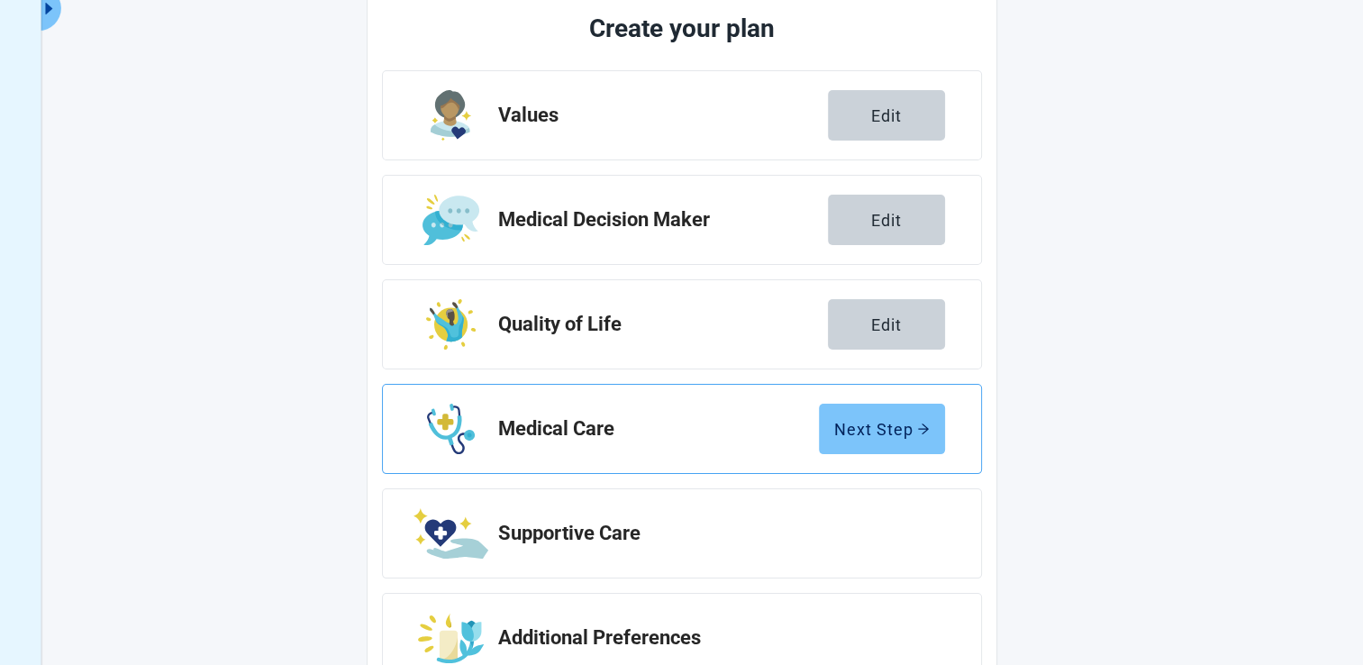
click at [909, 439] on button "Next Step" at bounding box center [882, 428] width 126 height 50
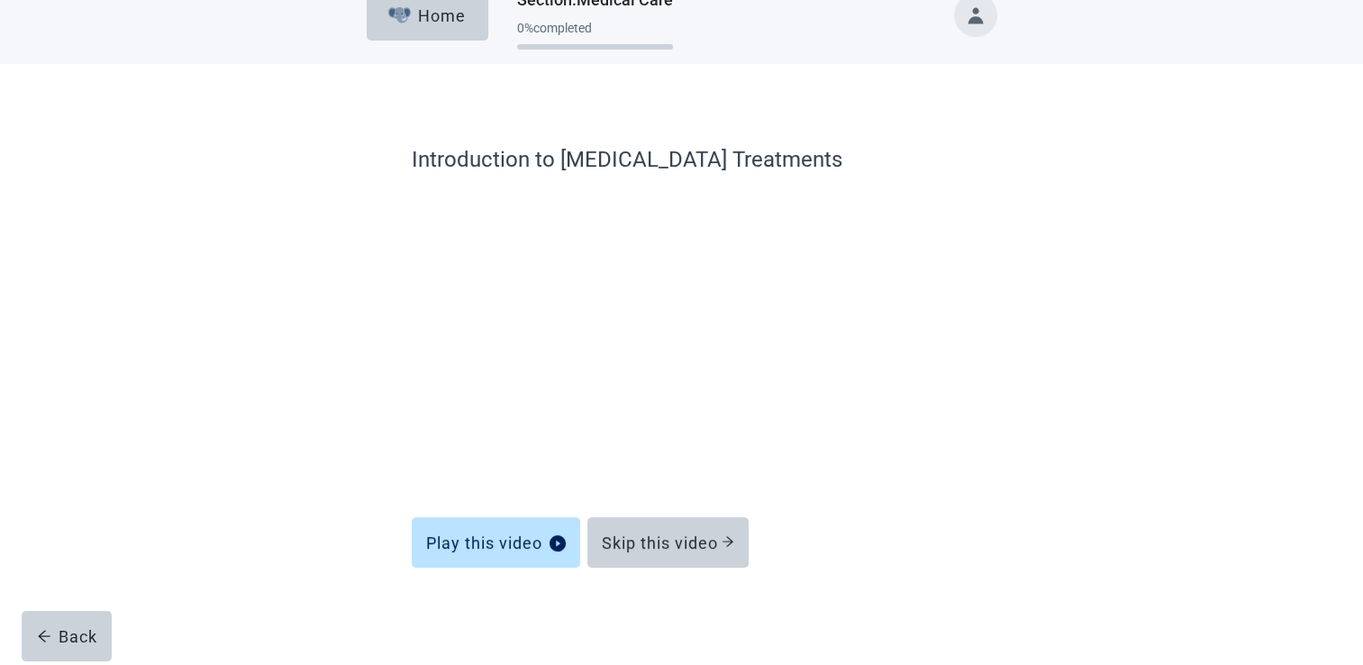
scroll to position [29, 0]
click at [653, 535] on div "Skip this video" at bounding box center [668, 543] width 132 height 18
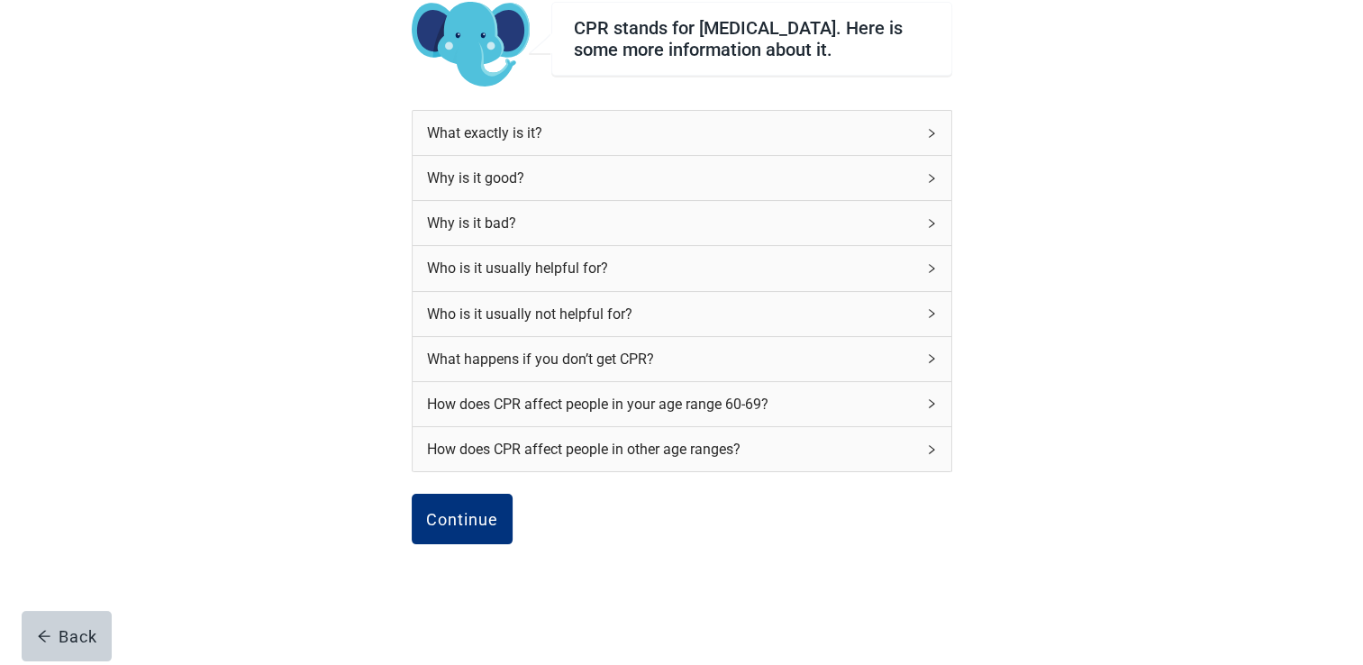
scroll to position [201, 0]
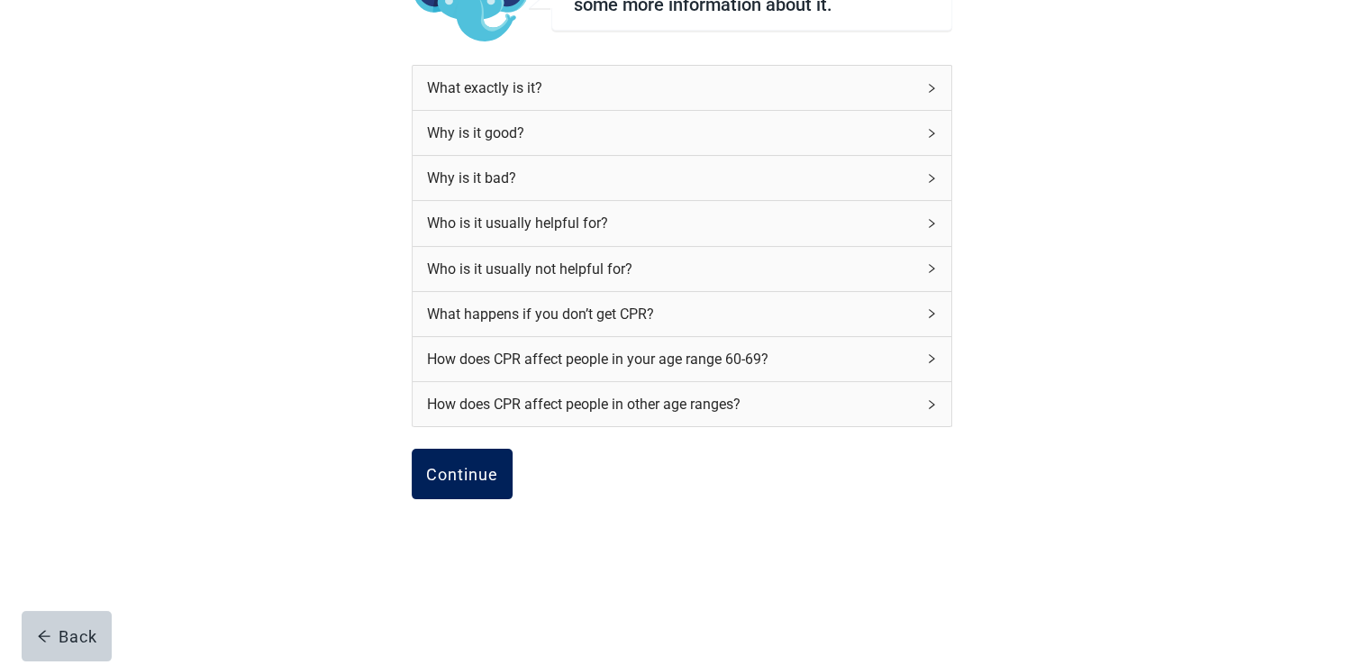
click at [476, 475] on div "Continue" at bounding box center [462, 474] width 72 height 18
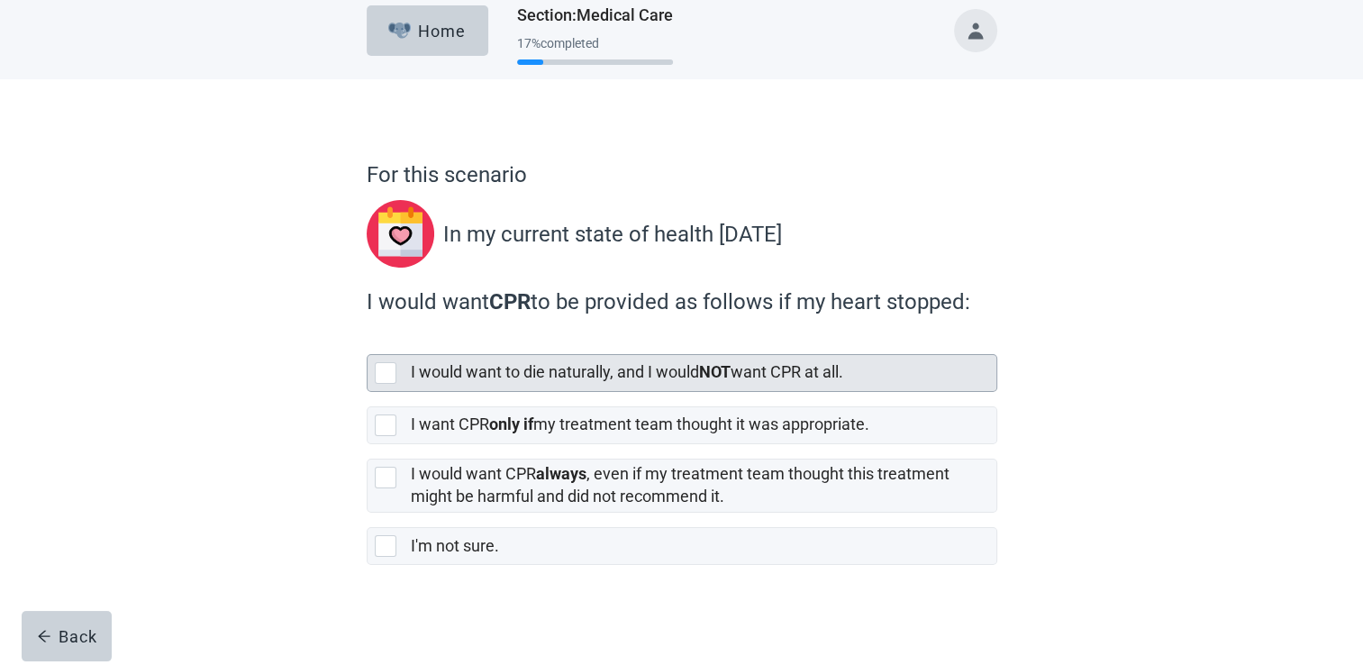
scroll to position [17, 0]
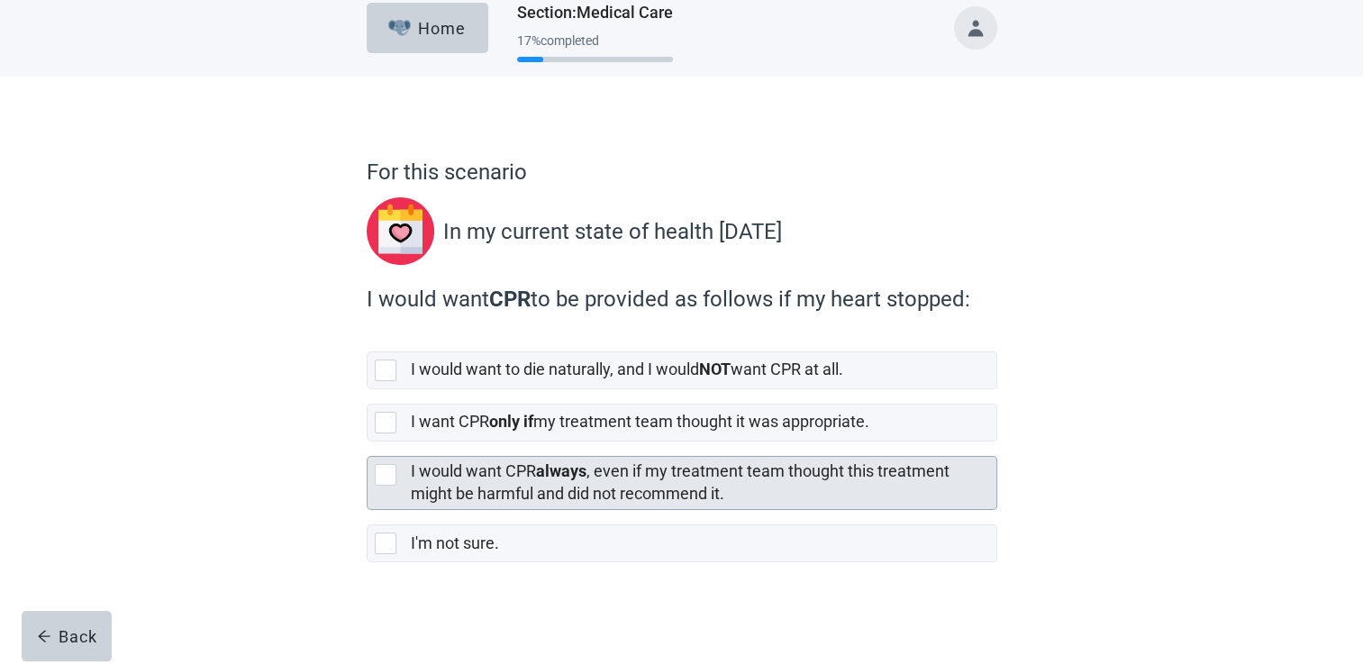
click at [386, 473] on div at bounding box center [386, 475] width 22 height 22
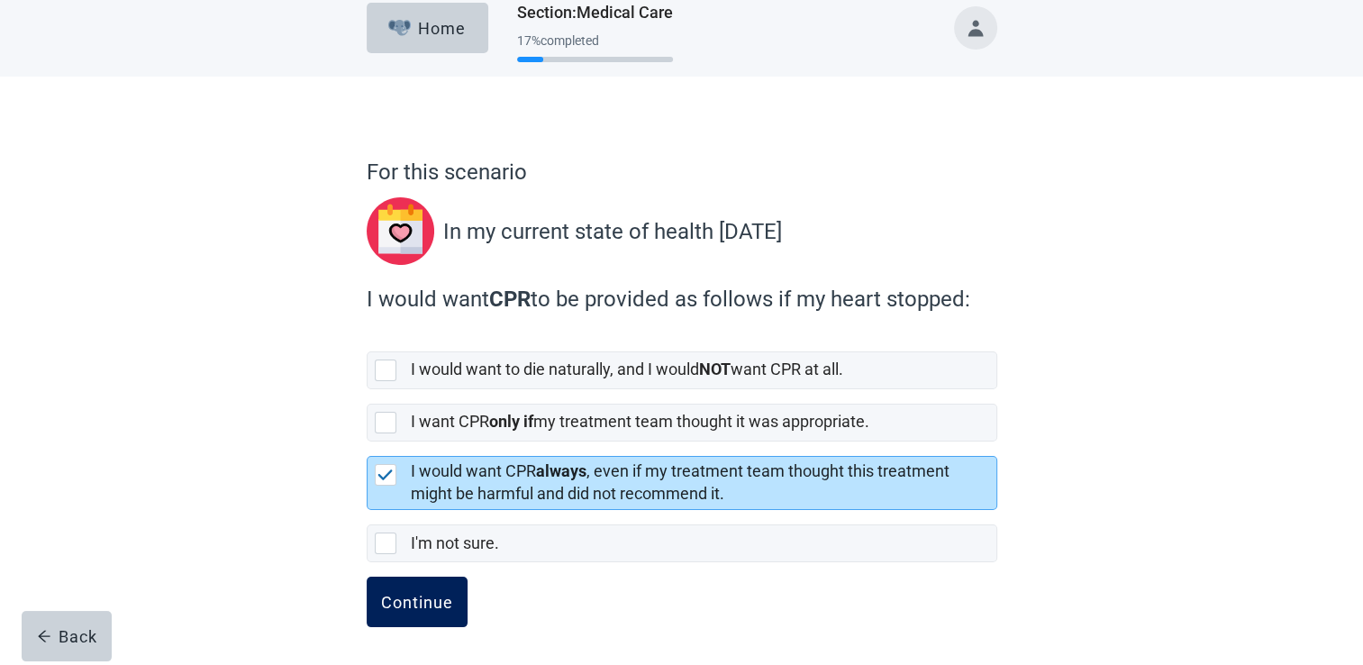
click at [423, 600] on div "Continue" at bounding box center [417, 602] width 72 height 18
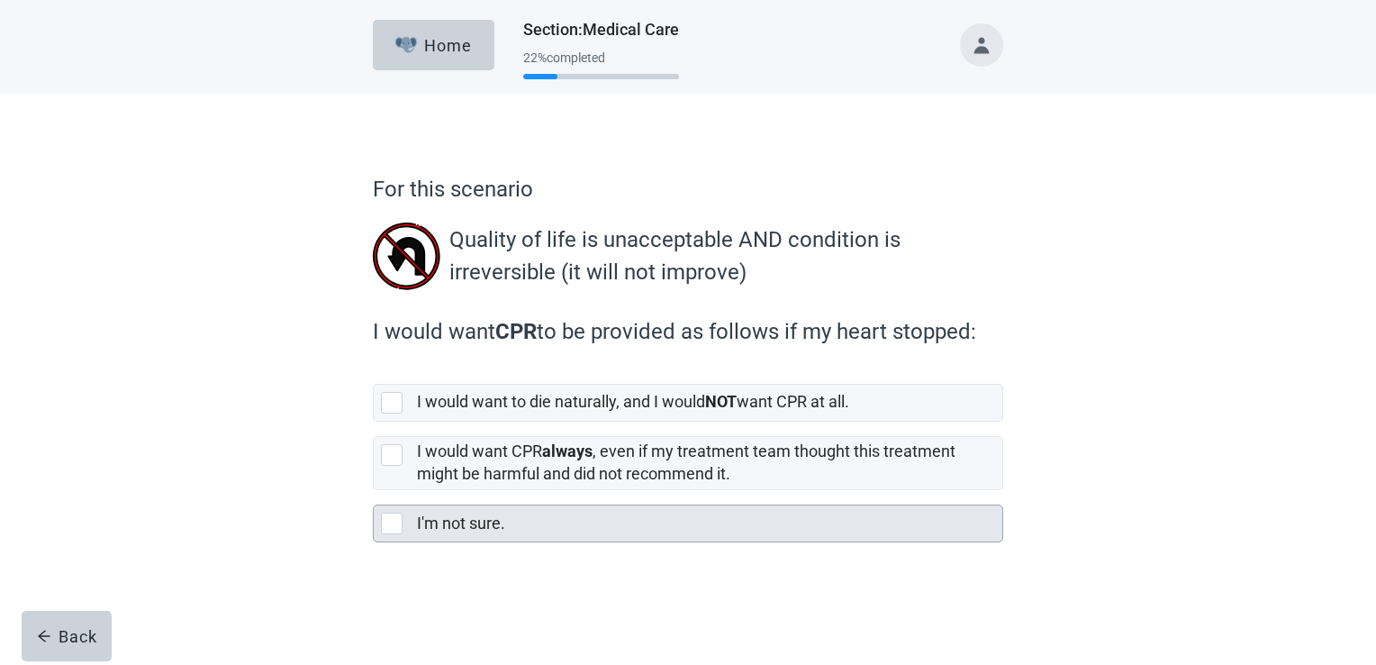
click at [396, 524] on div at bounding box center [392, 523] width 22 height 22
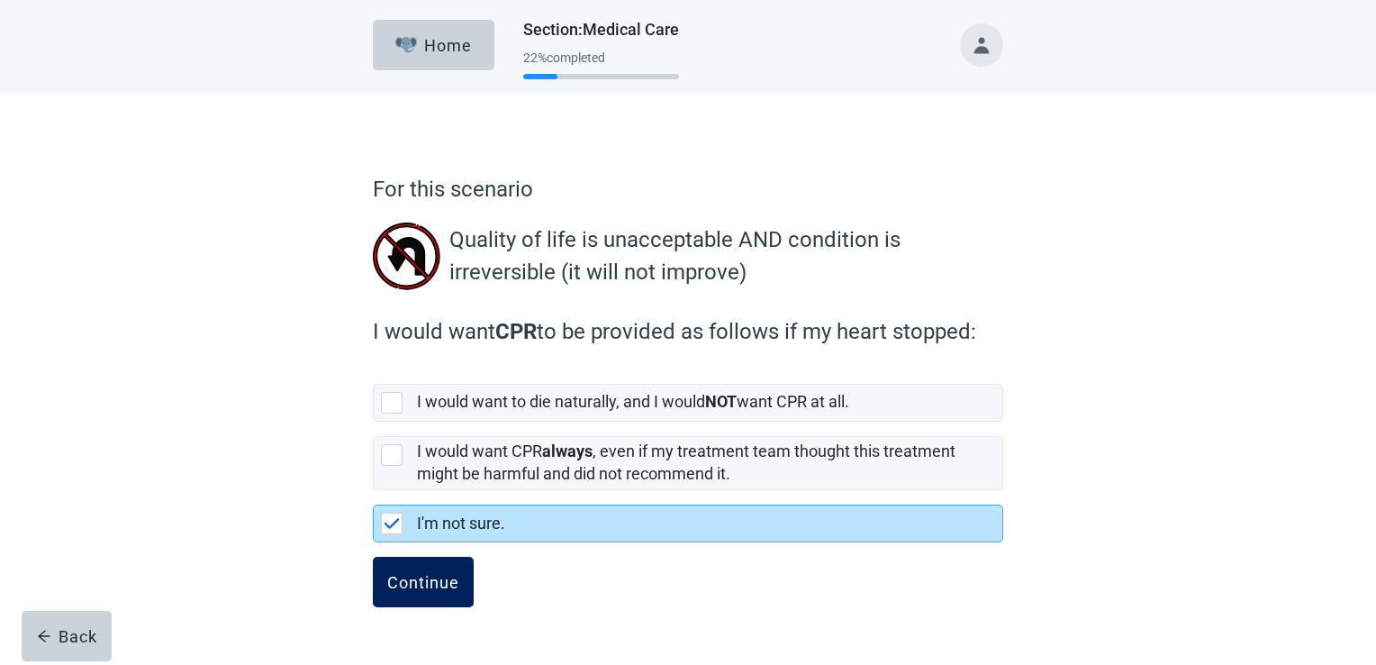
click at [419, 575] on div "Continue" at bounding box center [423, 582] width 72 height 18
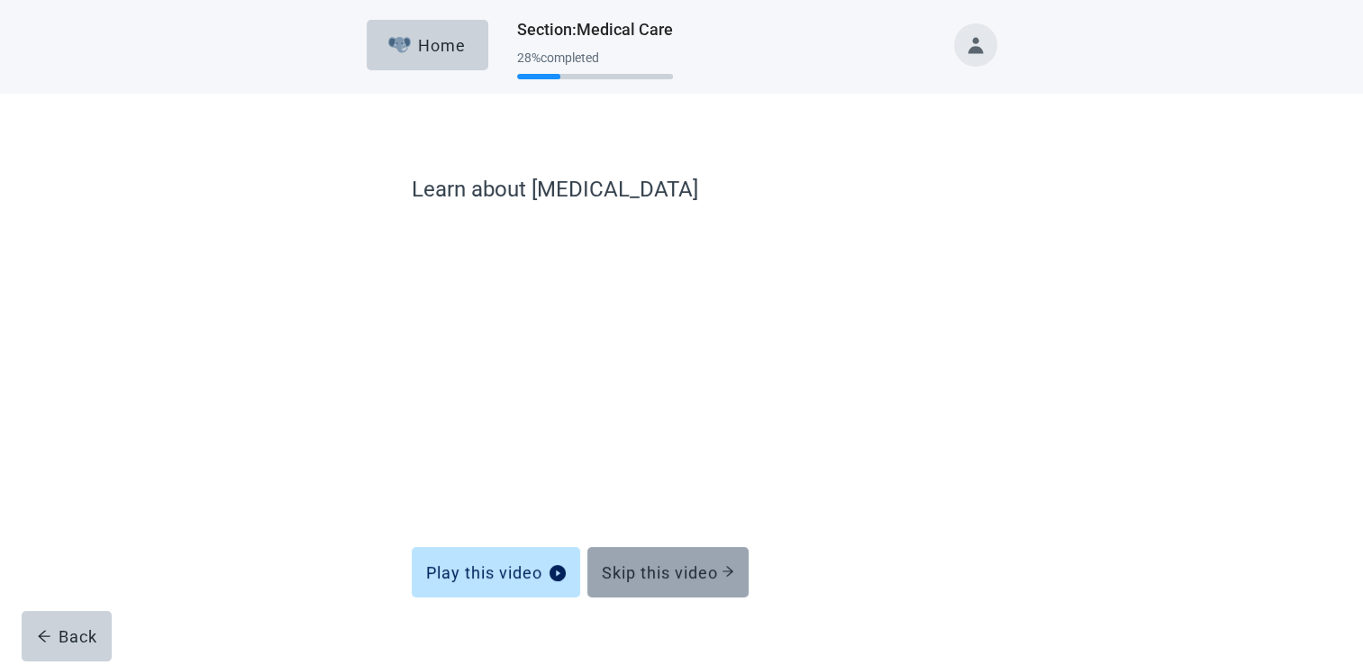
click at [663, 582] on button "Skip this video" at bounding box center [667, 572] width 161 height 50
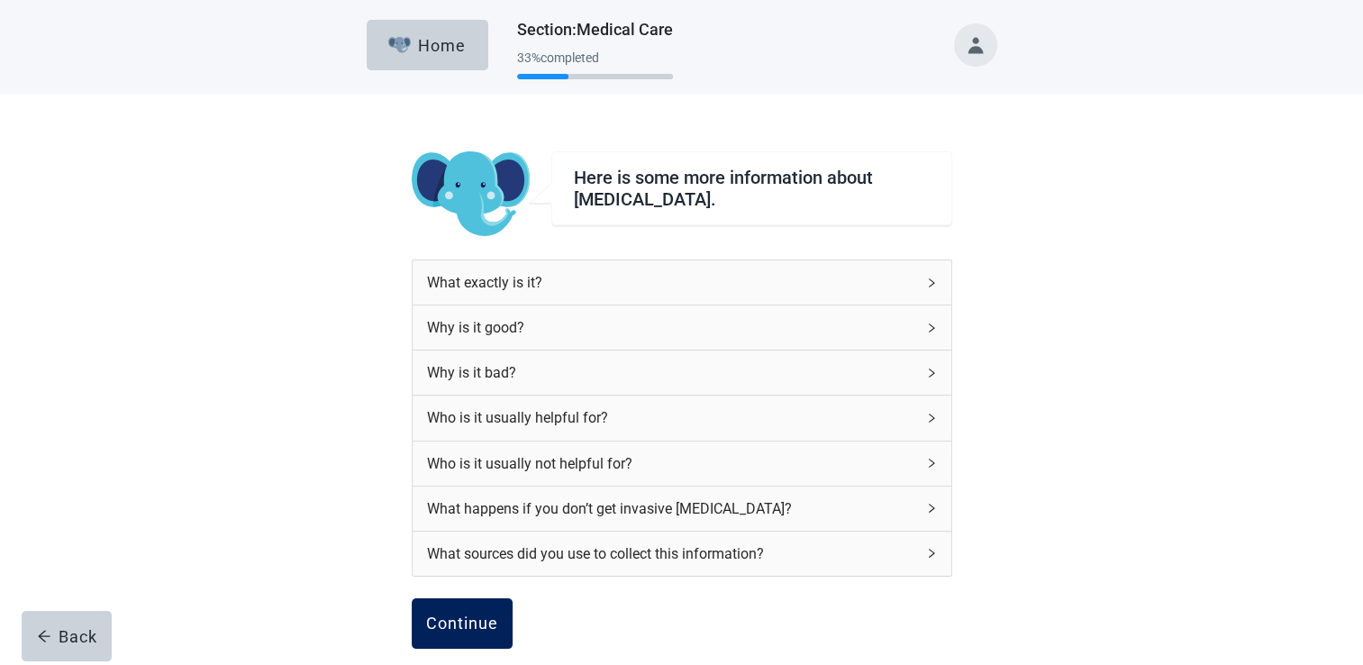
click at [473, 614] on div "Continue" at bounding box center [462, 623] width 72 height 18
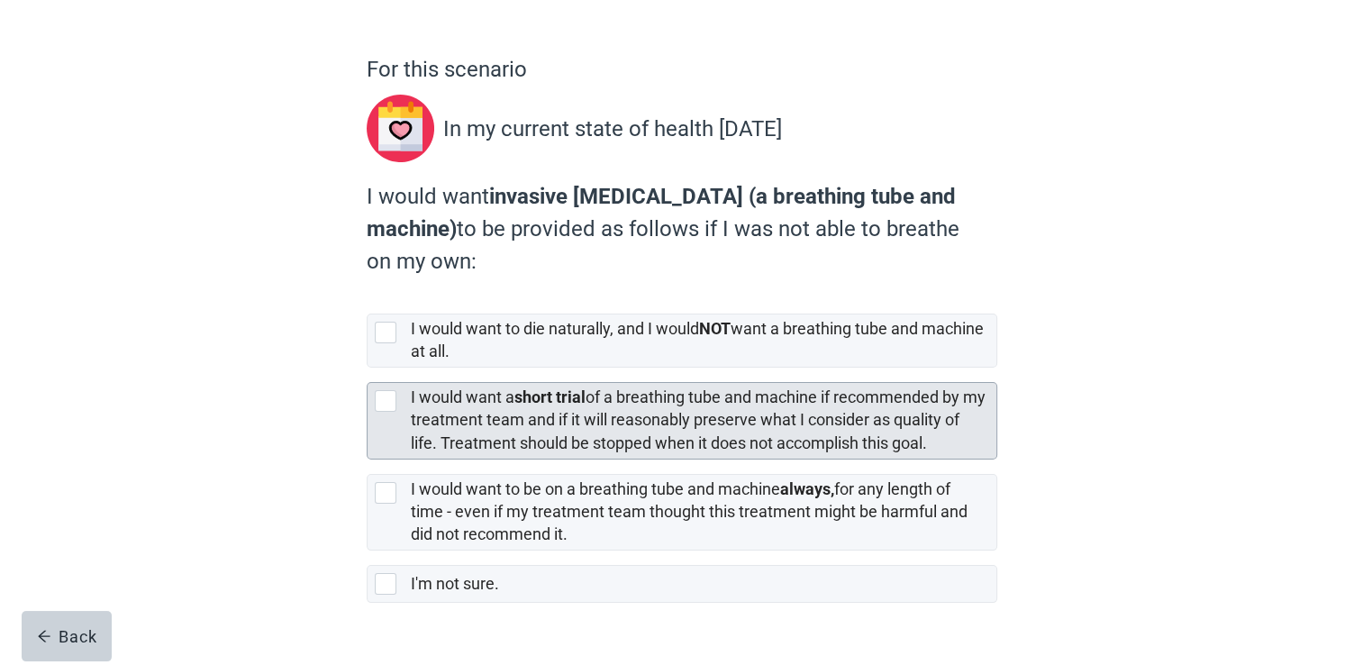
scroll to position [160, 0]
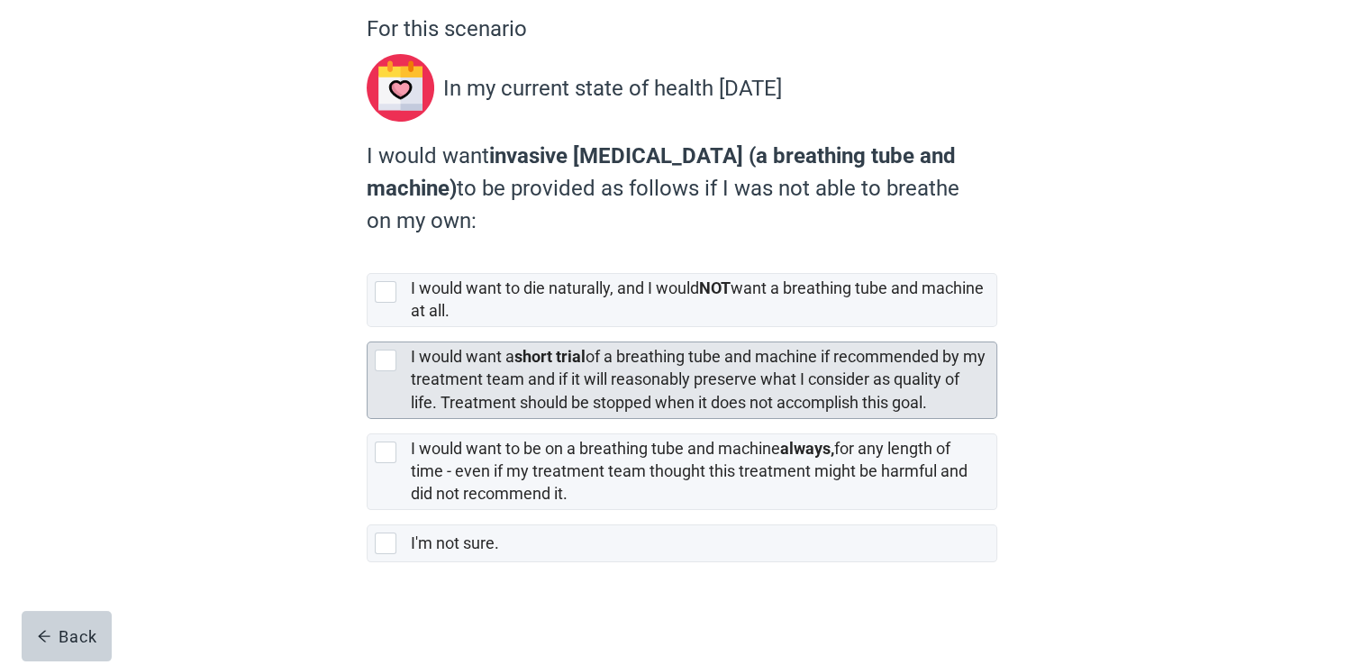
click at [383, 367] on div at bounding box center [386, 360] width 22 height 22
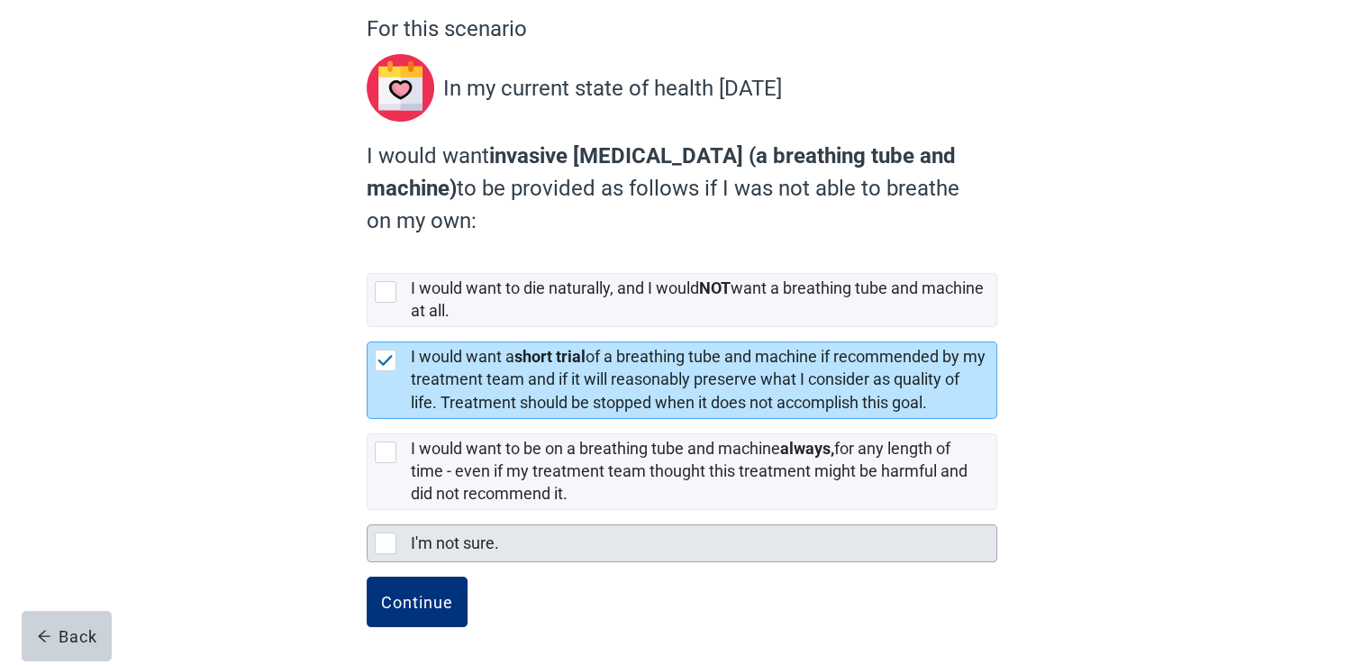
click at [385, 544] on div at bounding box center [386, 543] width 22 height 22
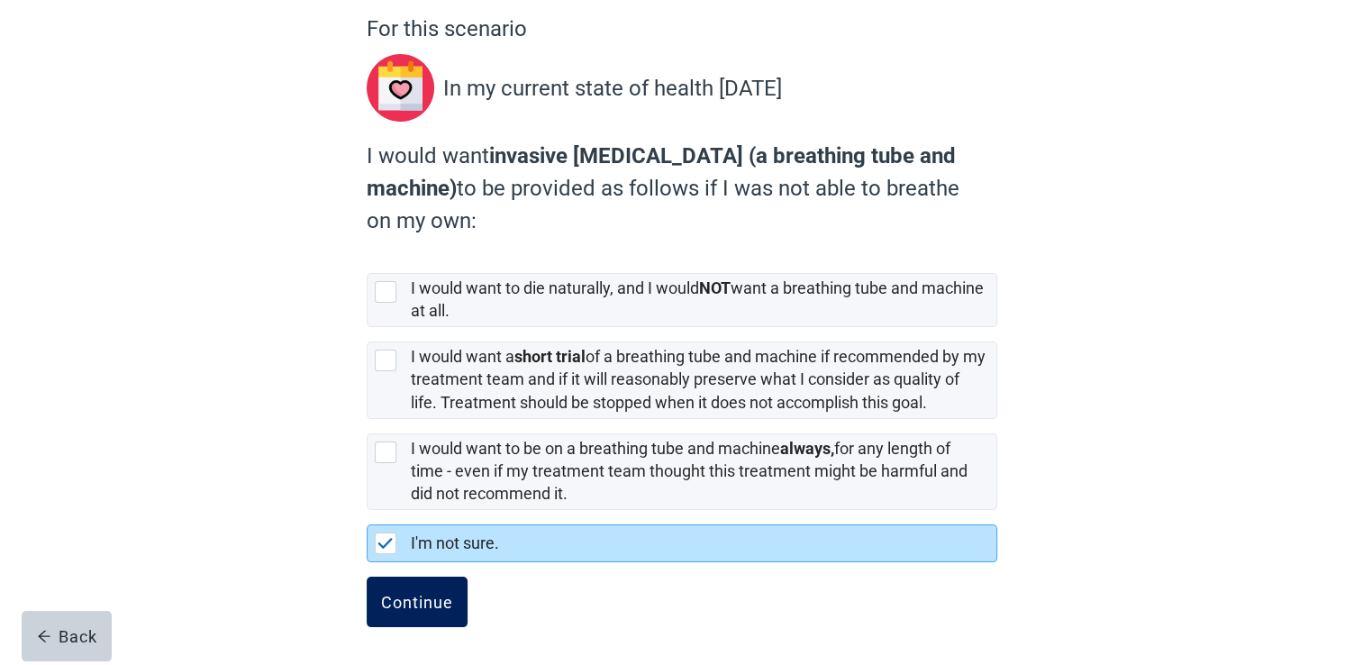
click at [406, 611] on button "Continue" at bounding box center [417, 601] width 101 height 50
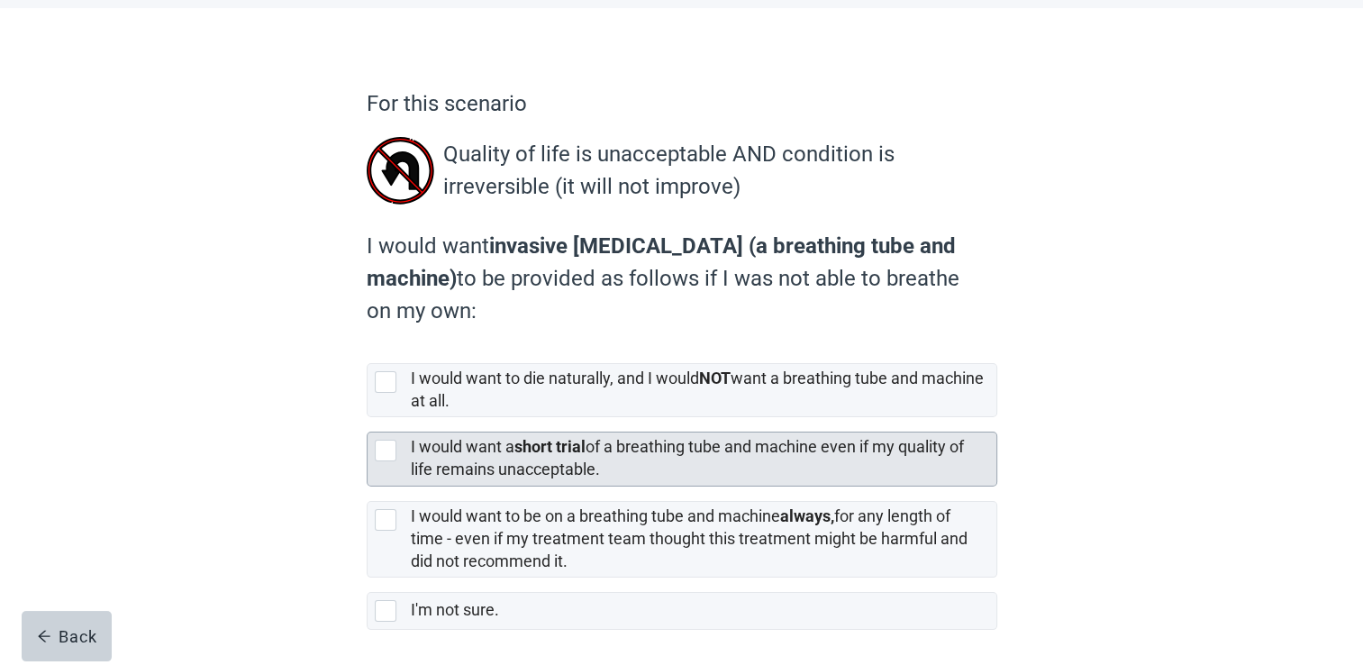
scroll to position [120, 0]
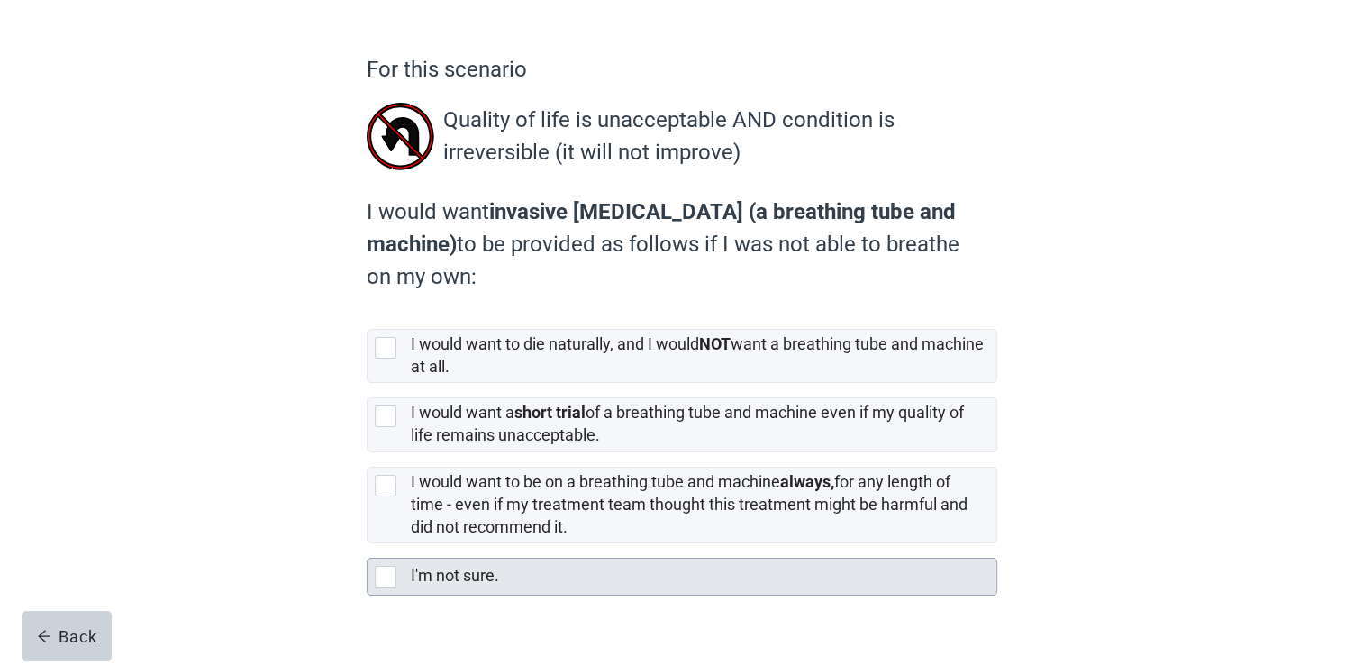
click at [385, 575] on div at bounding box center [386, 577] width 22 height 22
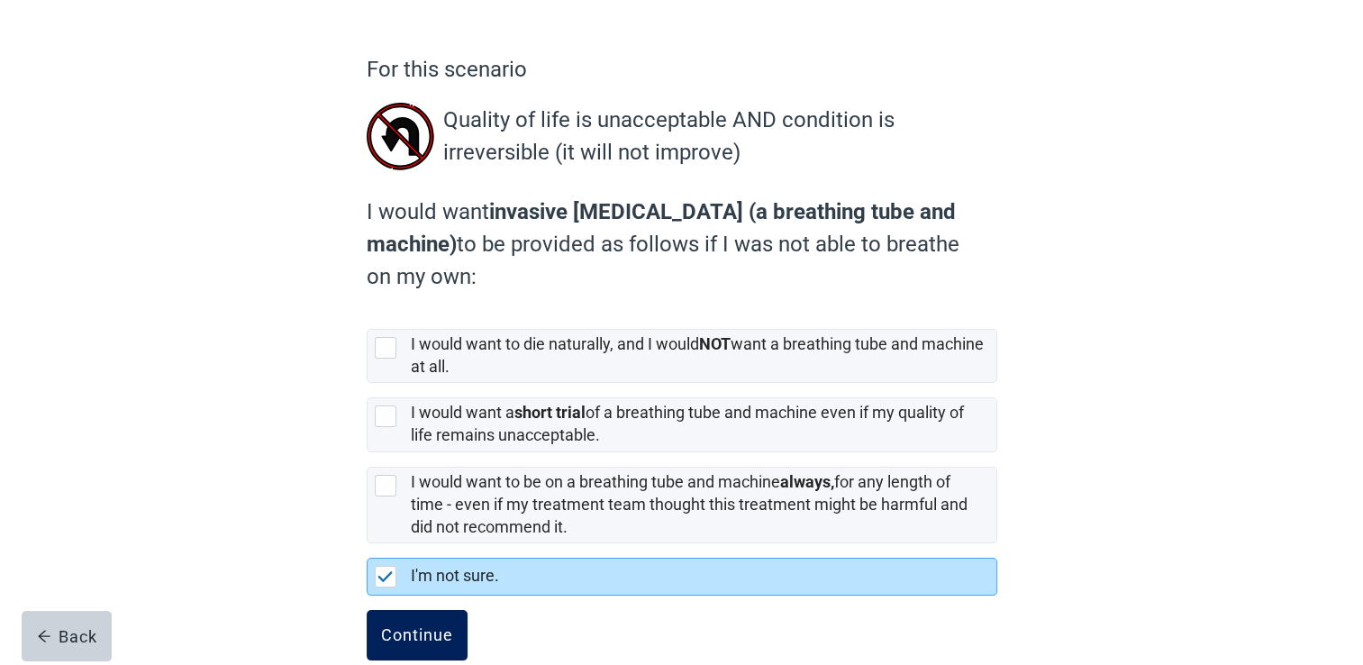
click at [408, 641] on div "Continue" at bounding box center [417, 635] width 72 height 18
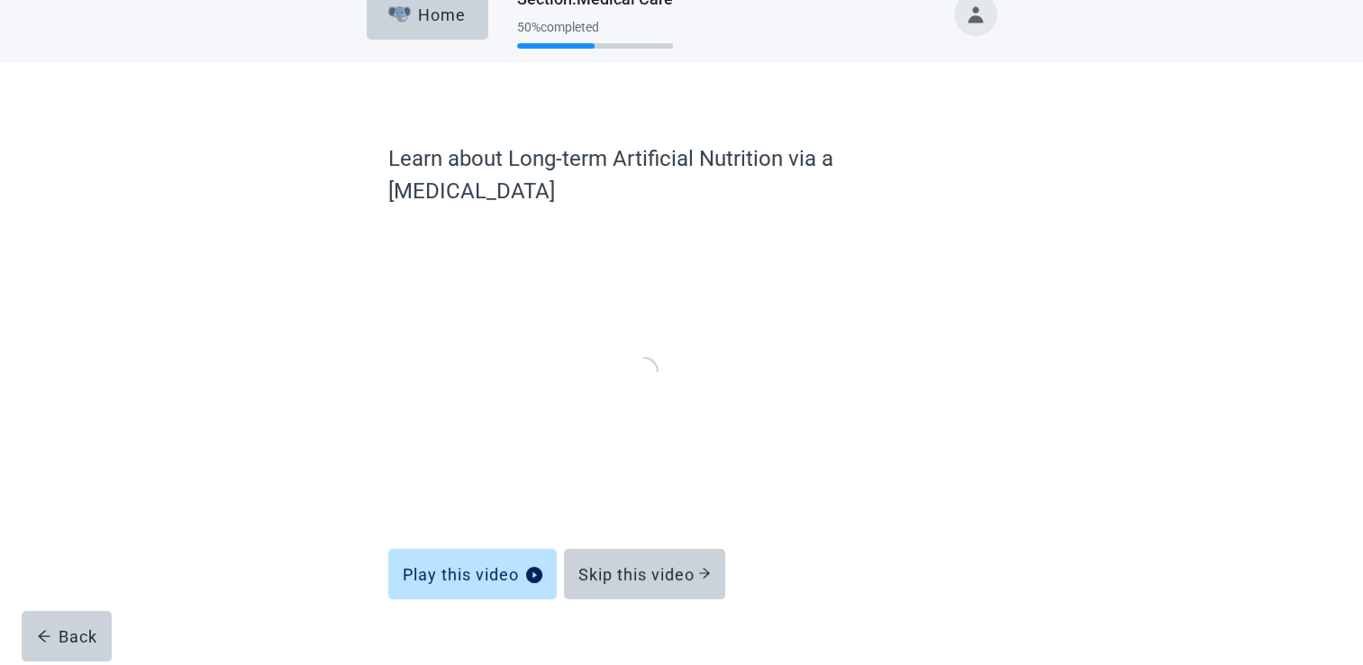
scroll to position [29, 0]
click at [632, 550] on button "Skip this video" at bounding box center [644, 575] width 161 height 50
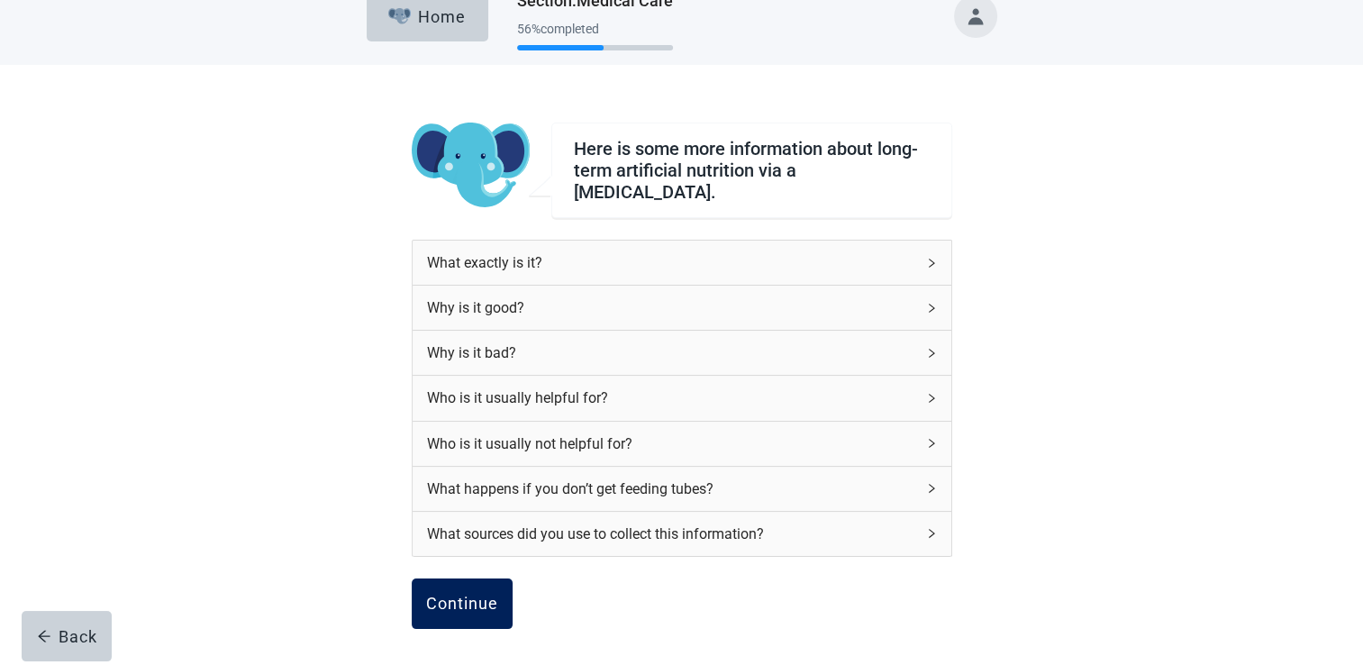
click at [450, 595] on div "Continue" at bounding box center [462, 603] width 72 height 18
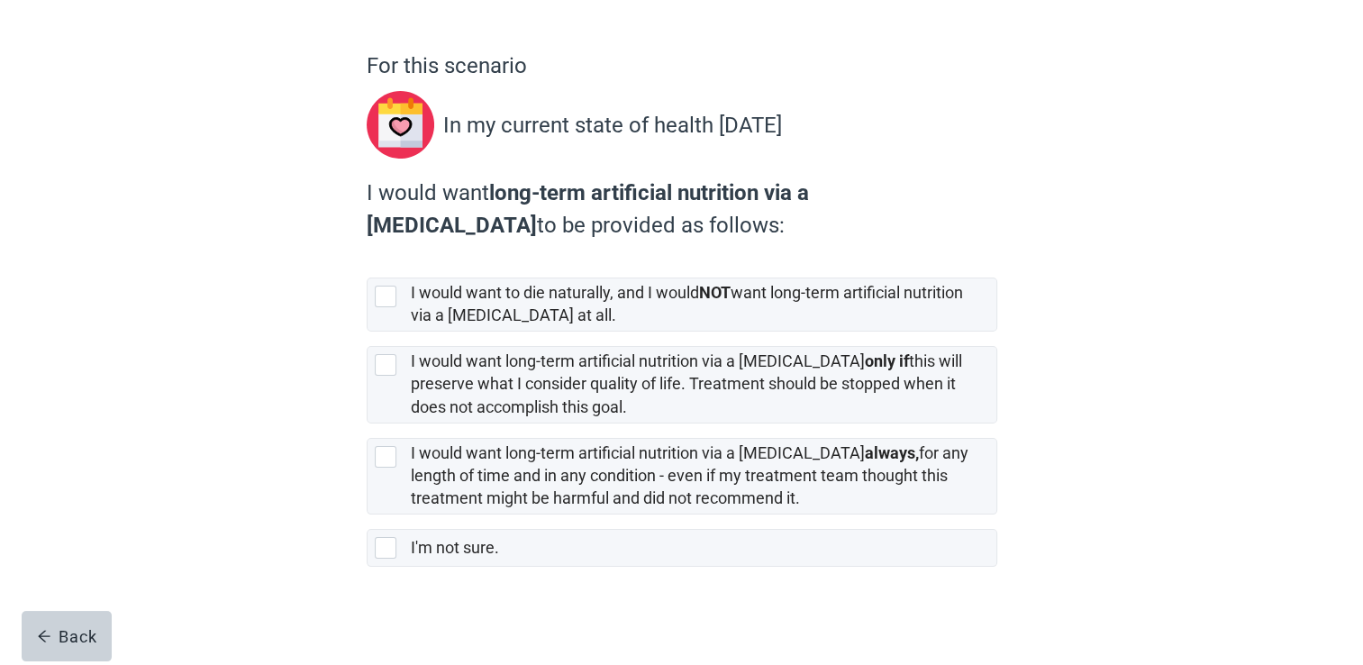
scroll to position [128, 0]
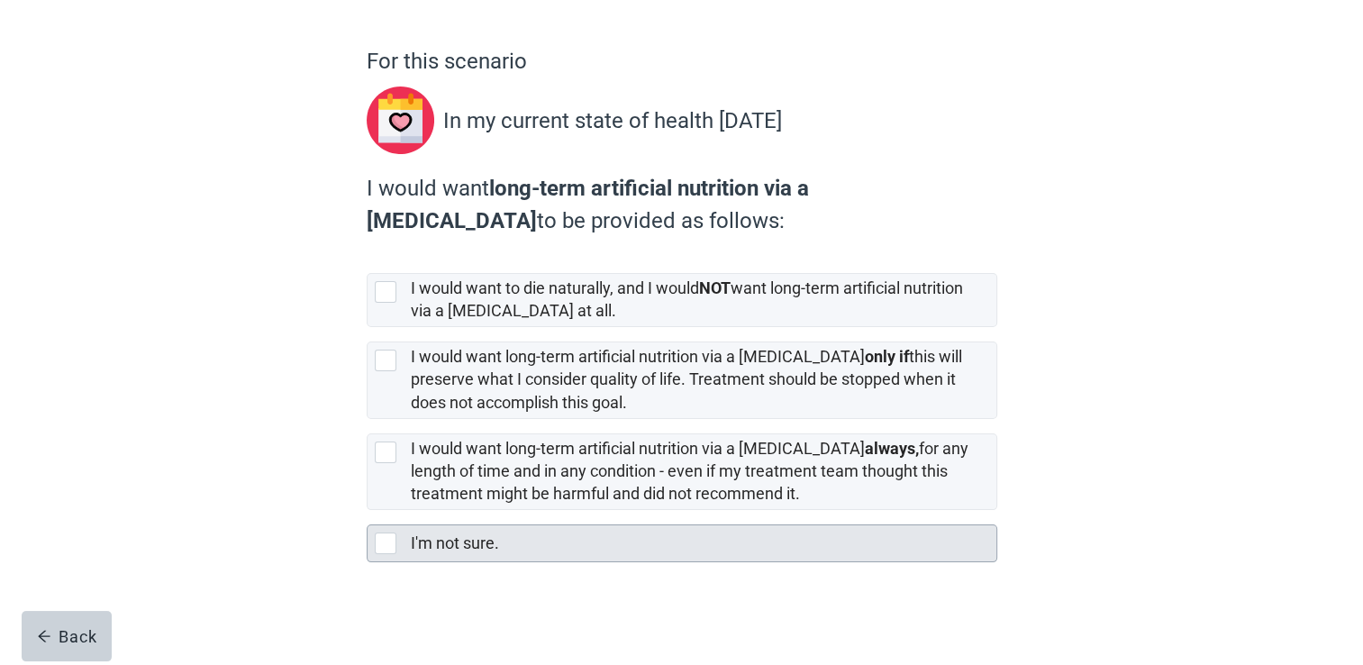
click at [382, 545] on div at bounding box center [386, 543] width 22 height 22
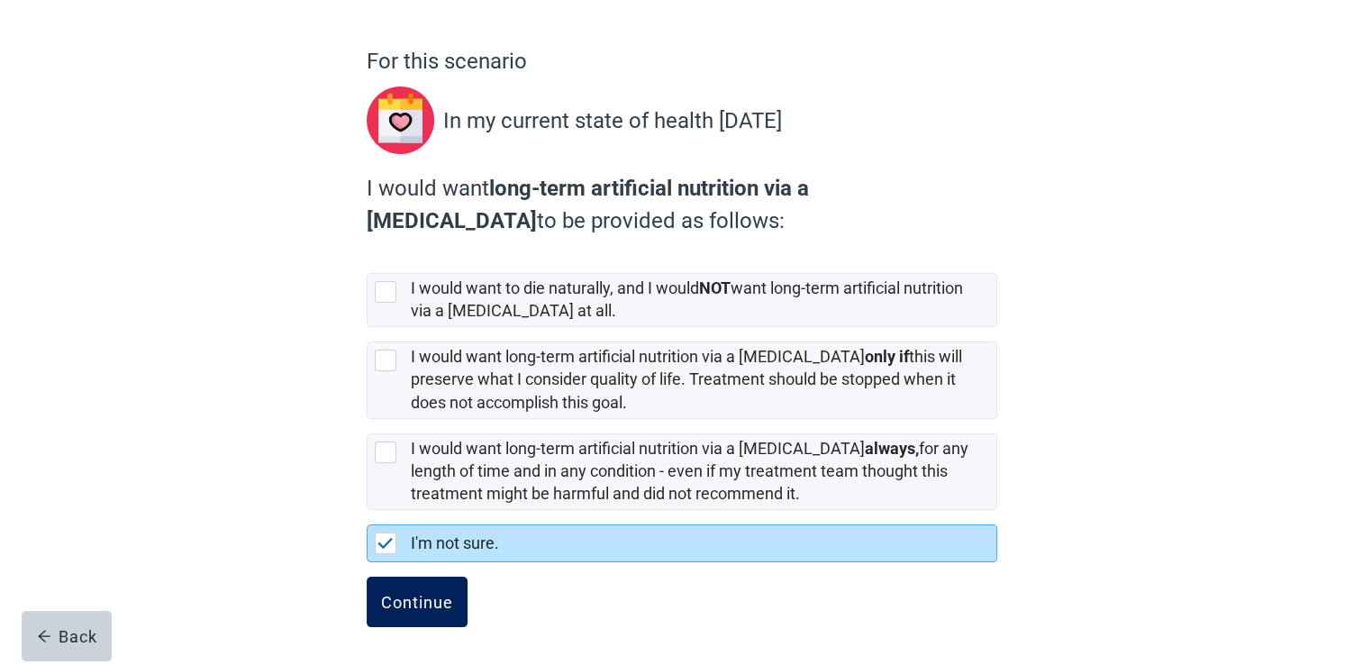
click at [424, 607] on div "Continue" at bounding box center [417, 602] width 72 height 18
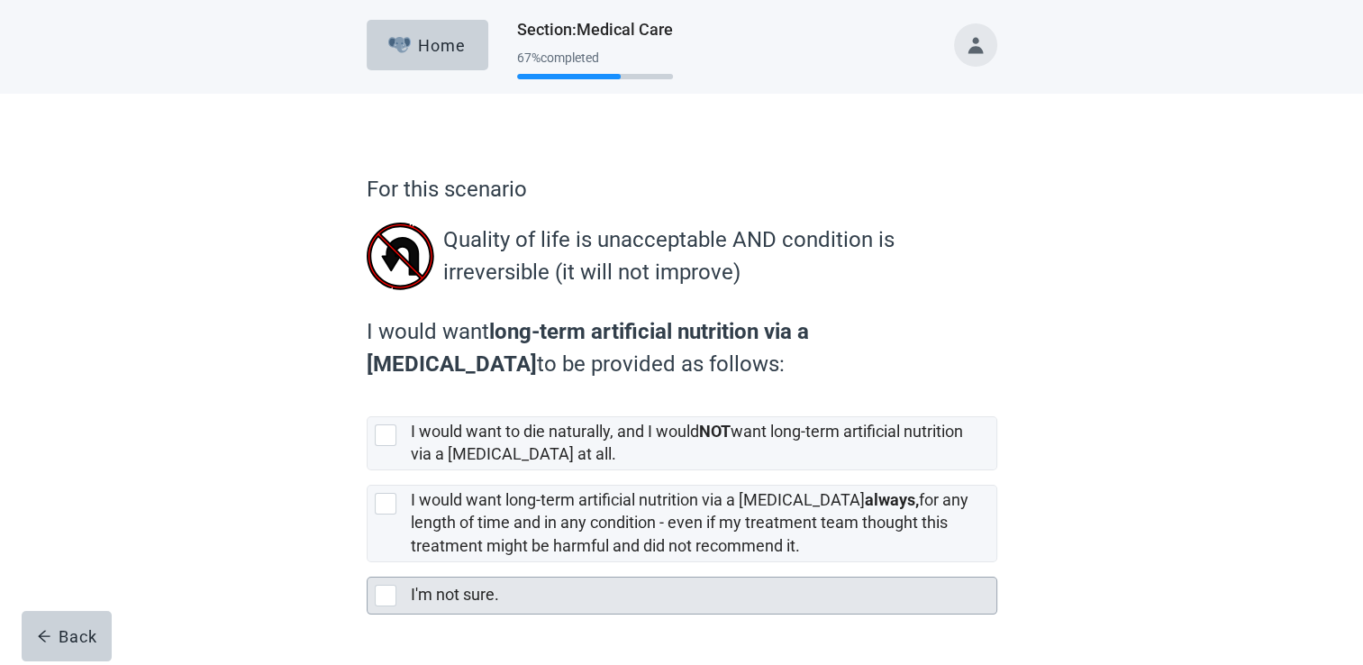
drag, startPoint x: 385, startPoint y: 593, endPoint x: 403, endPoint y: 593, distance: 18.9
click at [385, 593] on div at bounding box center [386, 595] width 22 height 22
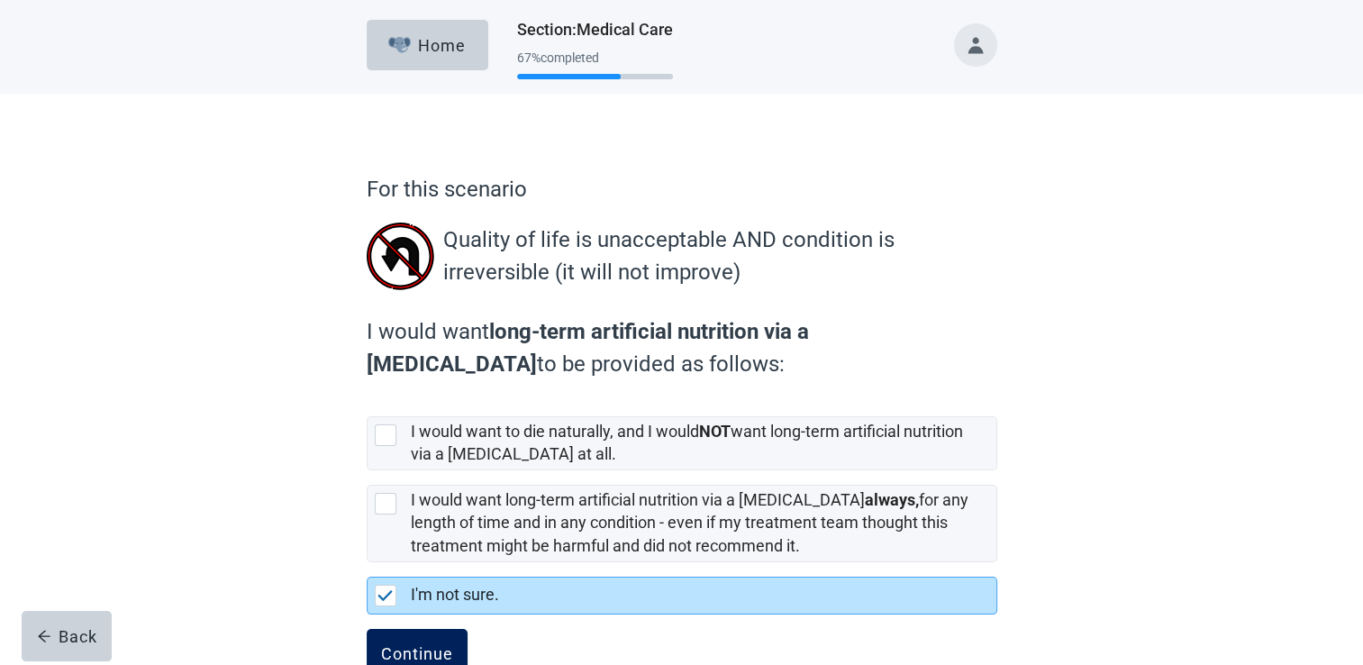
click at [433, 636] on button "Continue" at bounding box center [417, 654] width 101 height 50
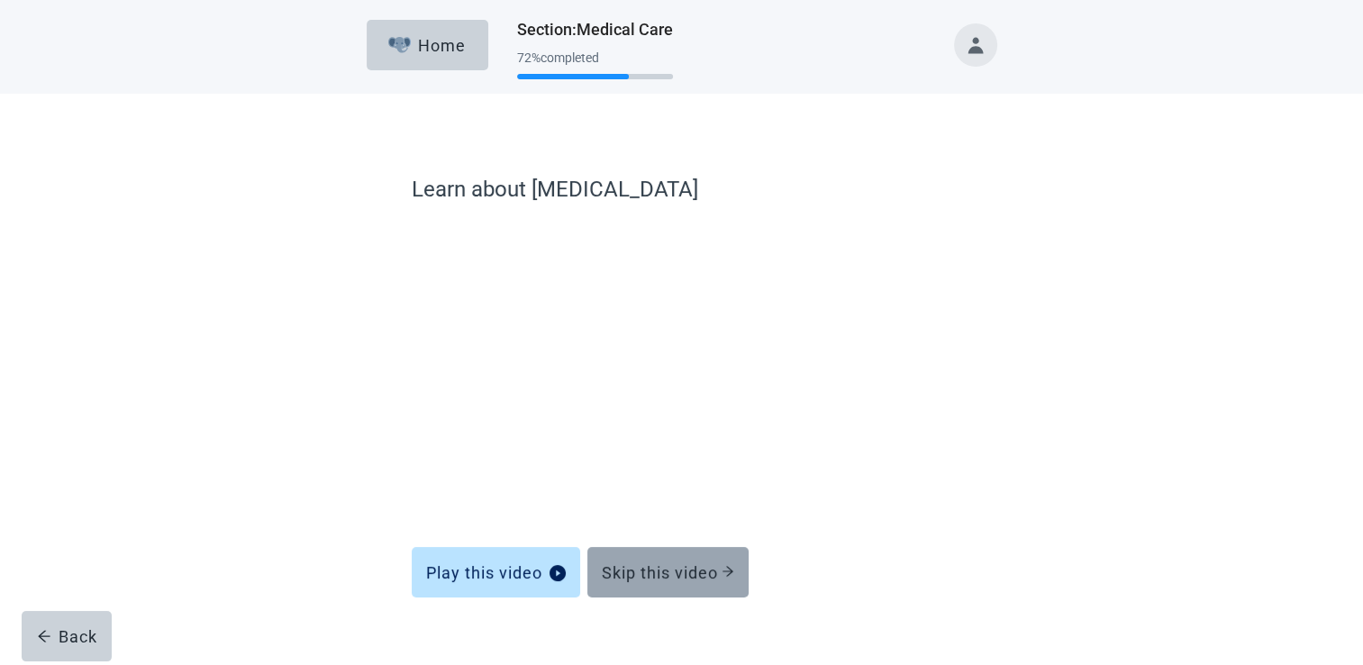
click at [620, 582] on button "Skip this video" at bounding box center [667, 572] width 161 height 50
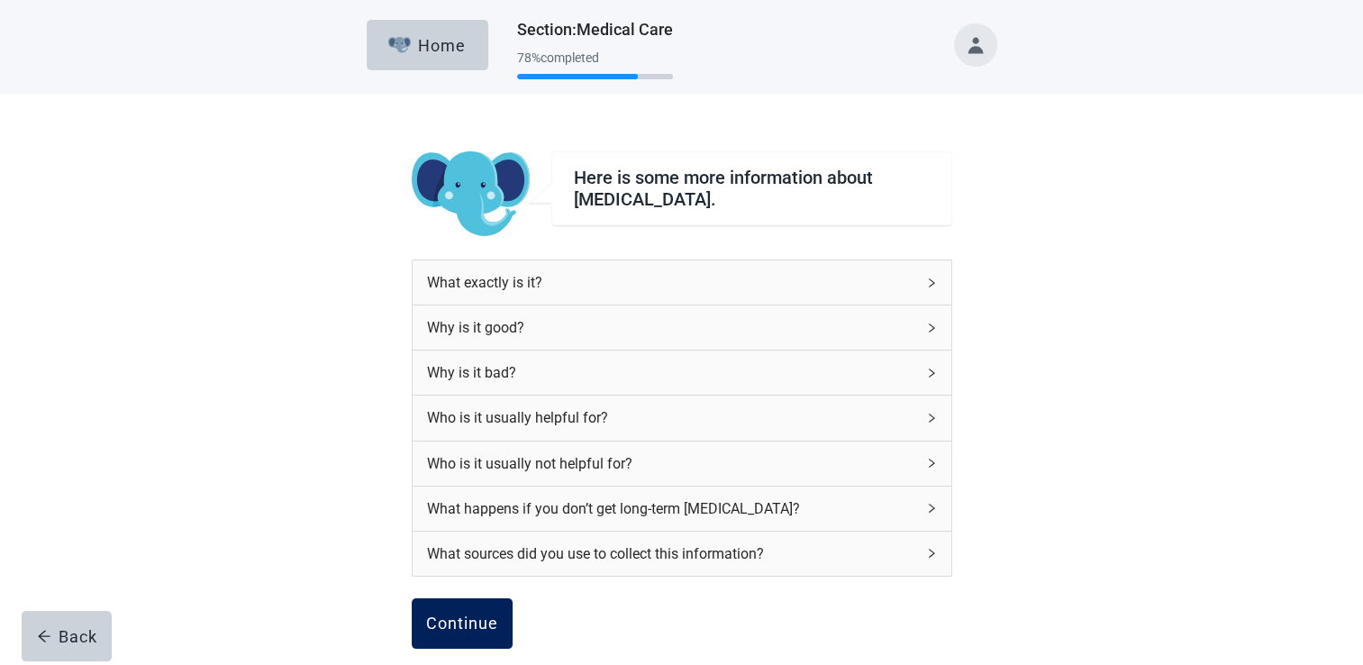
click at [469, 607] on button "Continue" at bounding box center [462, 623] width 101 height 50
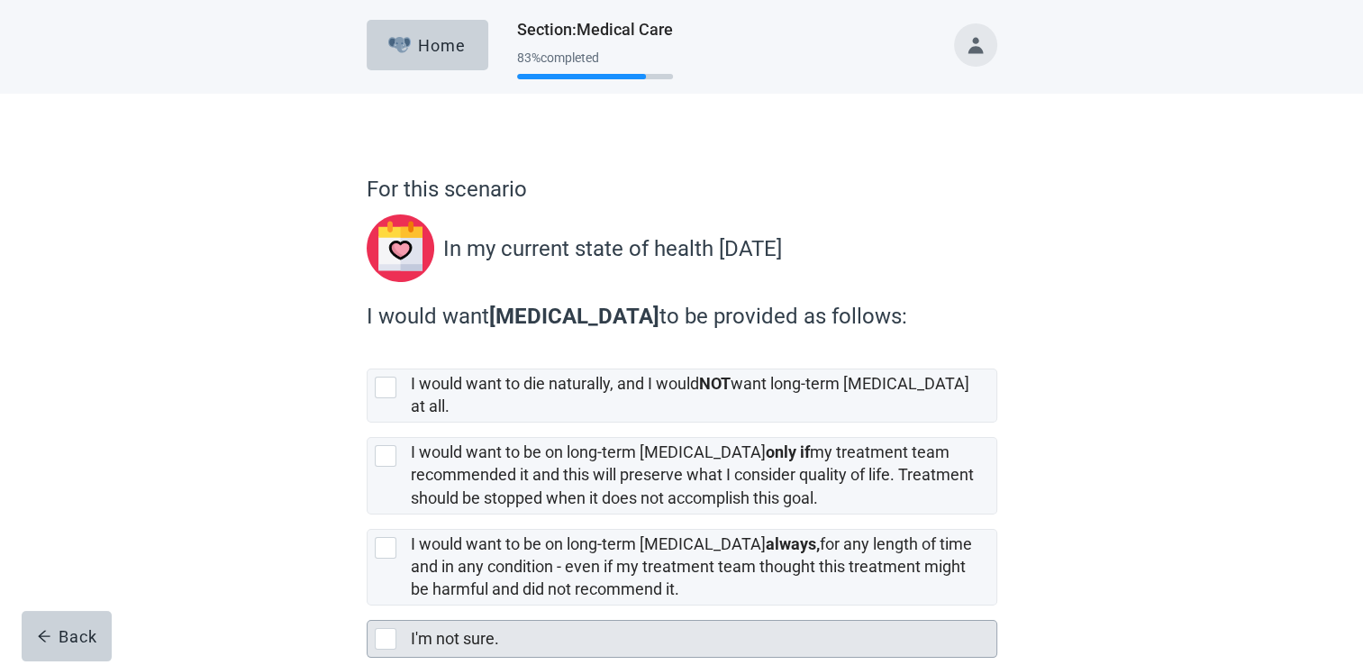
click at [387, 628] on div at bounding box center [386, 639] width 22 height 22
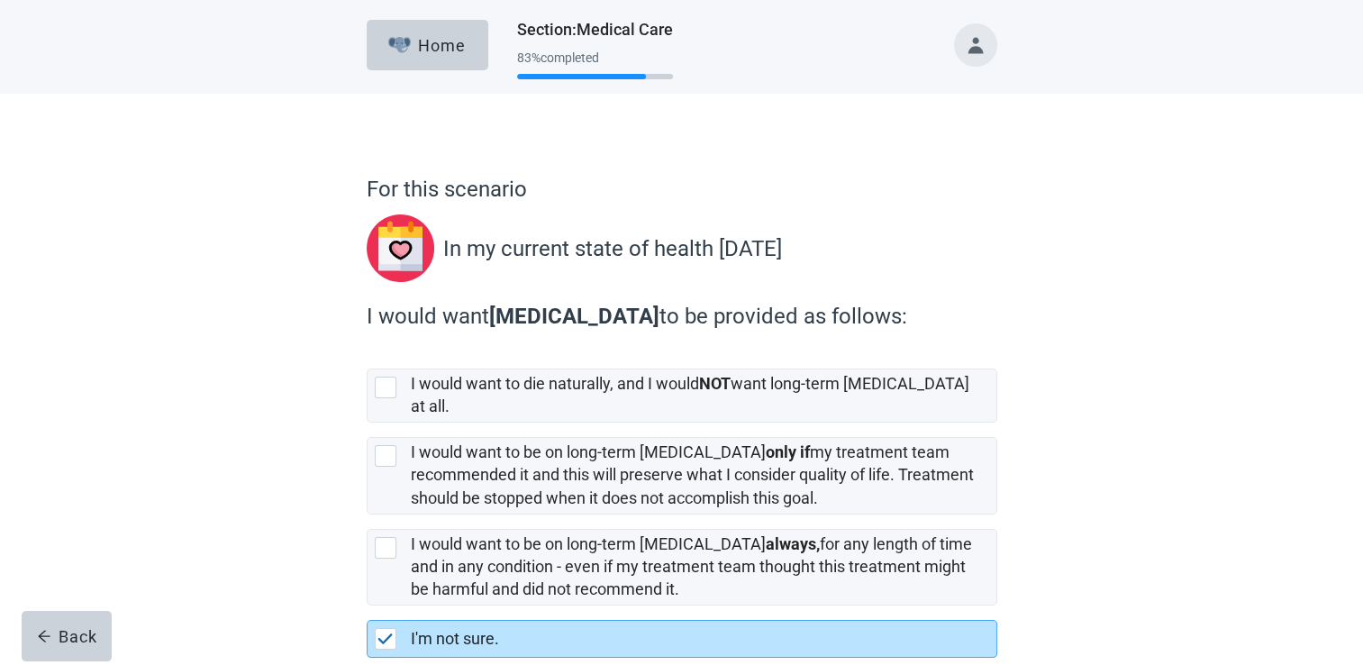
scroll to position [79, 0]
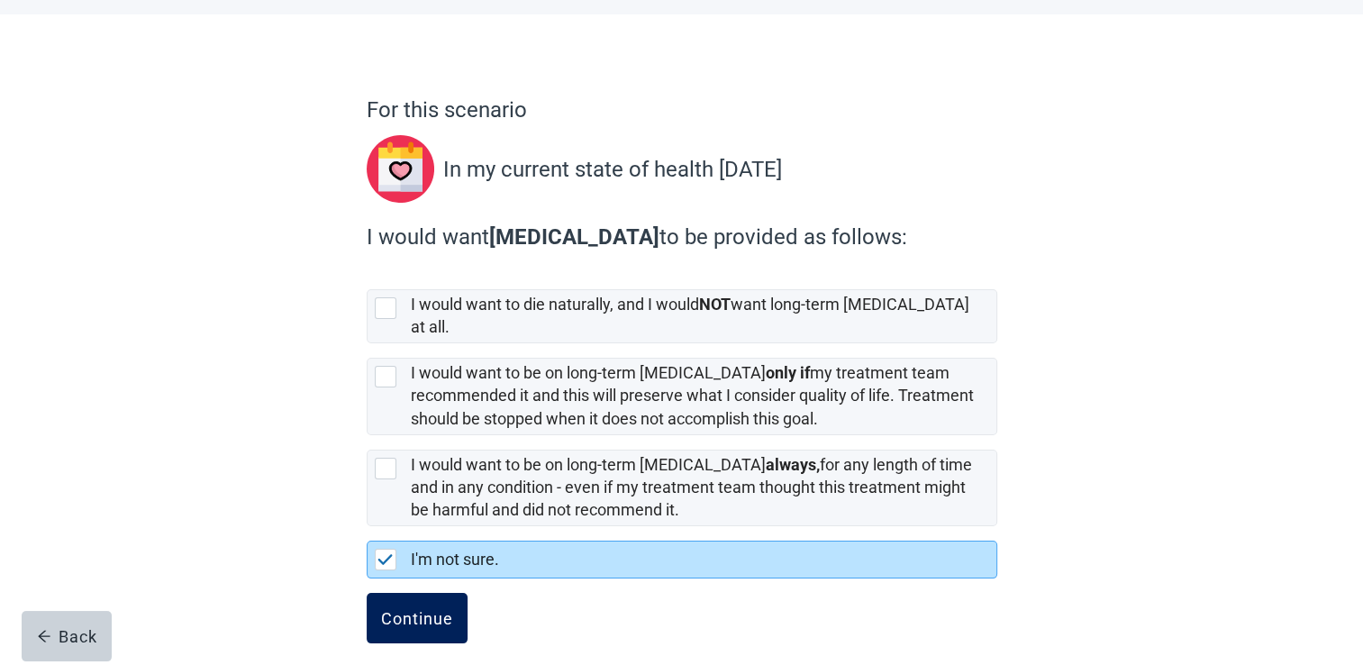
click at [427, 609] on div "Continue" at bounding box center [417, 618] width 72 height 18
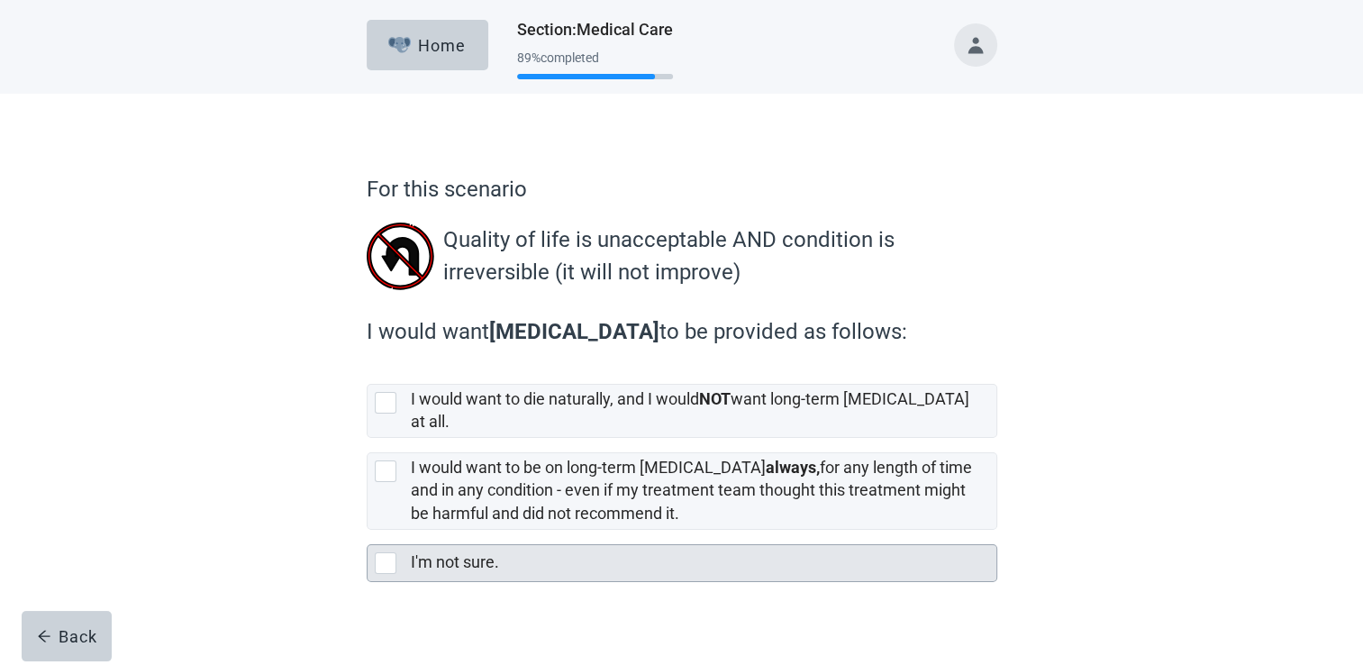
click at [385, 552] on div at bounding box center [386, 563] width 22 height 22
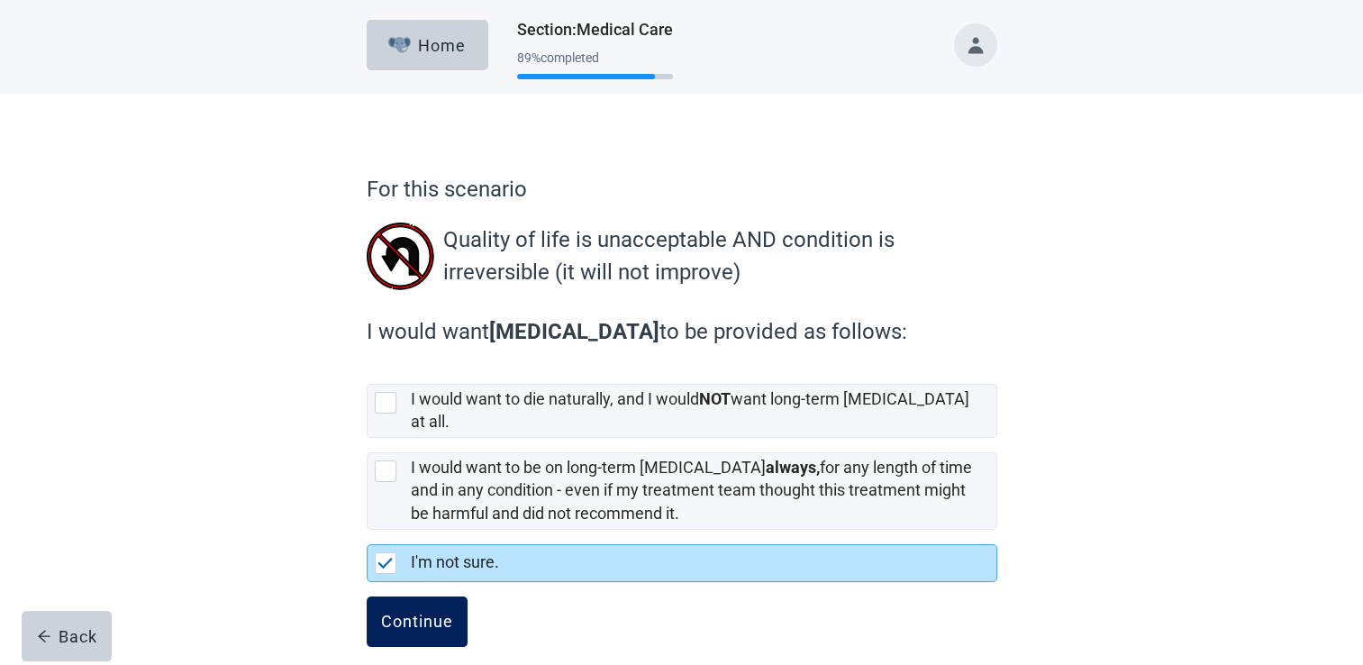
click at [425, 612] on div "Continue" at bounding box center [417, 621] width 72 height 18
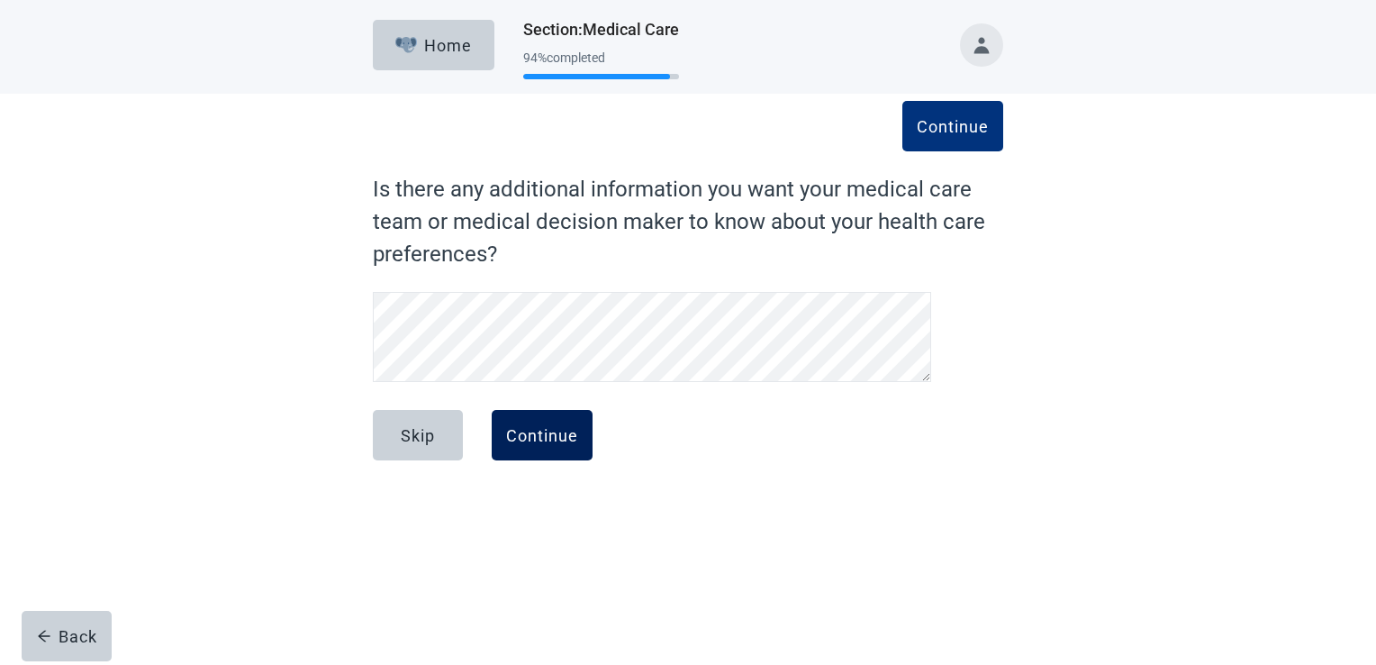
click at [543, 430] on div "Continue" at bounding box center [542, 435] width 72 height 18
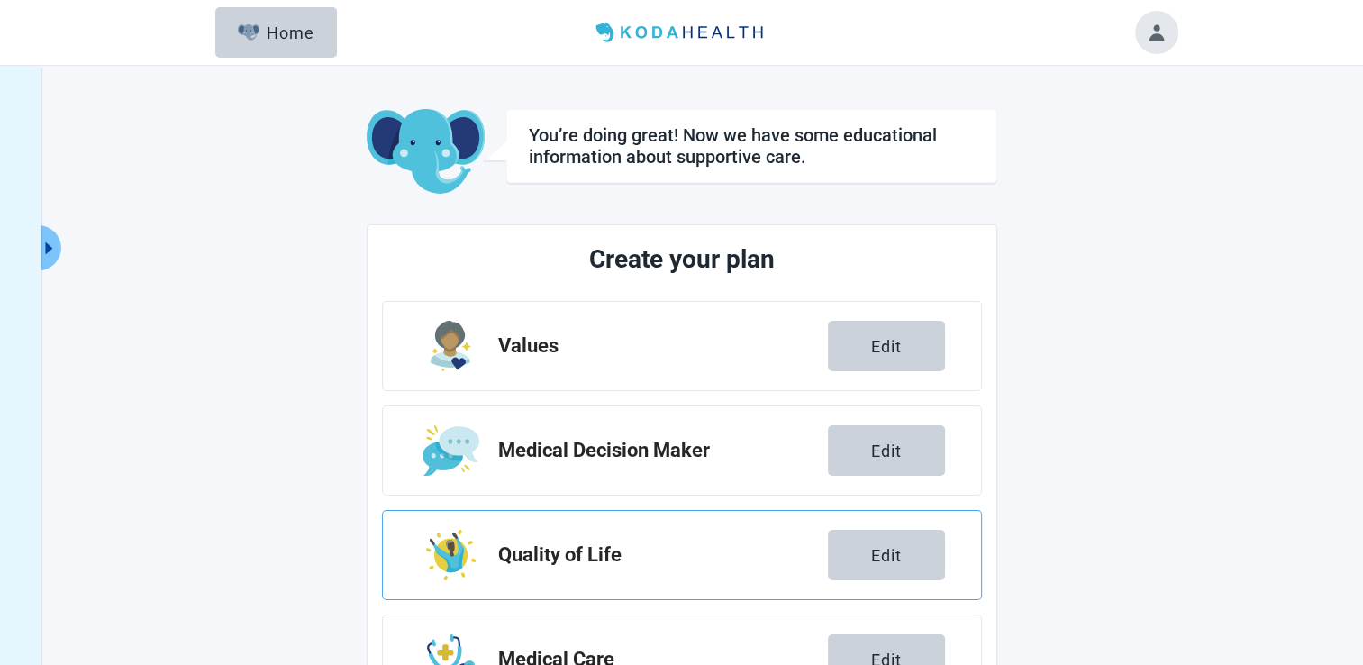
scroll to position [292, 0]
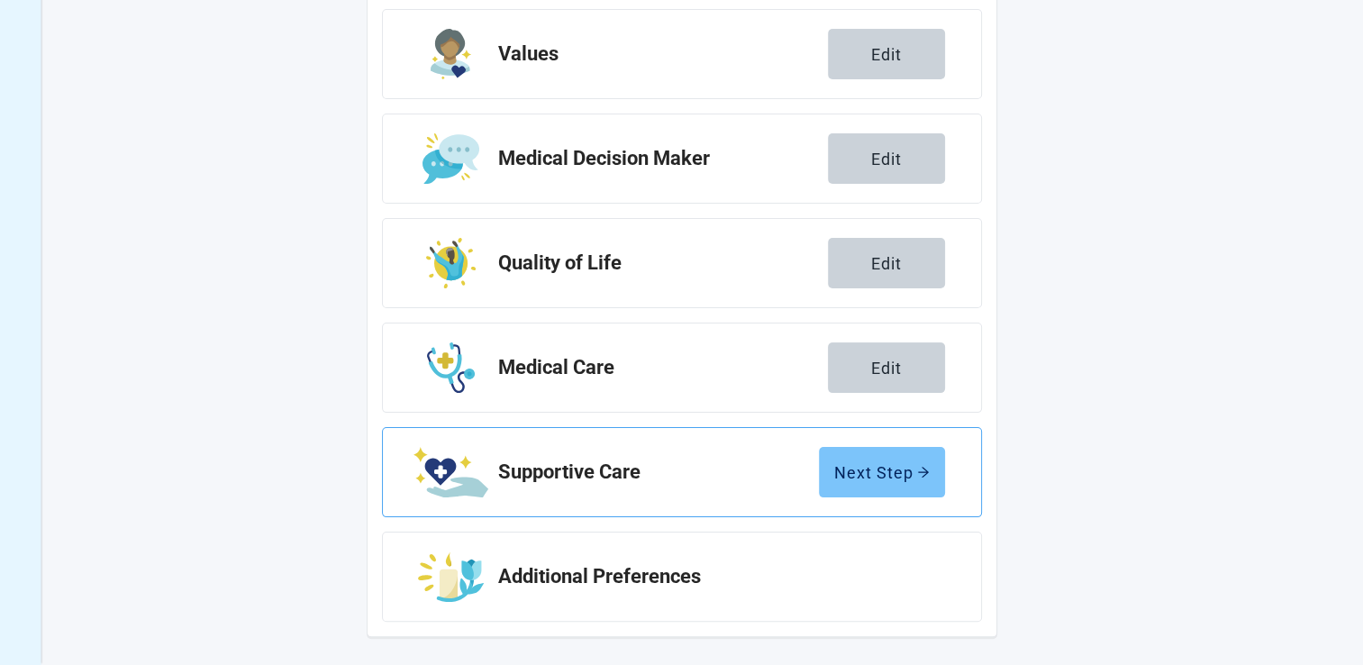
click at [867, 485] on button "Next Step" at bounding box center [882, 472] width 126 height 50
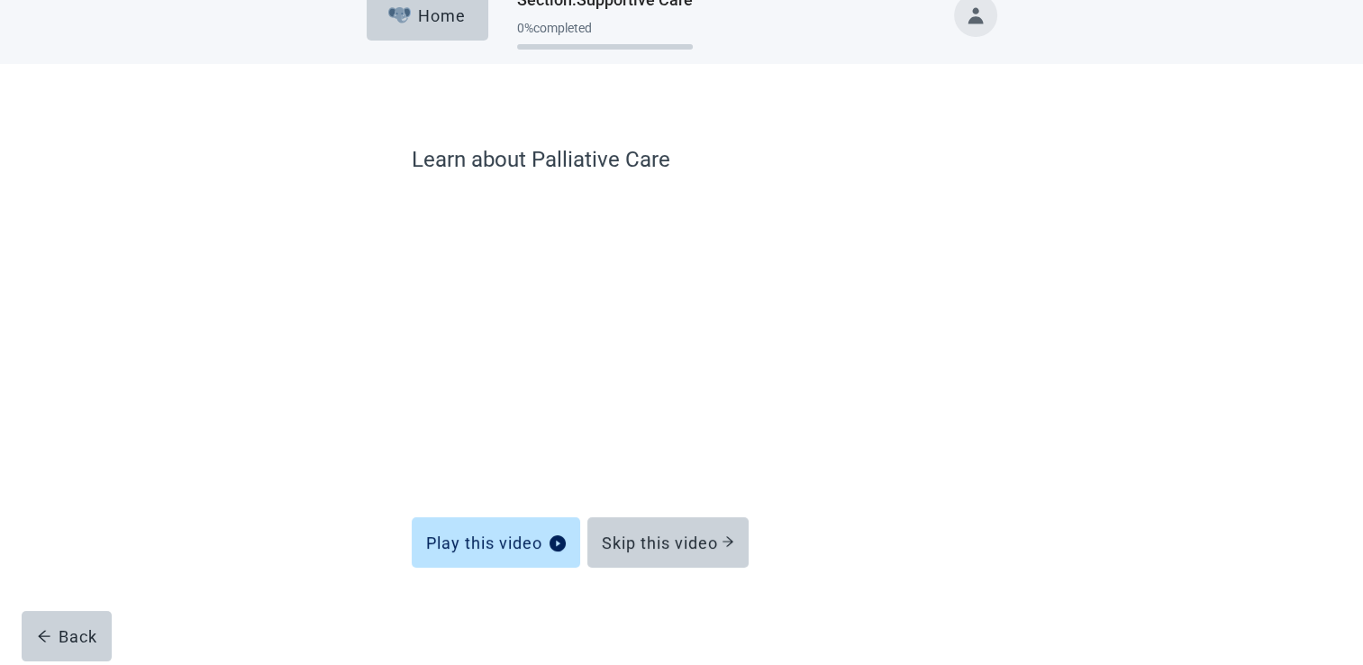
scroll to position [29, 0]
click at [686, 542] on div "Skip this video" at bounding box center [668, 543] width 132 height 18
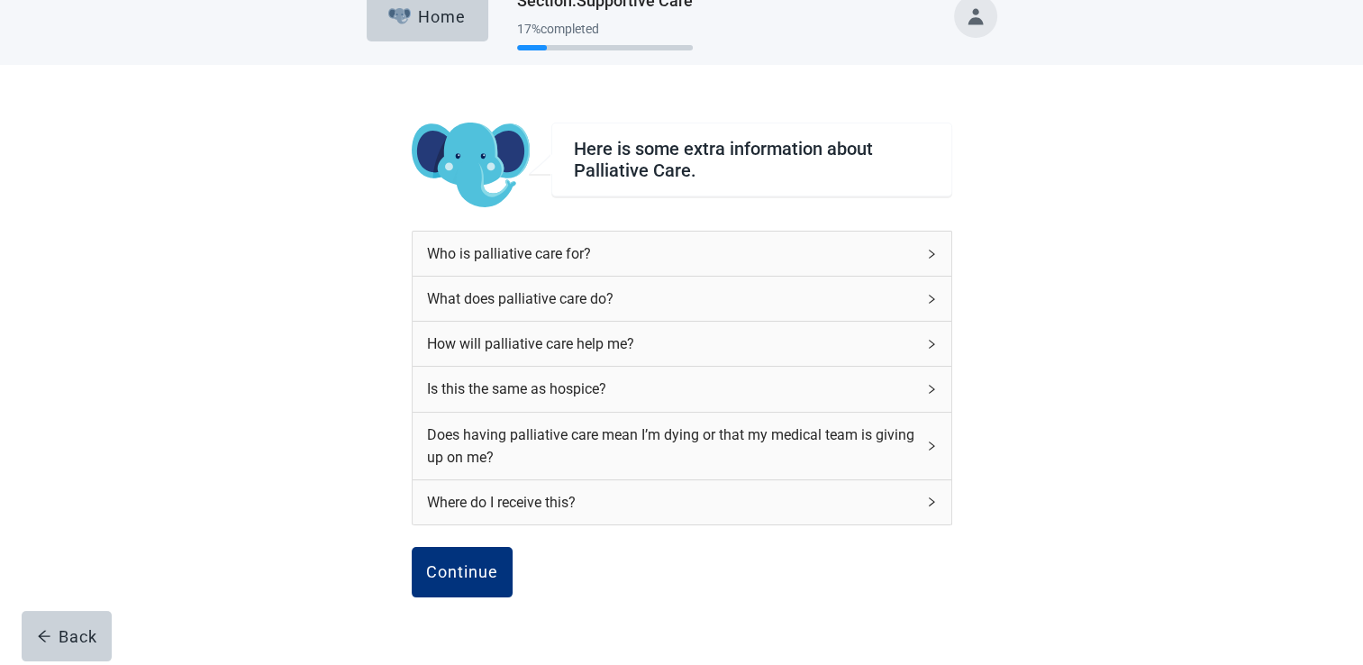
click at [686, 542] on div "Who is [MEDICAL_DATA] for? What does [MEDICAL_DATA] do? How will [MEDICAL_DATA]…" at bounding box center [682, 389] width 540 height 316
click at [482, 557] on button "Continue" at bounding box center [462, 572] width 101 height 50
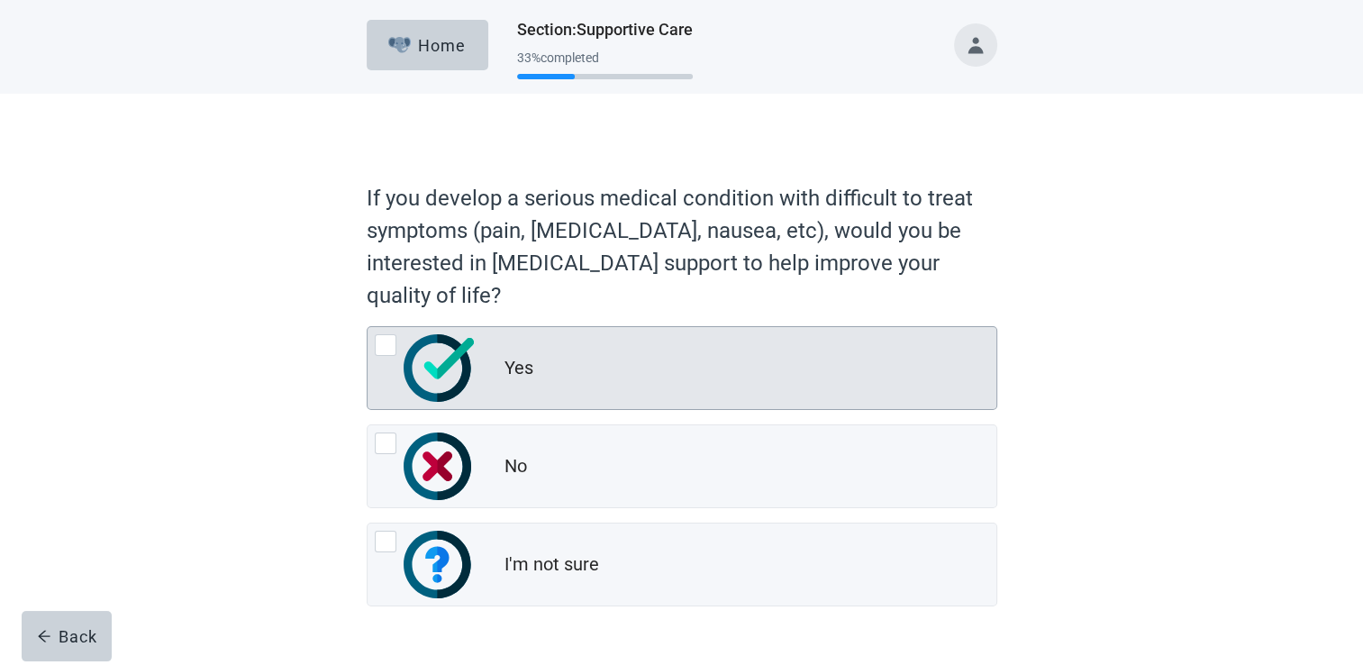
click at [442, 374] on img at bounding box center [438, 368] width 70 height 68
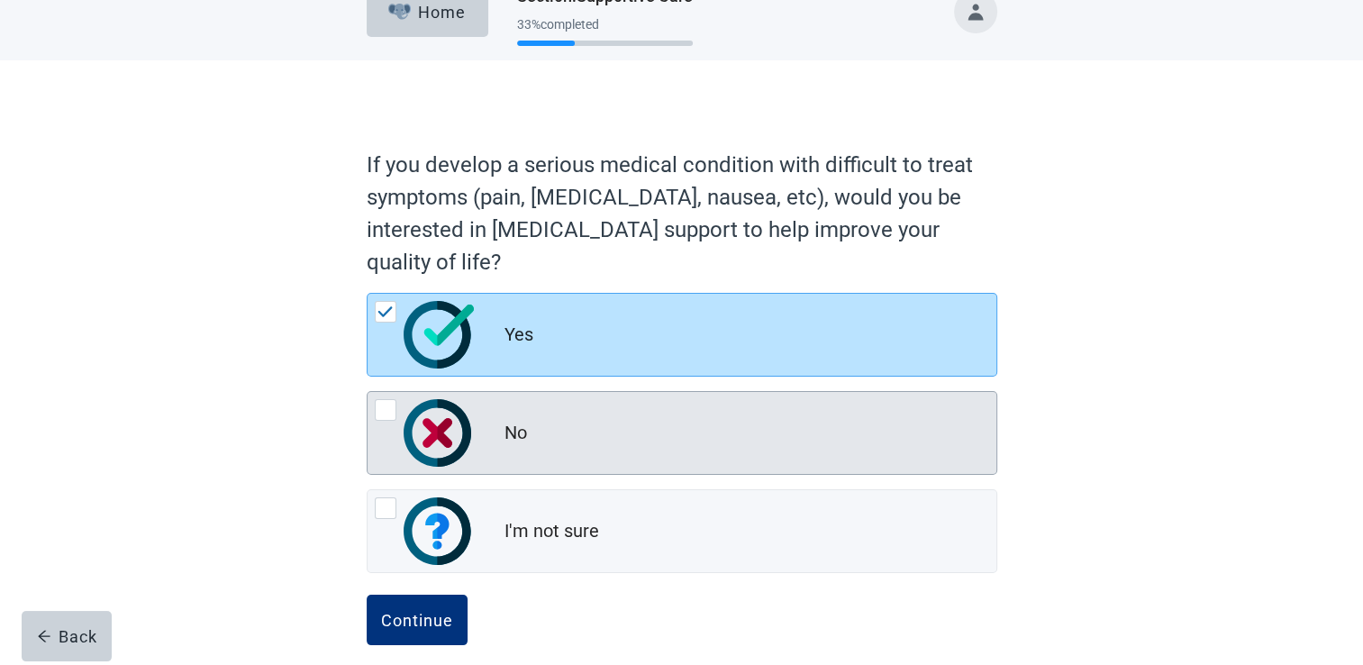
scroll to position [51, 0]
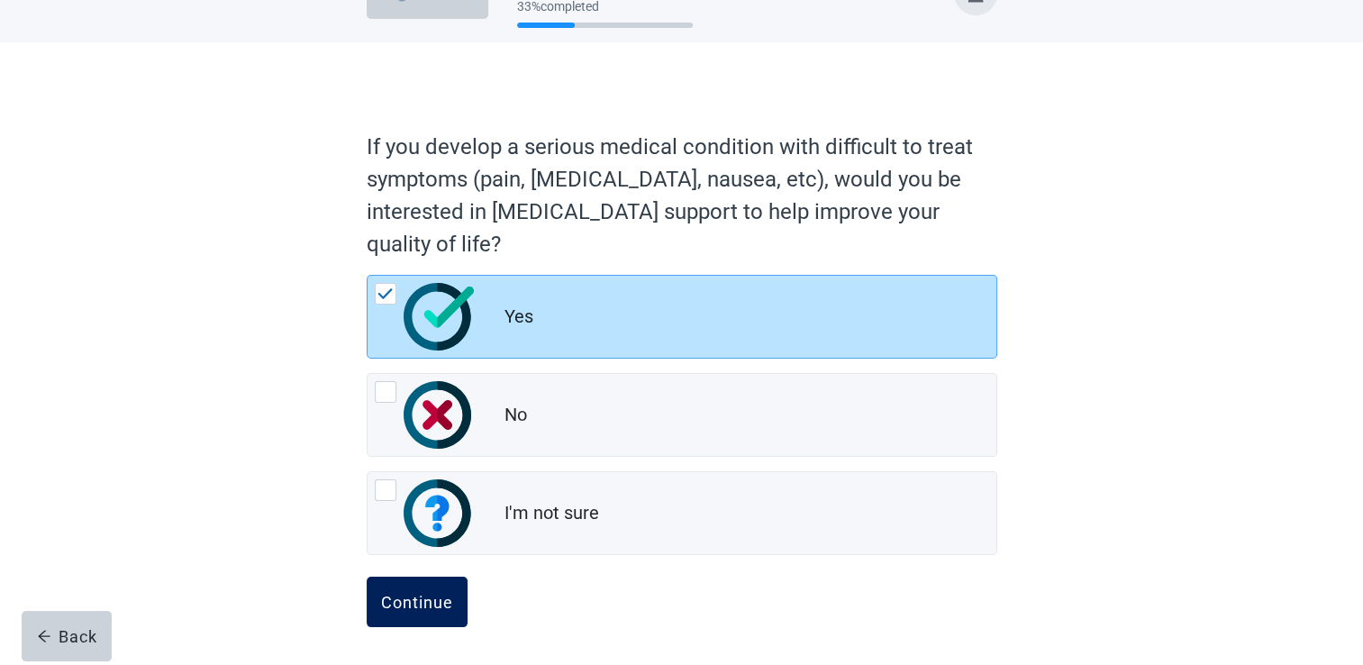
click at [418, 600] on div "Continue" at bounding box center [417, 602] width 72 height 18
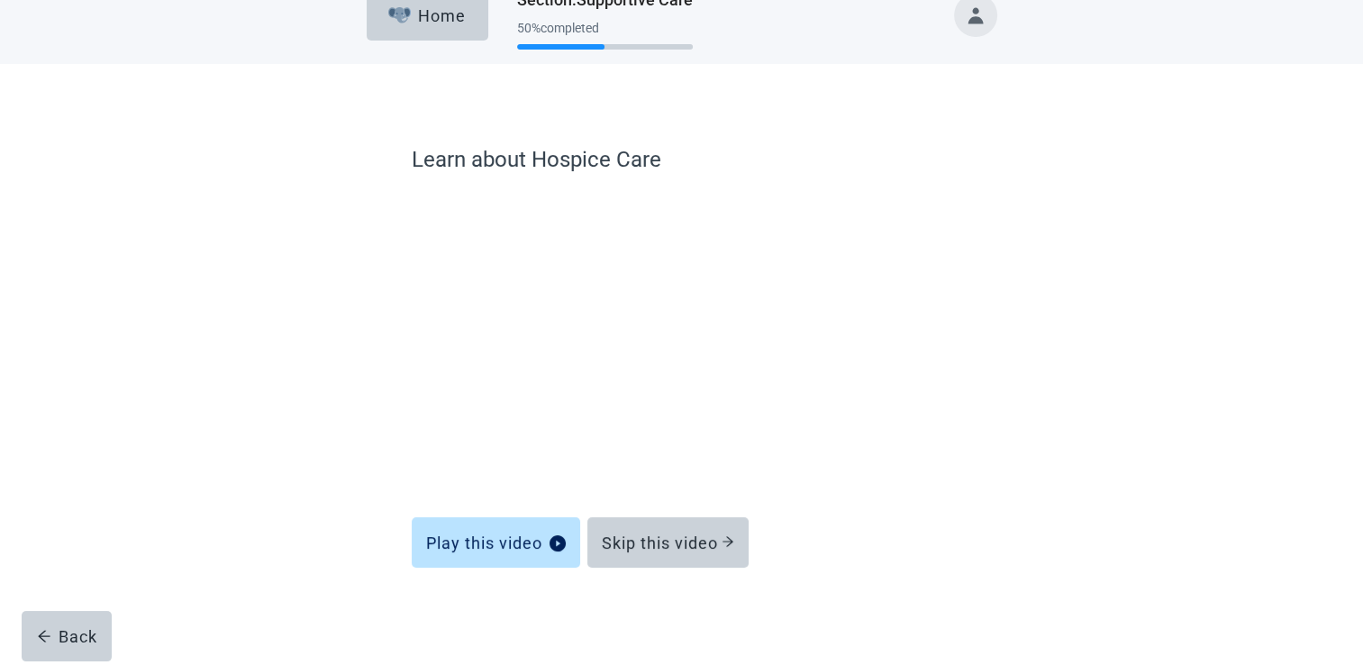
scroll to position [29, 0]
click at [641, 549] on div "Skip this video" at bounding box center [668, 543] width 132 height 18
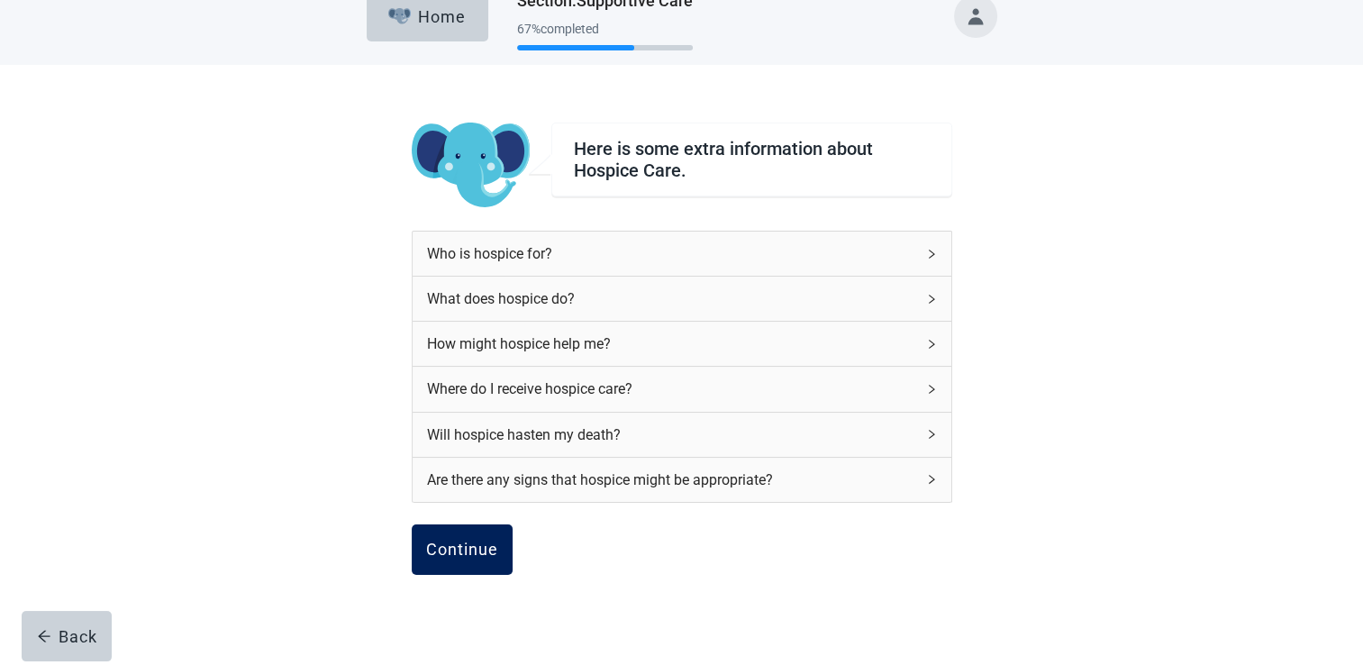
click at [465, 536] on button "Continue" at bounding box center [462, 549] width 101 height 50
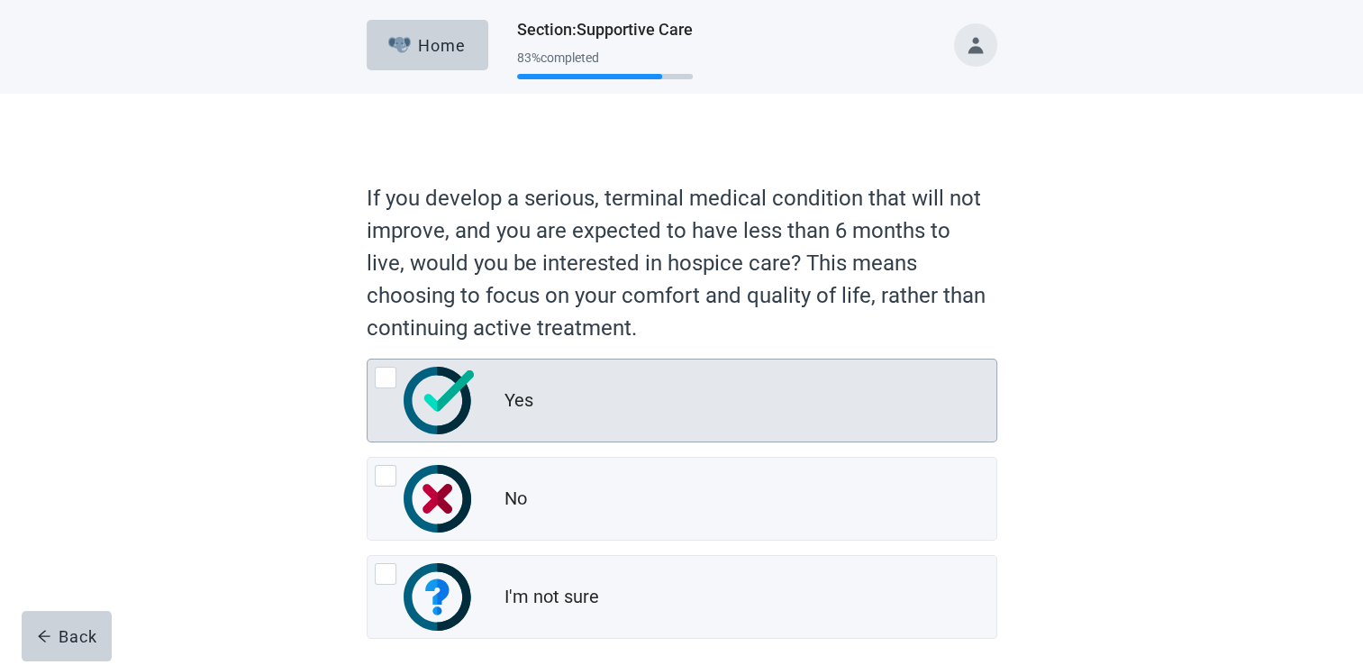
click at [429, 405] on img at bounding box center [438, 401] width 70 height 68
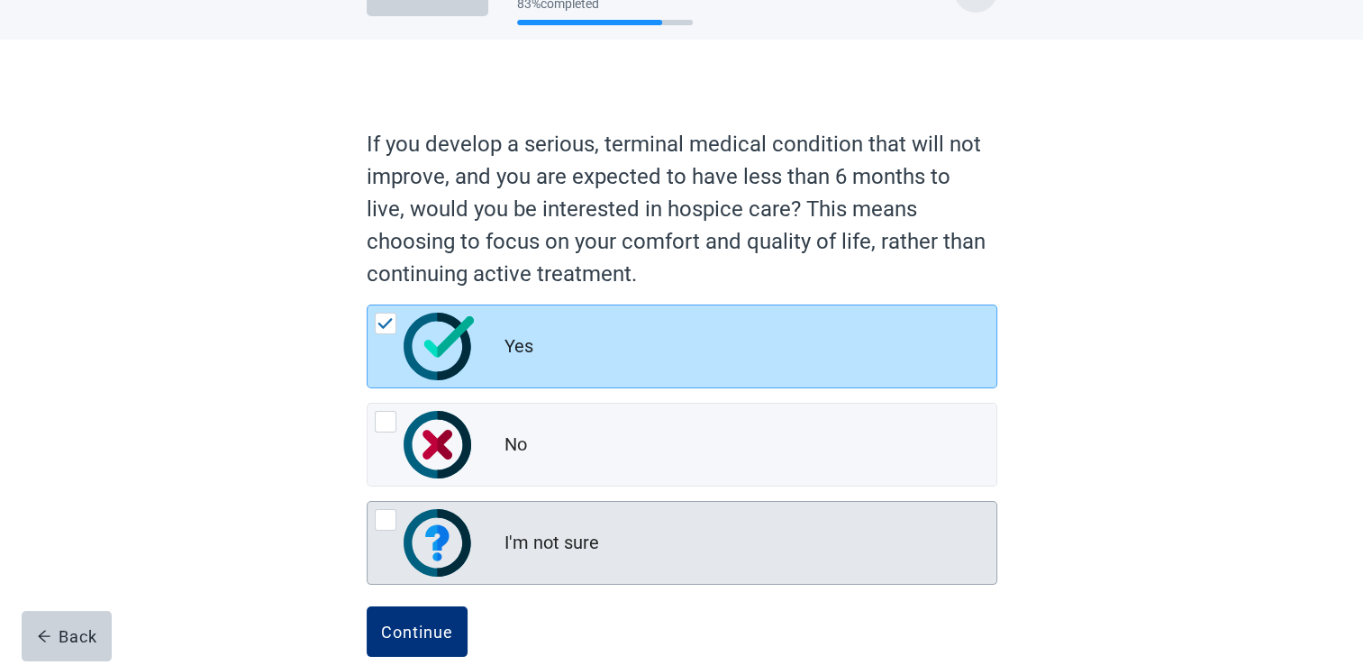
scroll to position [84, 0]
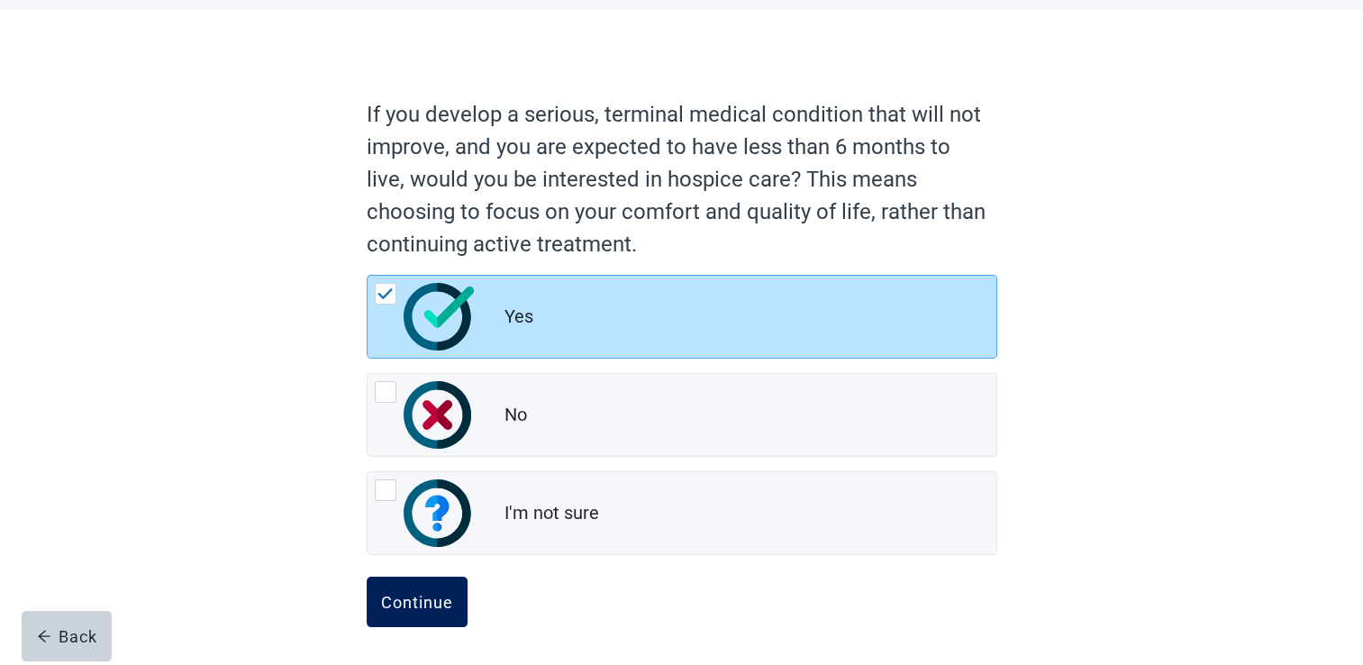
click at [447, 584] on button "Continue" at bounding box center [417, 601] width 101 height 50
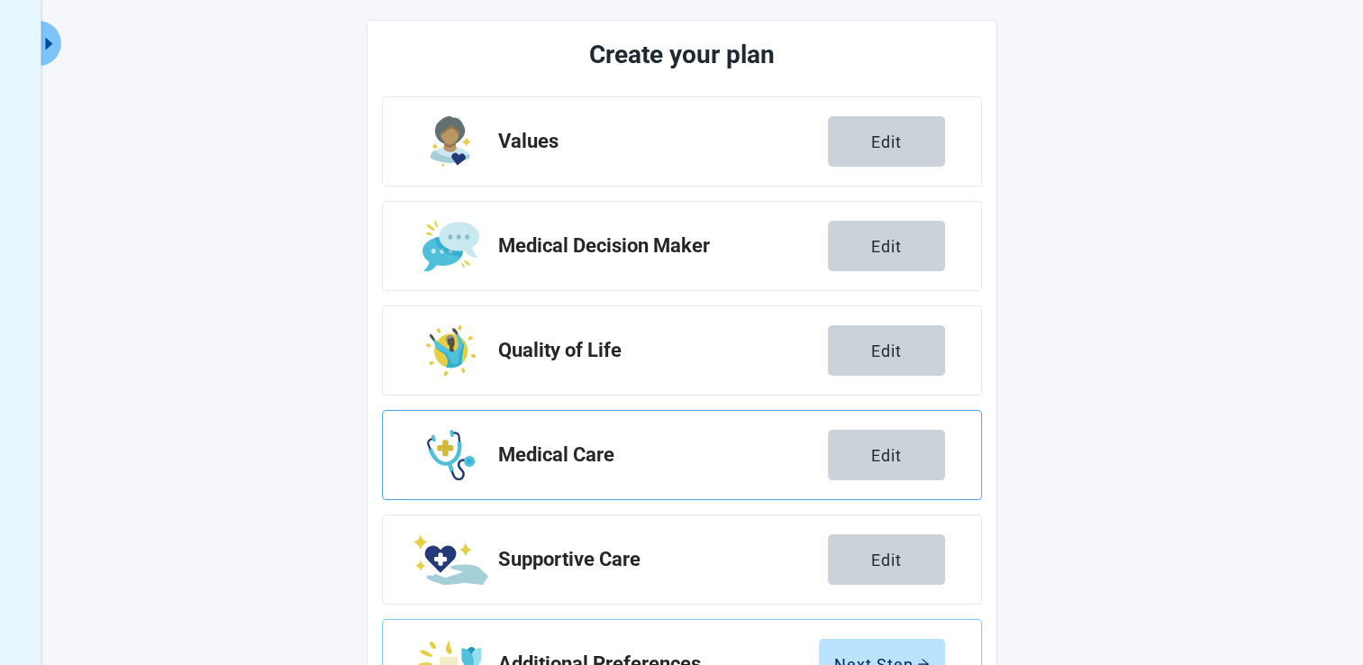
scroll to position [292, 0]
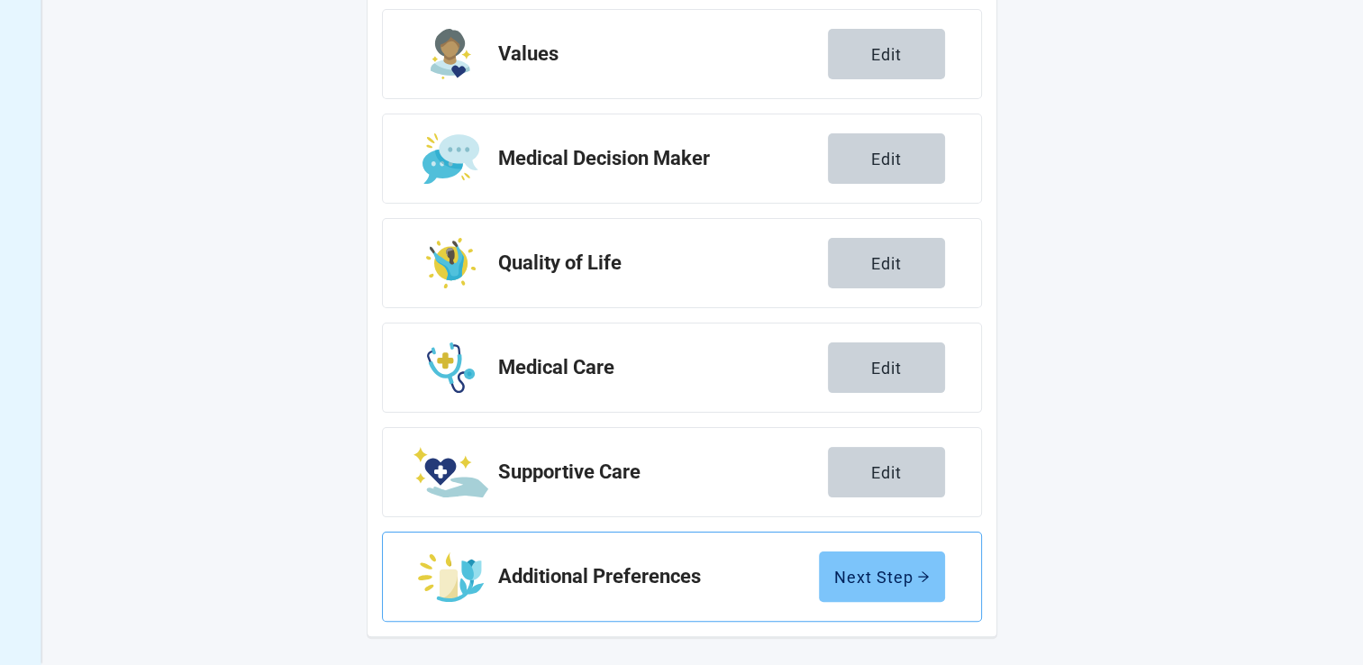
click at [875, 576] on div "Next Step" at bounding box center [881, 576] width 95 height 18
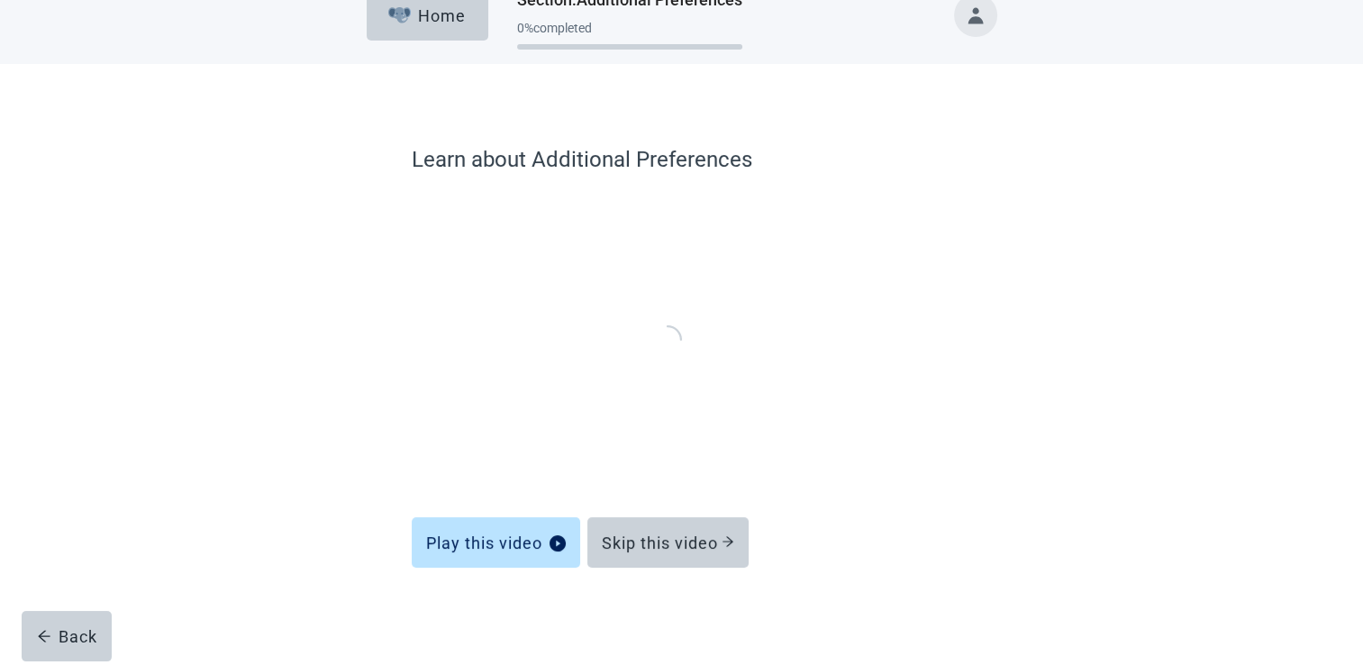
scroll to position [29, 0]
click at [662, 543] on div "Skip this video" at bounding box center [668, 543] width 132 height 18
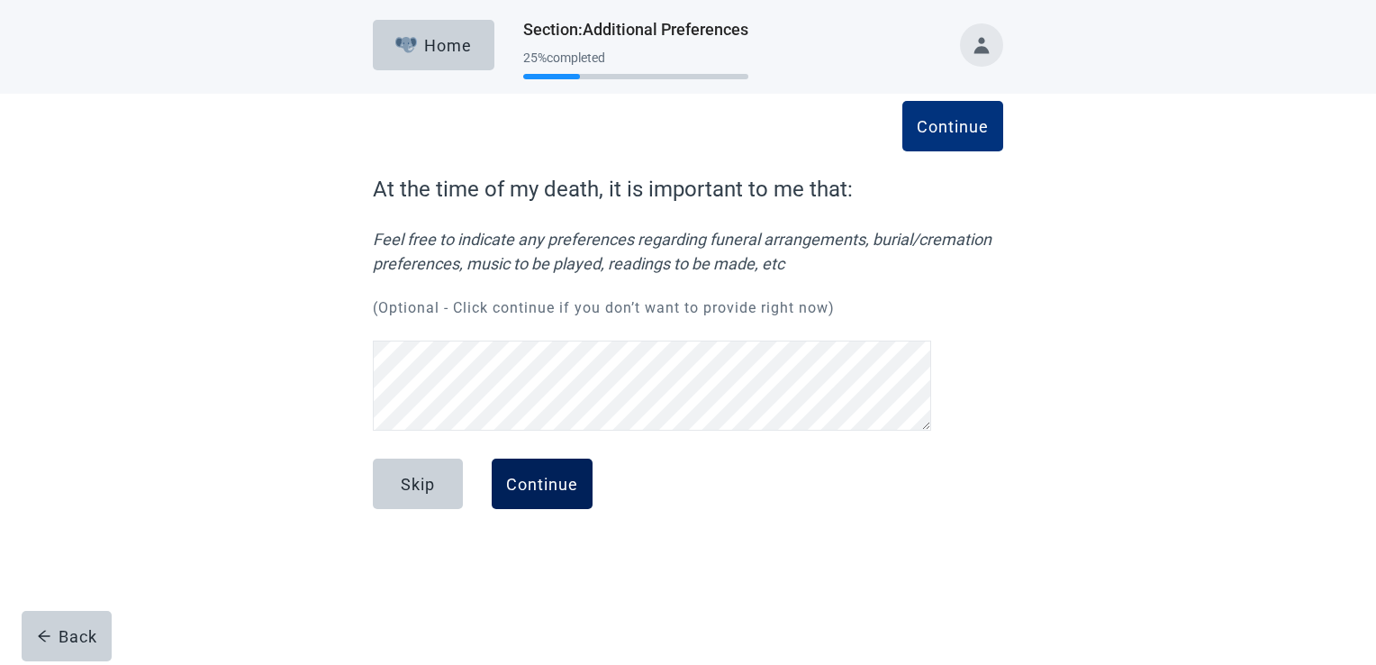
click at [557, 487] on div "Continue" at bounding box center [542, 484] width 72 height 18
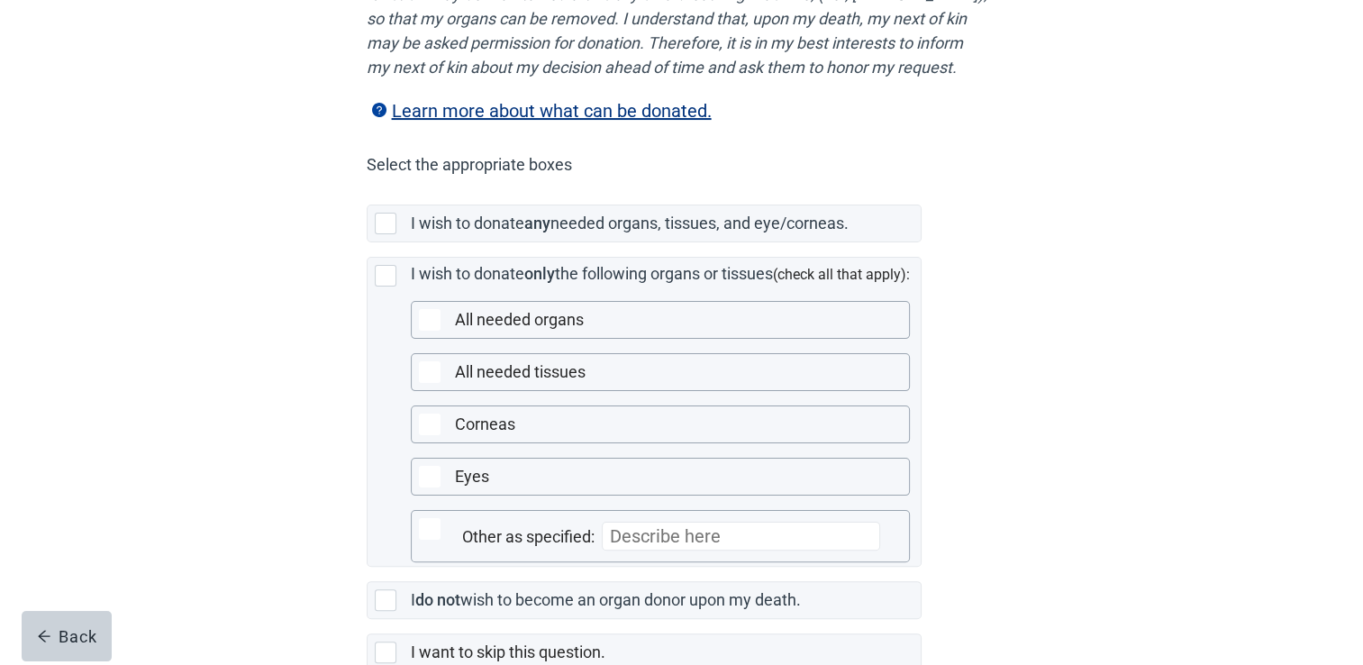
scroll to position [360, 0]
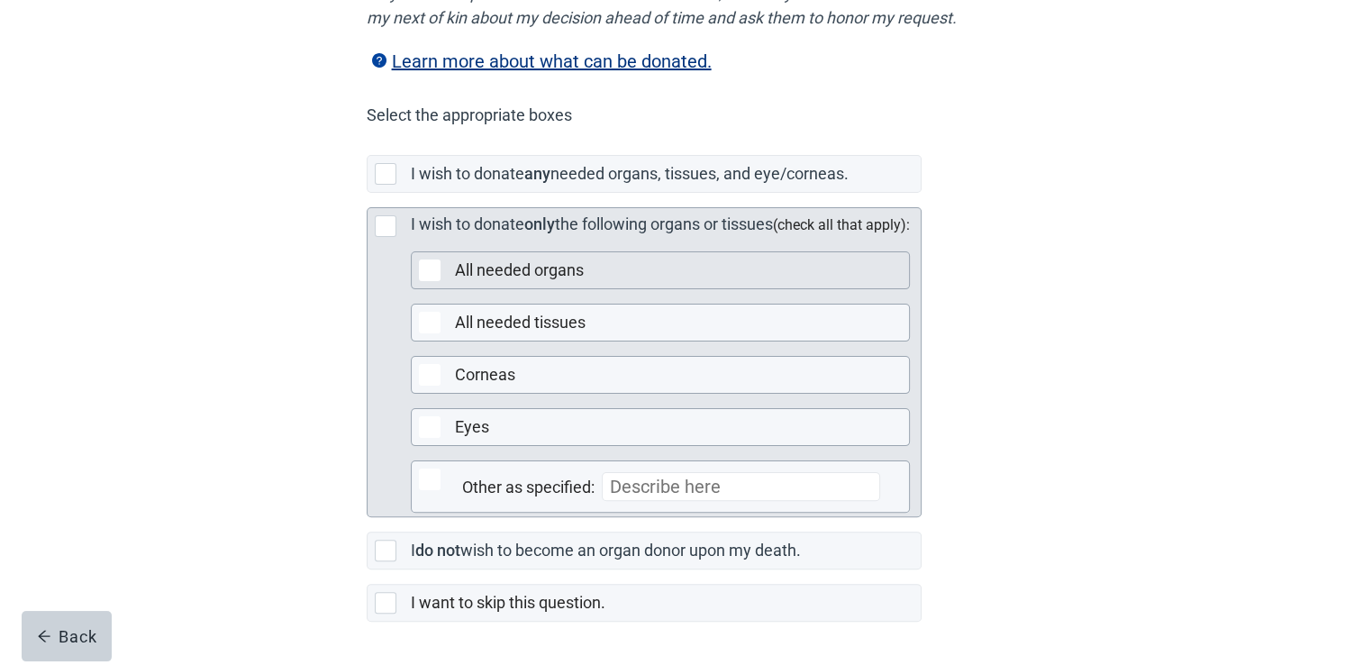
click at [555, 279] on label "All needed organs" at bounding box center [519, 269] width 129 height 19
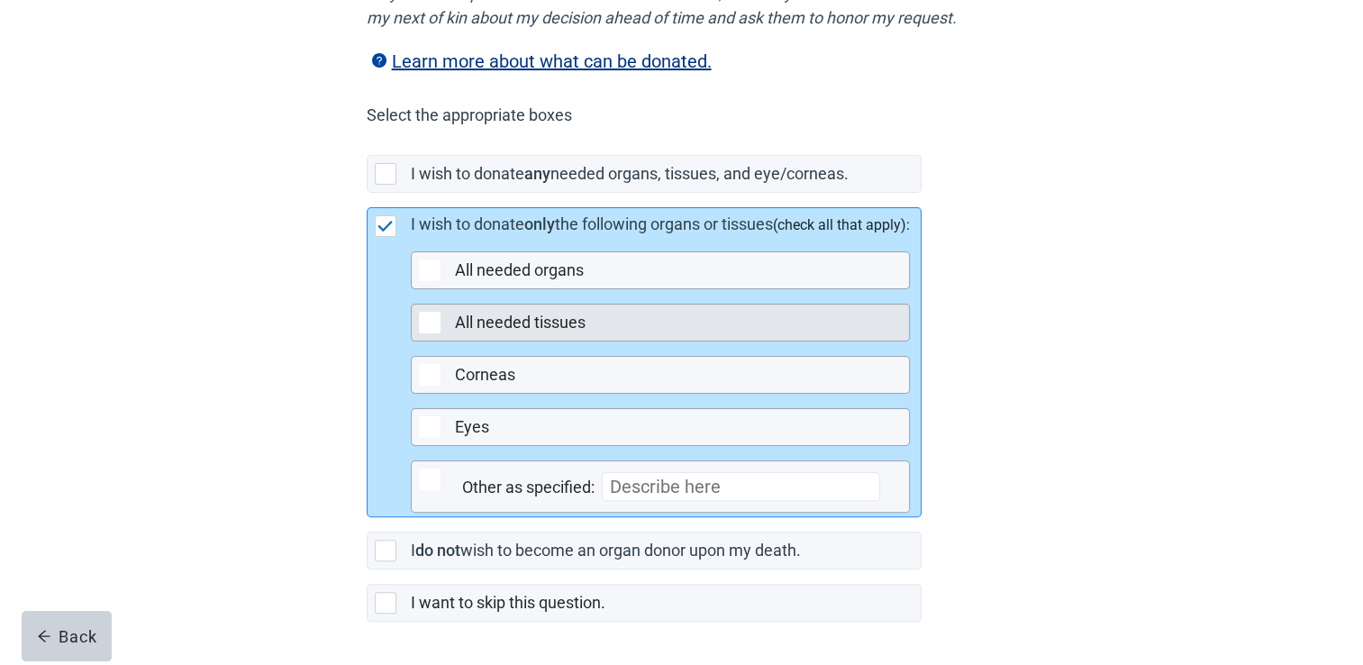
click at [512, 331] on label "All needed tissues" at bounding box center [520, 322] width 131 height 19
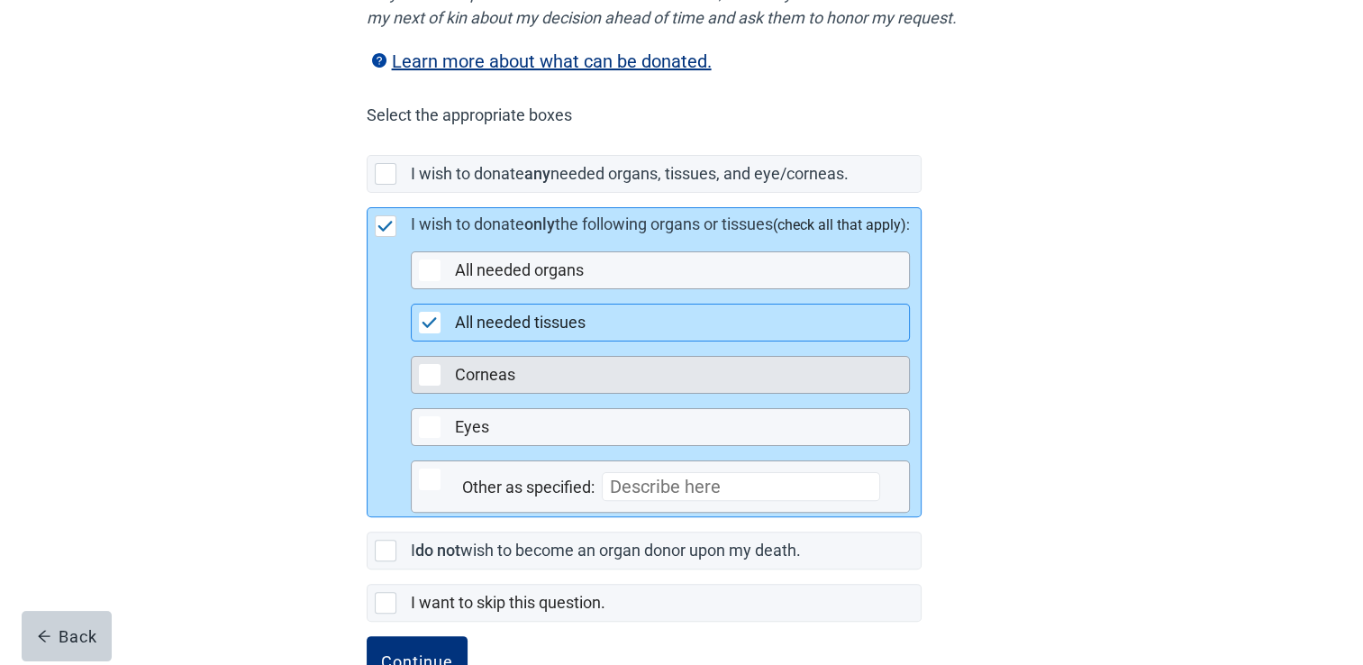
click at [509, 384] on label "Corneas" at bounding box center [485, 374] width 60 height 19
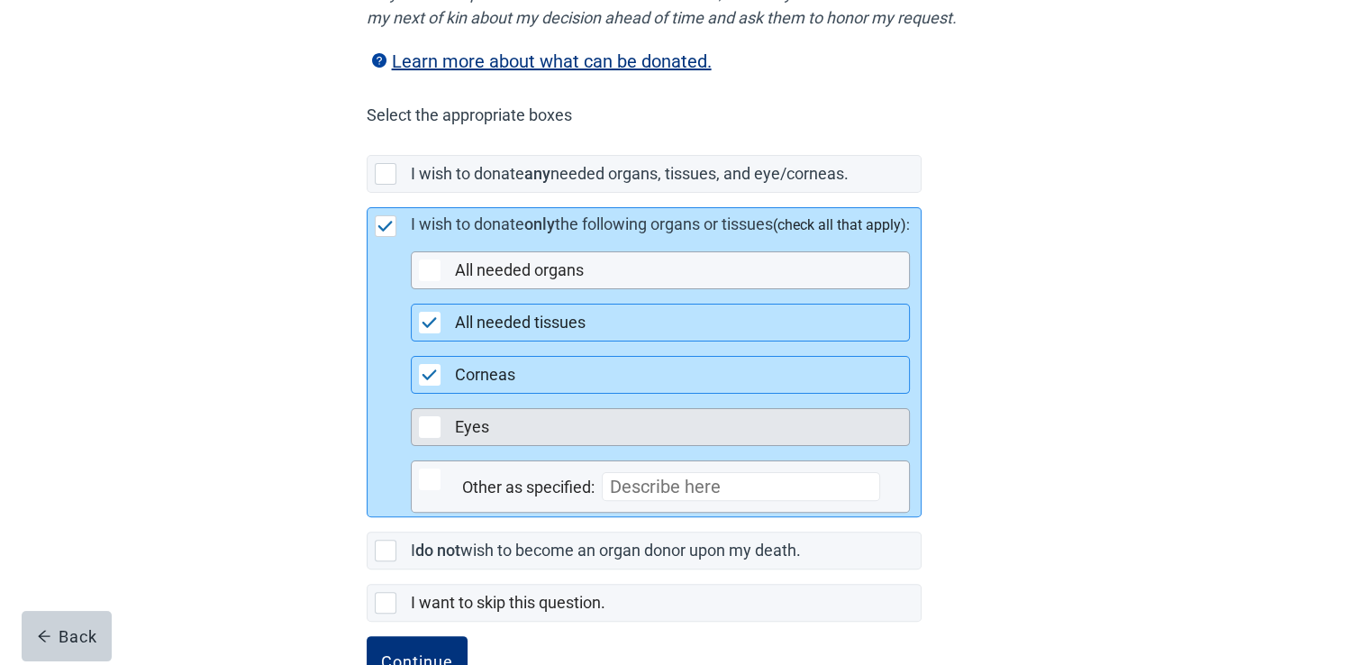
click at [501, 439] on div "Eyes" at bounding box center [676, 427] width 443 height 23
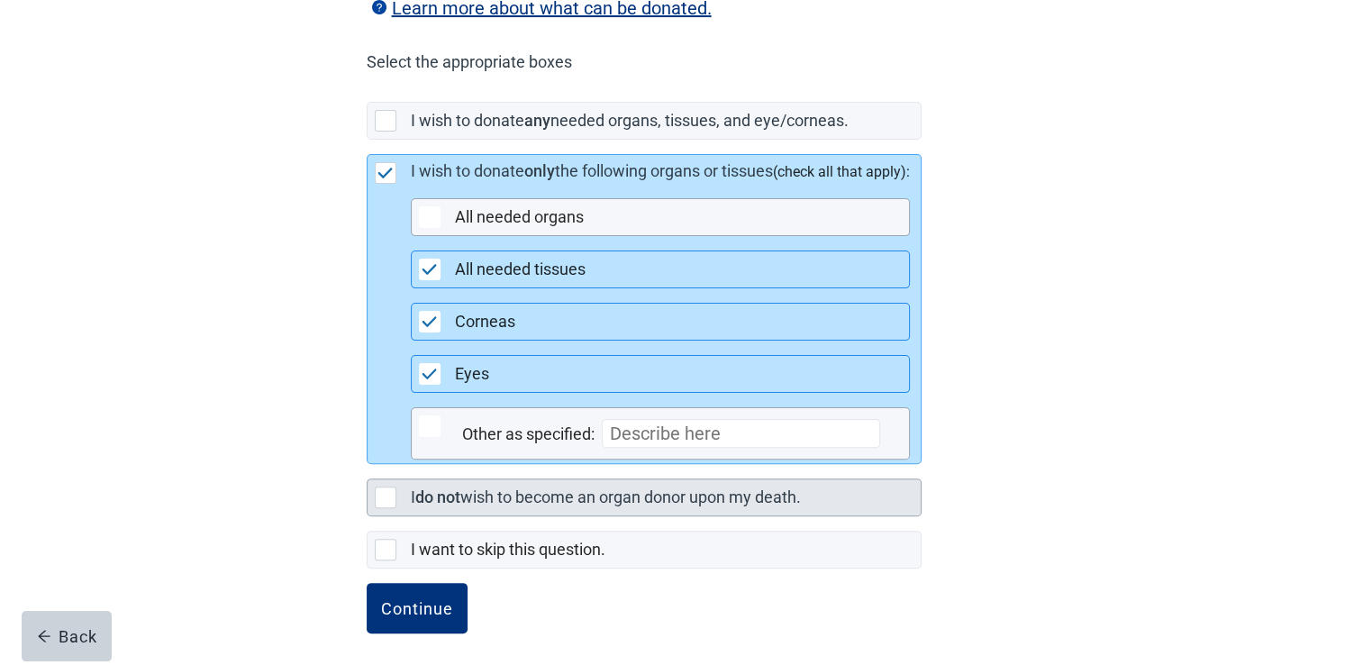
scroll to position [442, 0]
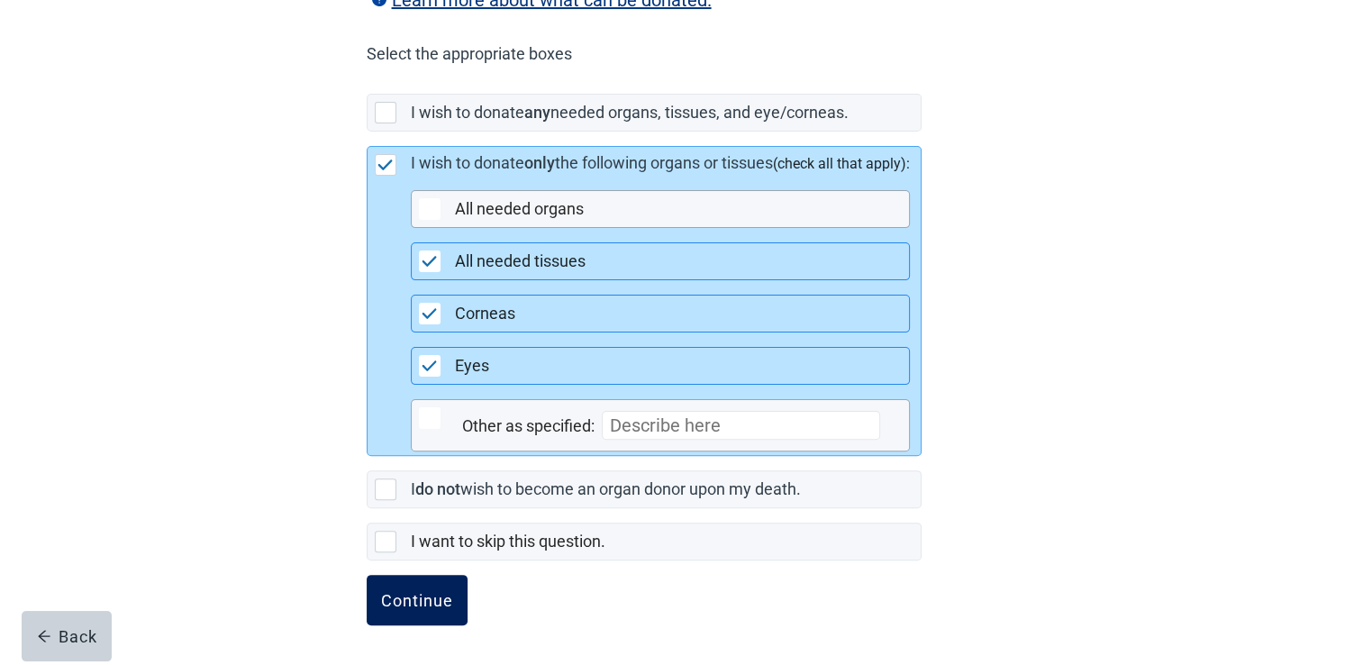
click at [425, 593] on div "Continue" at bounding box center [417, 600] width 72 height 18
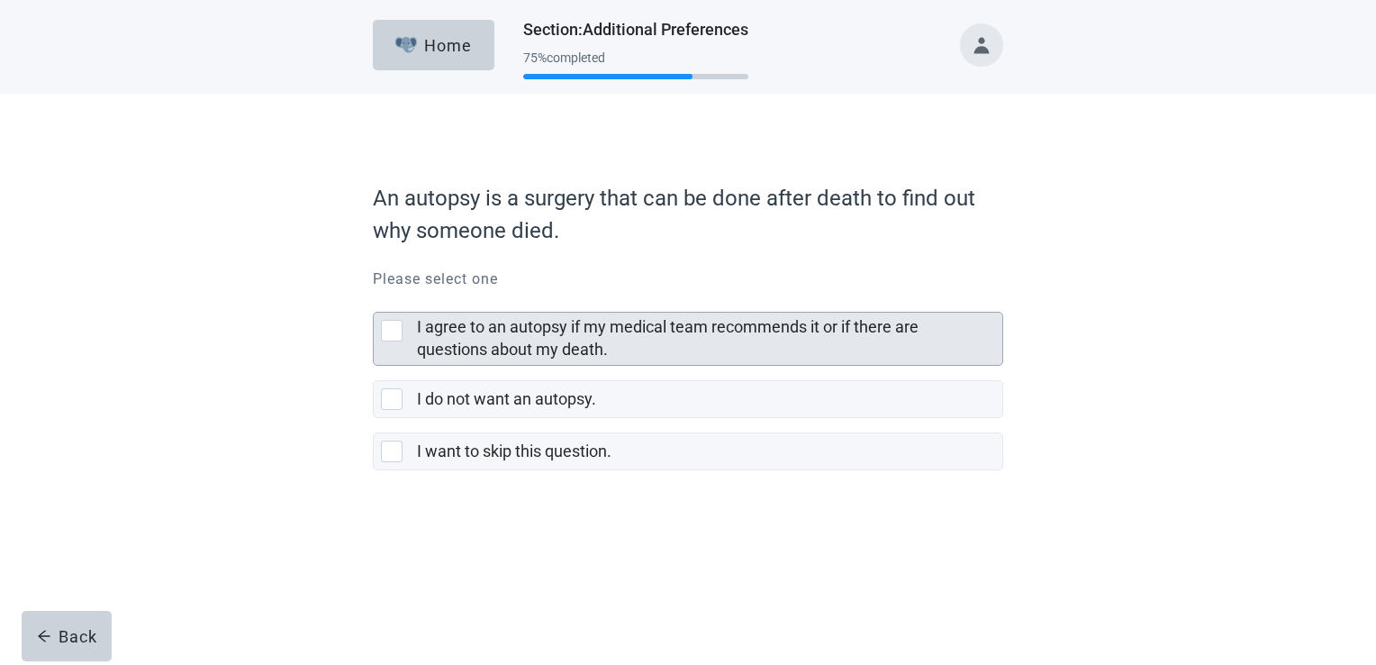
click at [711, 337] on div "I agree to an autopsy if my medical team recommends it or if there are question…" at bounding box center [704, 338] width 575 height 45
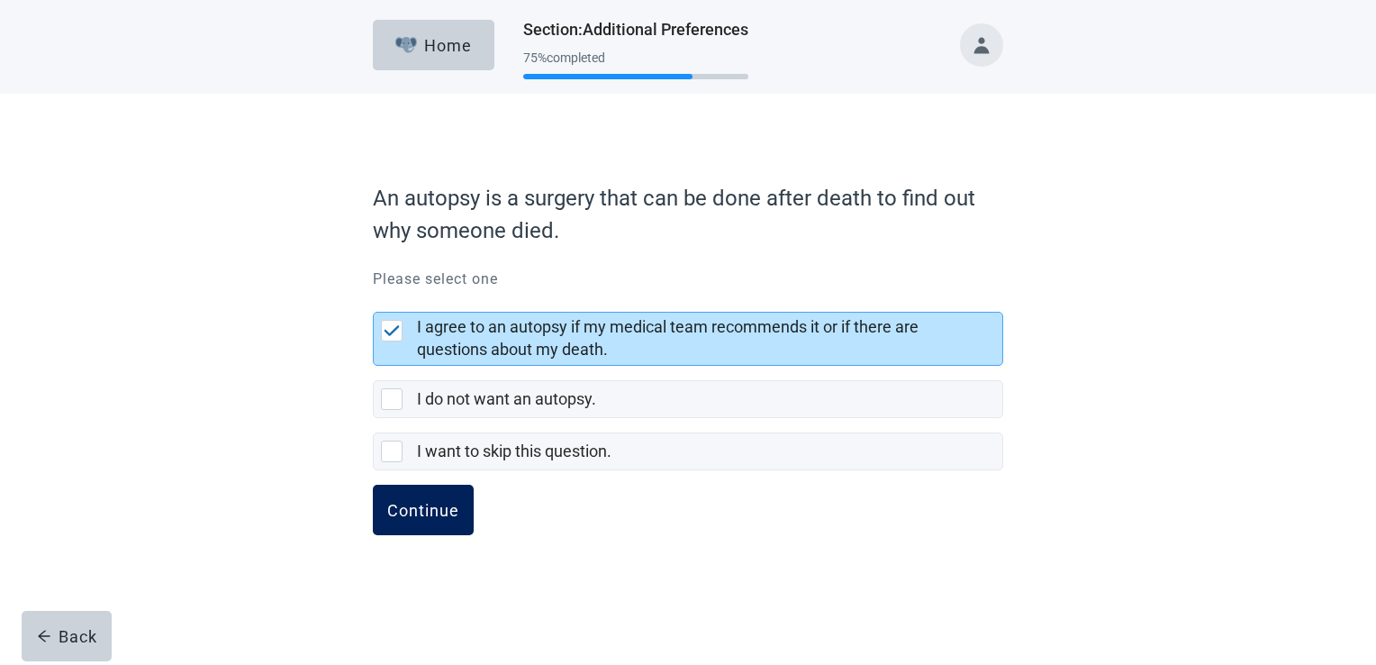
click at [436, 524] on button "Continue" at bounding box center [423, 510] width 101 height 50
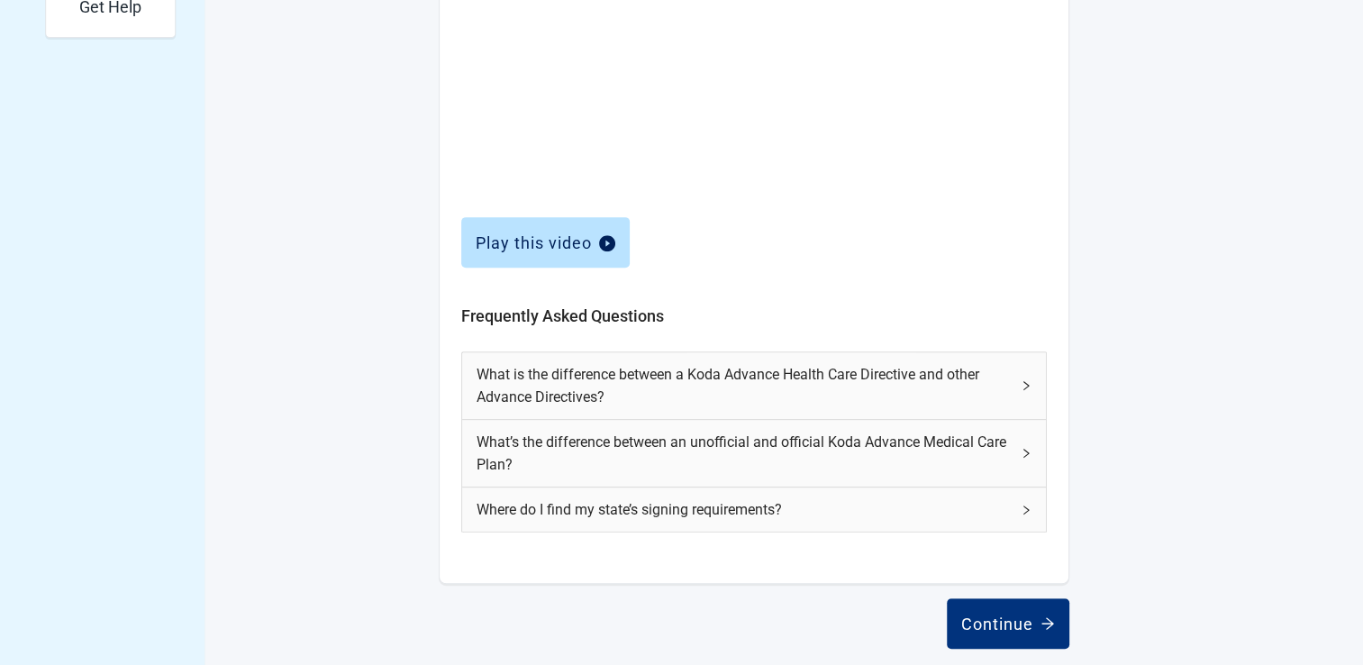
scroll to position [731, 0]
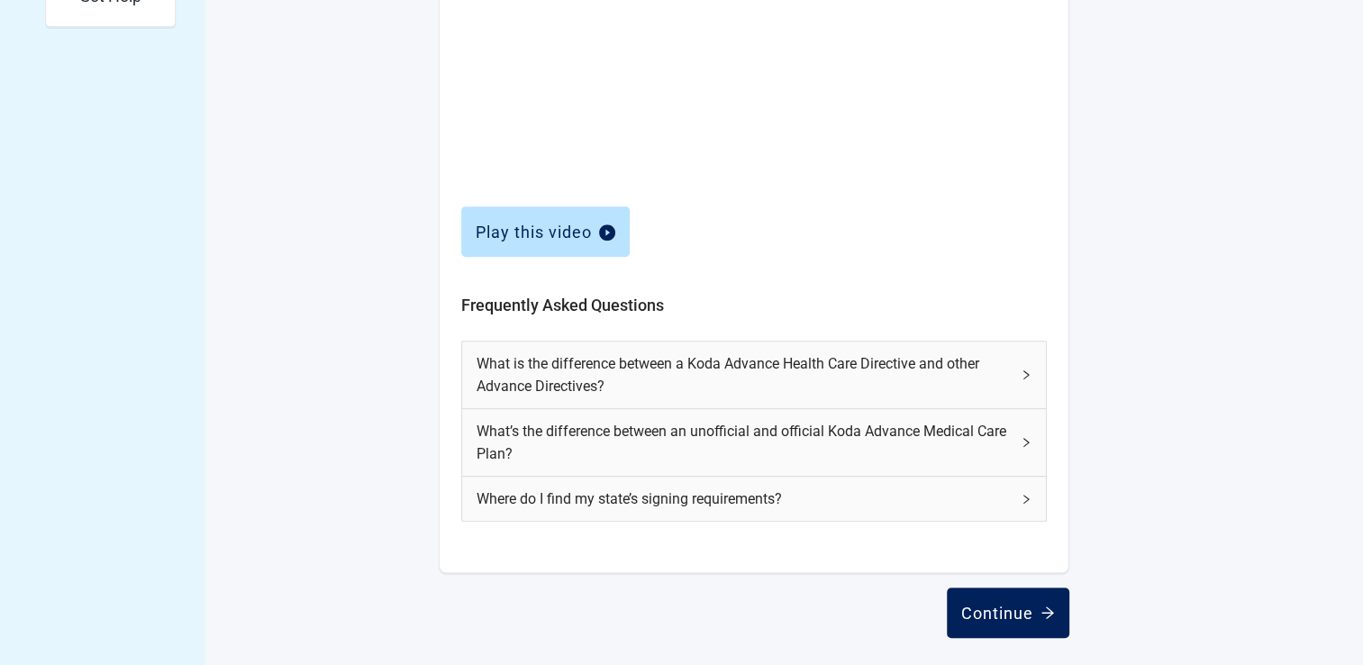
click at [993, 608] on div "Continue" at bounding box center [1008, 612] width 94 height 18
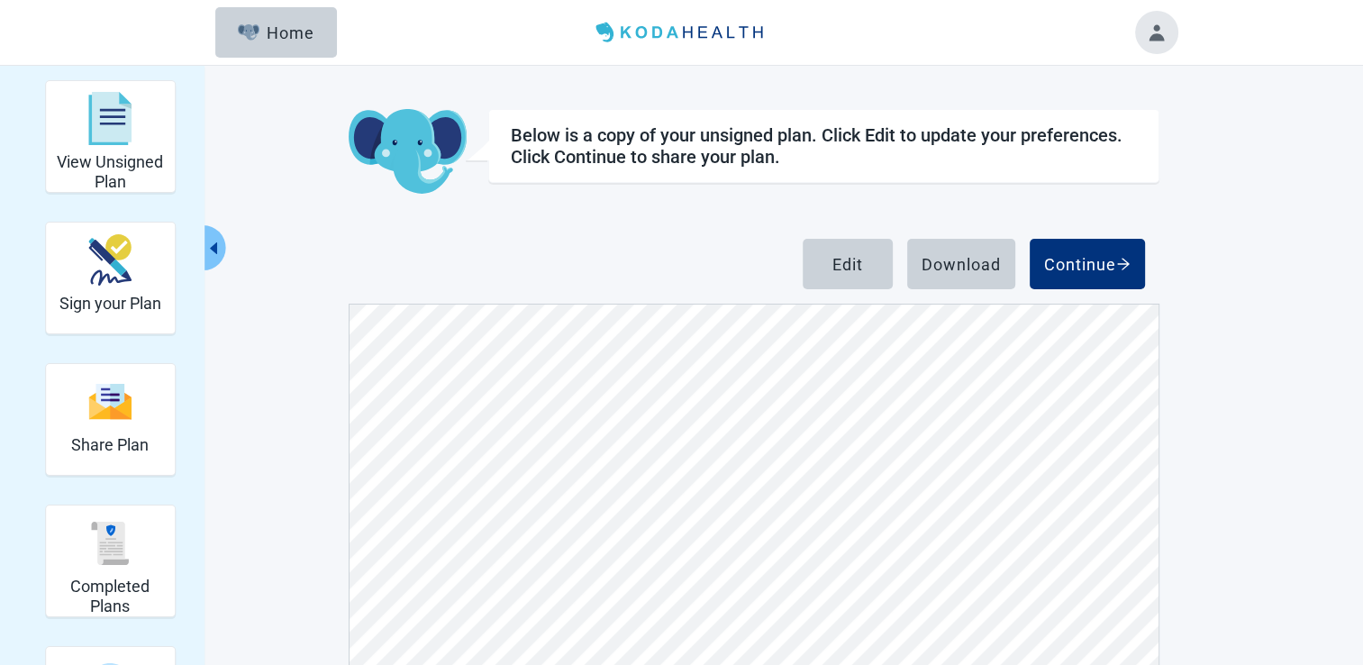
scroll to position [2281, 0]
click at [1071, 267] on div "Continue" at bounding box center [1087, 264] width 86 height 18
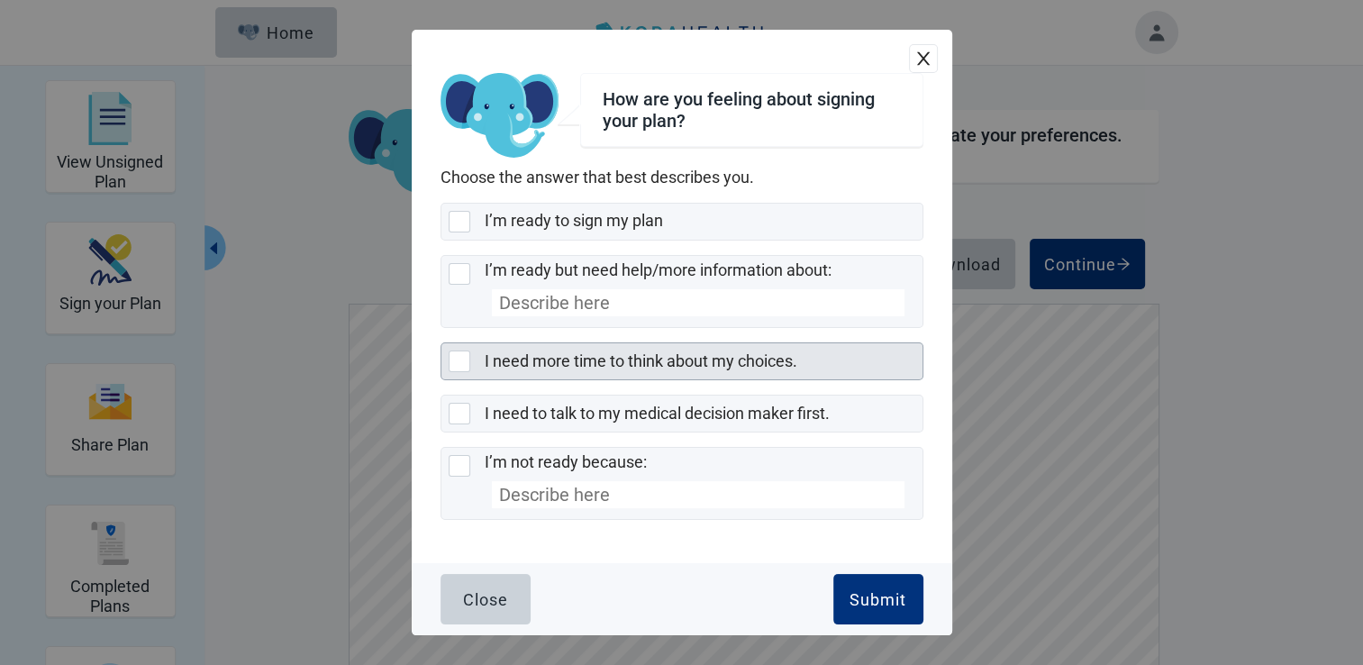
click at [448, 358] on div at bounding box center [459, 361] width 22 height 22
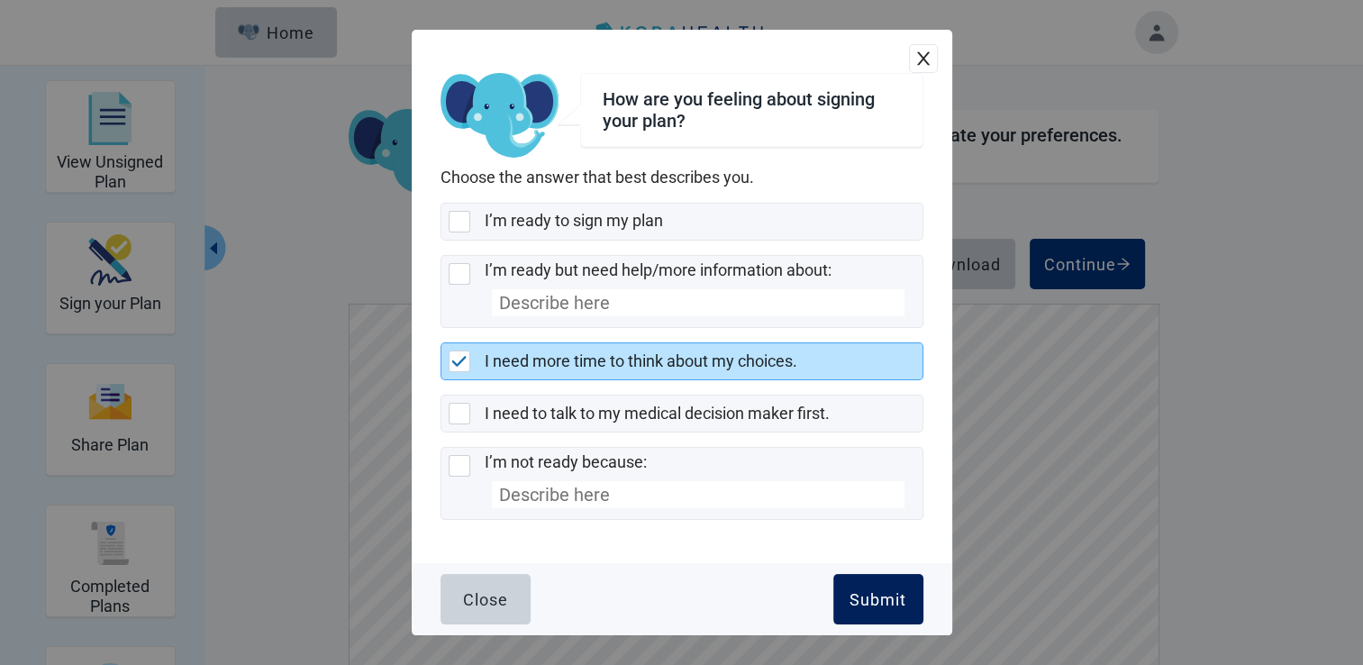
click at [887, 593] on div "Submit" at bounding box center [877, 599] width 57 height 18
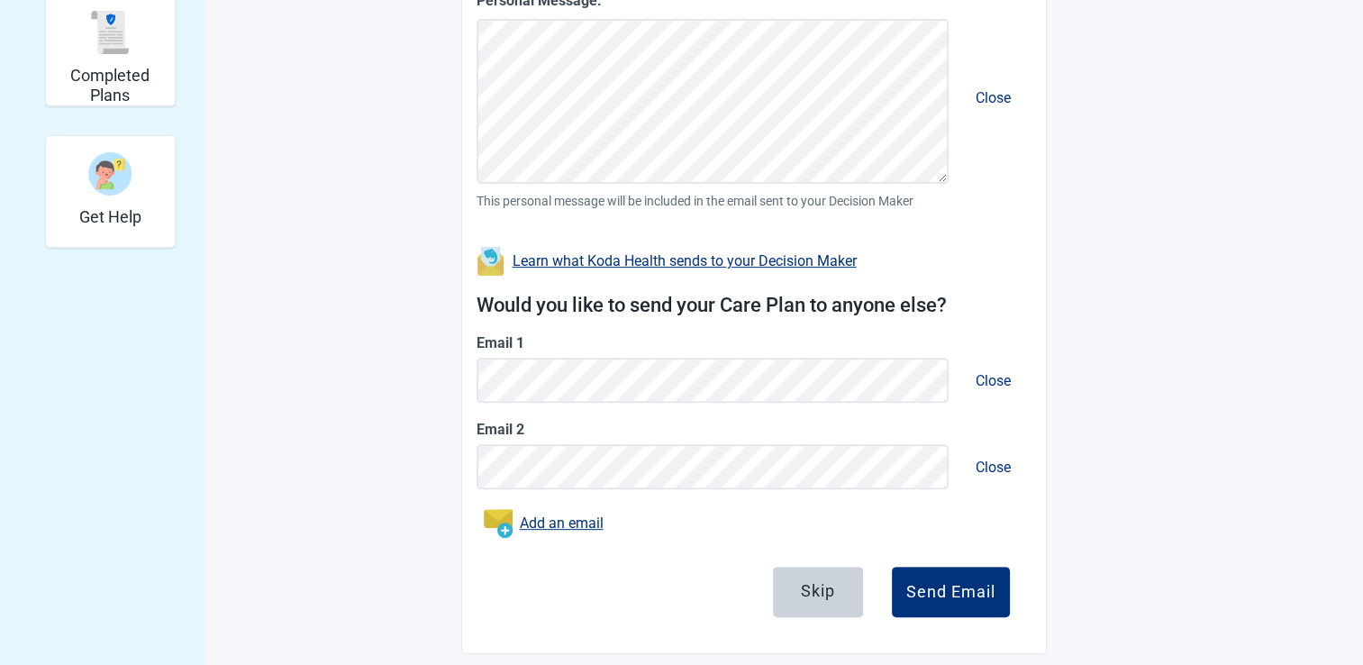
scroll to position [526, 0]
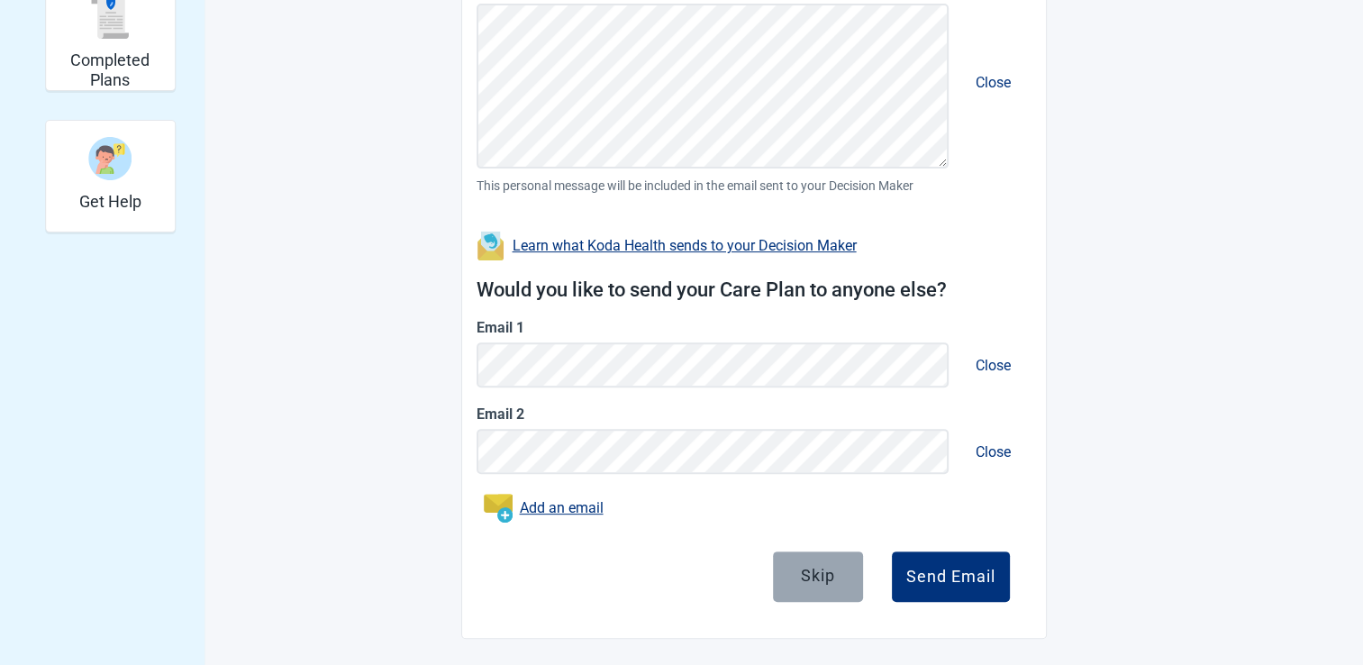
click at [821, 575] on div "Skip" at bounding box center [818, 575] width 34 height 18
